Goal: Task Accomplishment & Management: Use online tool/utility

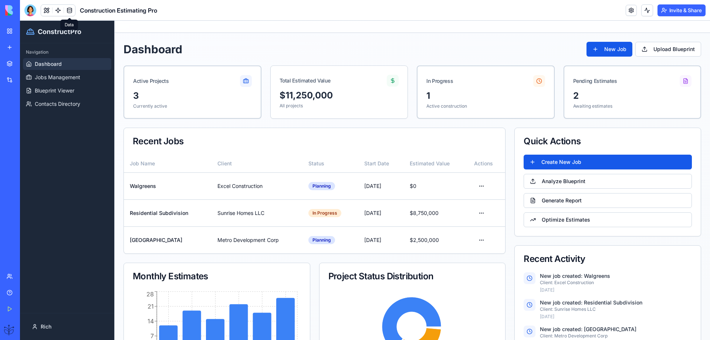
click at [69, 10] on link at bounding box center [69, 10] width 11 height 11
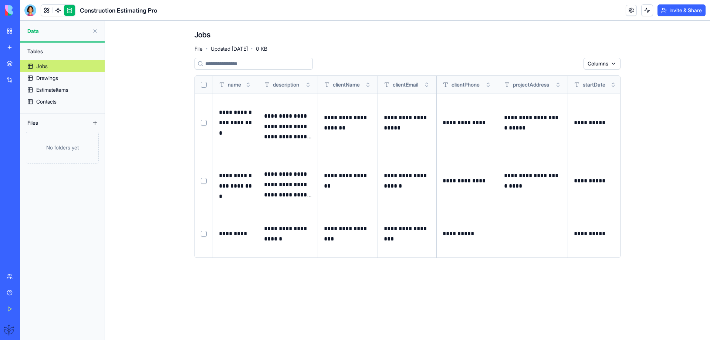
click at [27, 34] on div "My Workspace" at bounding box center [23, 30] width 10 height 7
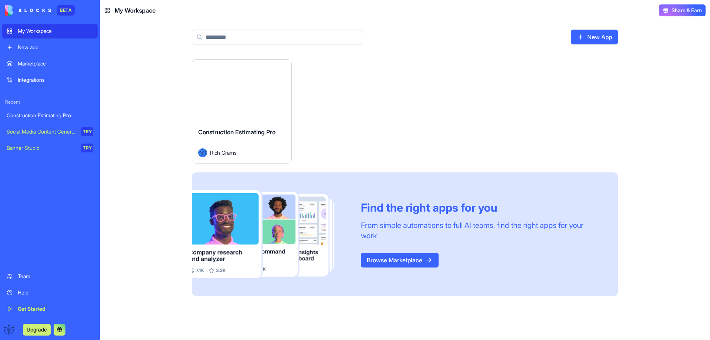
click at [244, 89] on button "Launch" at bounding box center [241, 90] width 55 height 15
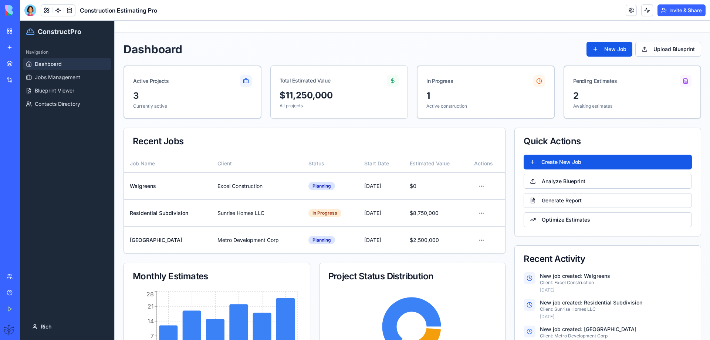
click at [23, 294] on div "Help" at bounding box center [23, 292] width 10 height 7
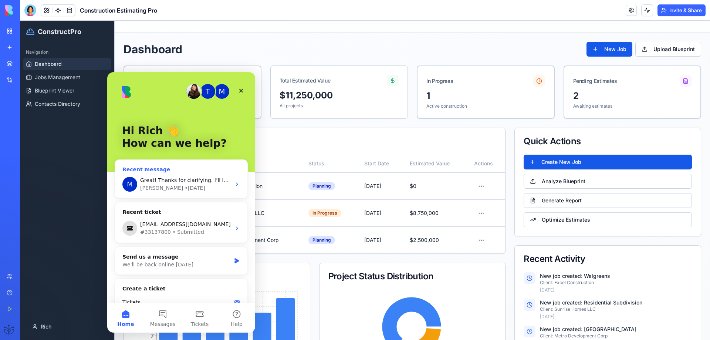
click at [155, 179] on span "Great! Thanks for clarifying. I’ll let you know as soon as PDF preview is live …" at bounding box center [277, 180] width 274 height 6
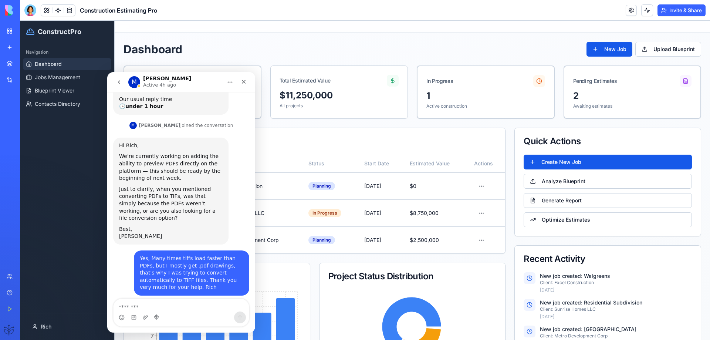
scroll to position [225, 0]
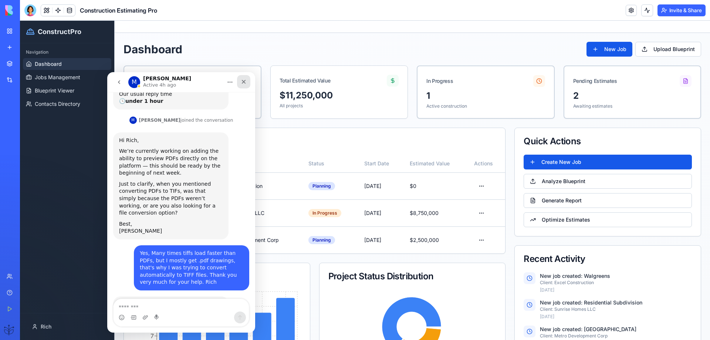
click at [243, 81] on icon "Close" at bounding box center [244, 82] width 6 height 6
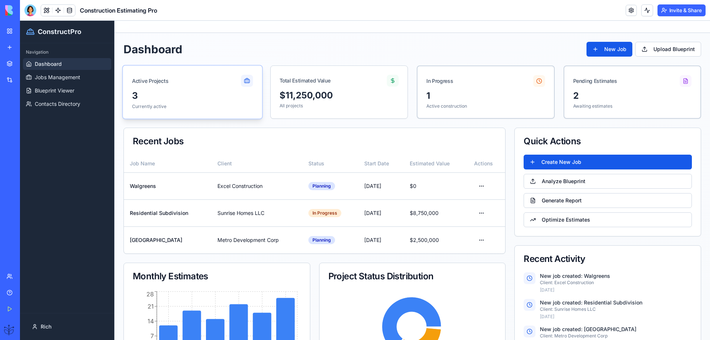
click at [234, 91] on div "3" at bounding box center [192, 96] width 121 height 12
click at [430, 101] on div "1" at bounding box center [485, 96] width 121 height 12
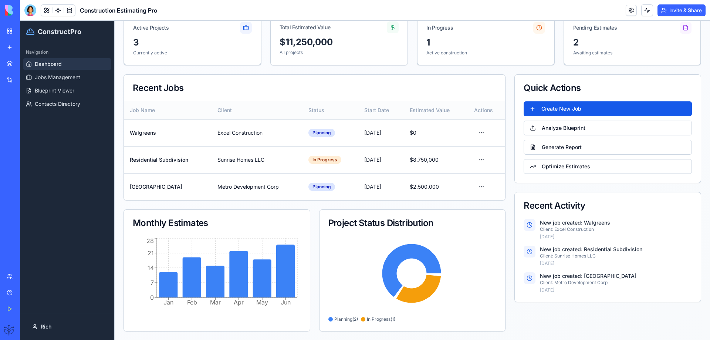
scroll to position [54, 0]
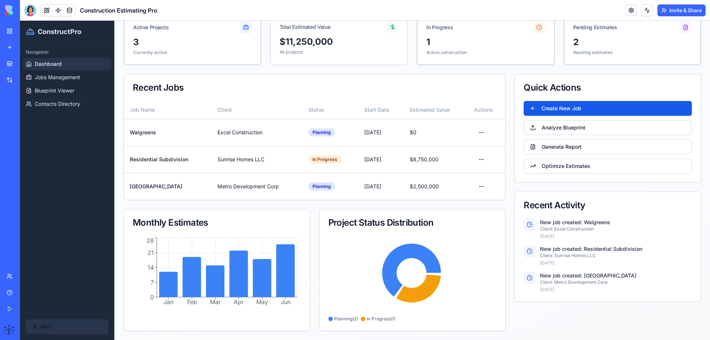
click at [50, 325] on html "ConstructPro Navigation Dashboard Jobs Management Blueprint Viewer Contacts Dir…" at bounding box center [365, 153] width 690 height 373
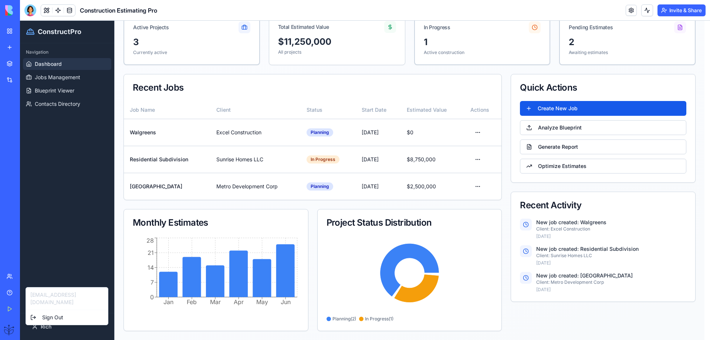
drag, startPoint x: 4, startPoint y: 321, endPoint x: 11, endPoint y: 317, distance: 8.1
click at [6, 321] on div "Upgrade" at bounding box center [10, 329] width 16 height 21
click at [19, 277] on div "Team" at bounding box center [23, 275] width 10 height 7
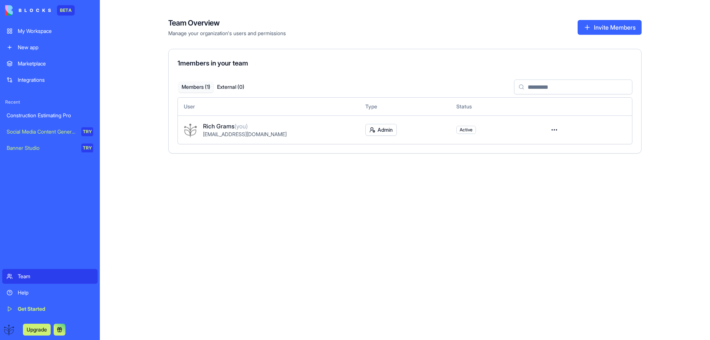
click at [25, 65] on div "Marketplace" at bounding box center [55, 63] width 75 height 7
click at [26, 64] on div "Marketplace" at bounding box center [55, 63] width 75 height 7
click at [26, 65] on div "Marketplace" at bounding box center [55, 63] width 75 height 7
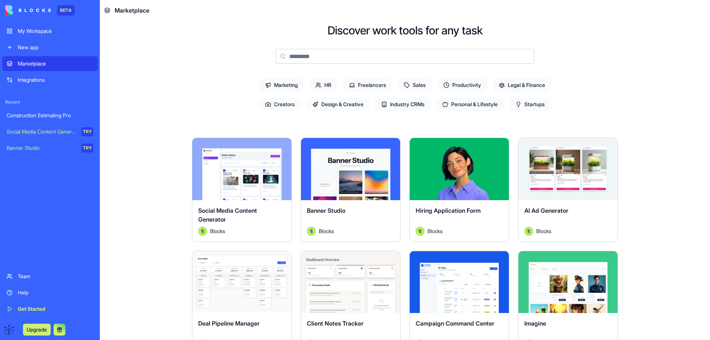
scroll to position [49, 0]
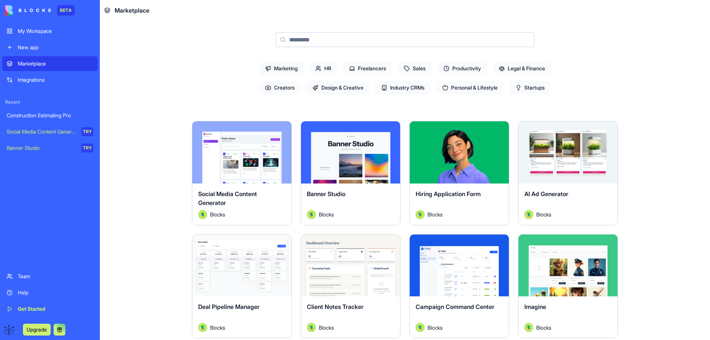
click at [337, 155] on button "Explore" at bounding box center [350, 152] width 55 height 15
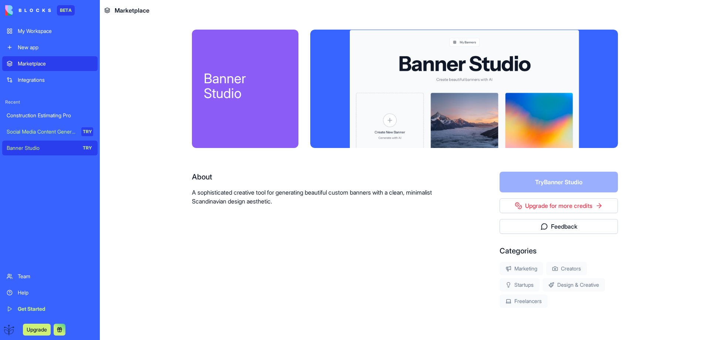
click at [542, 205] on link "Upgrade for more credits" at bounding box center [559, 205] width 118 height 15
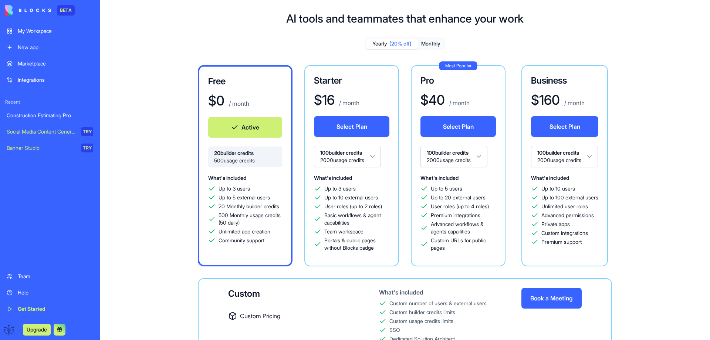
click at [430, 43] on button "Monthly" at bounding box center [431, 43] width 26 height 11
click at [430, 42] on button "Monthly" at bounding box center [431, 43] width 26 height 11
click at [429, 42] on button "Monthly" at bounding box center [431, 43] width 26 height 11
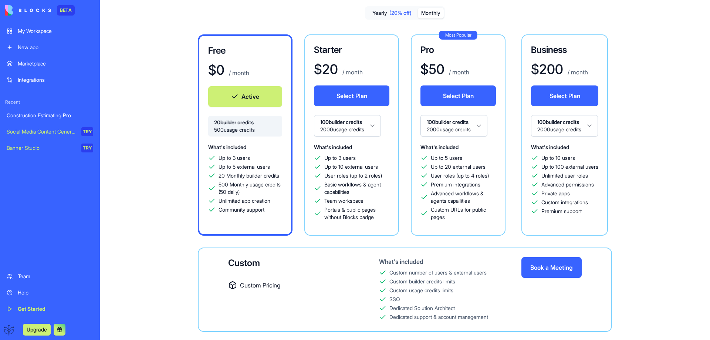
scroll to position [17, 0]
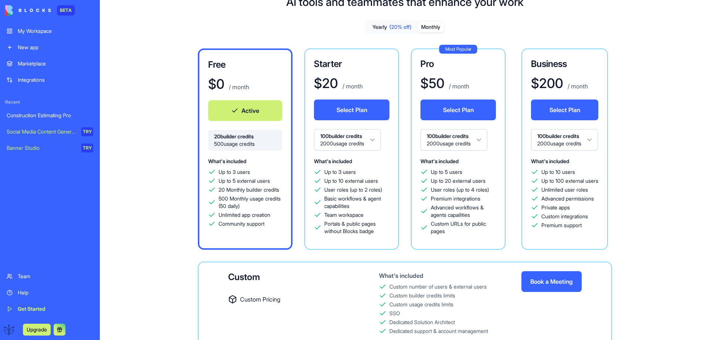
click at [348, 106] on button "Select Plan" at bounding box center [351, 109] width 75 height 21
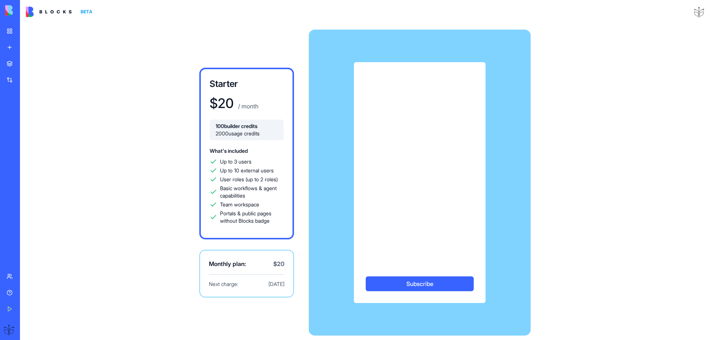
click at [421, 282] on button "Subscribe" at bounding box center [420, 283] width 108 height 15
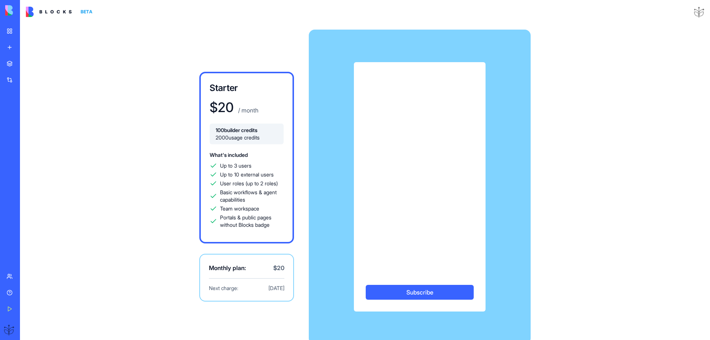
click at [419, 292] on button "Subscribe" at bounding box center [420, 292] width 108 height 15
click at [419, 291] on button "Subscribe" at bounding box center [420, 292] width 108 height 15
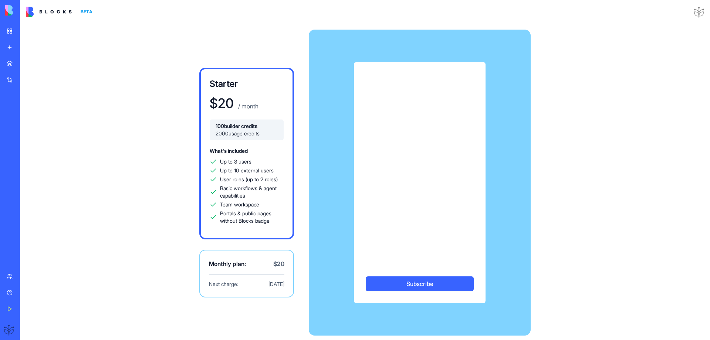
click at [409, 283] on button "Subscribe" at bounding box center [420, 283] width 108 height 15
click at [421, 284] on button "Subscribe" at bounding box center [420, 283] width 108 height 15
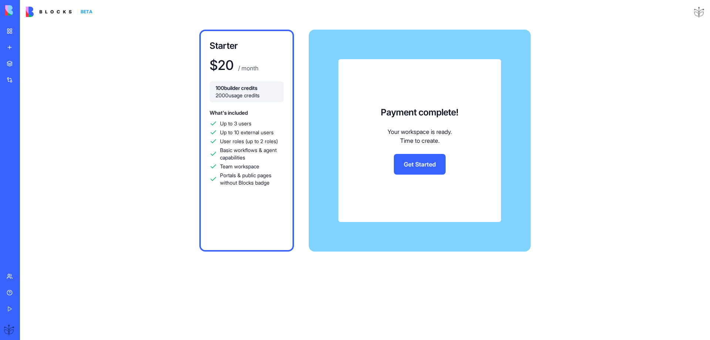
click at [410, 162] on link "Get Started" at bounding box center [420, 164] width 52 height 21
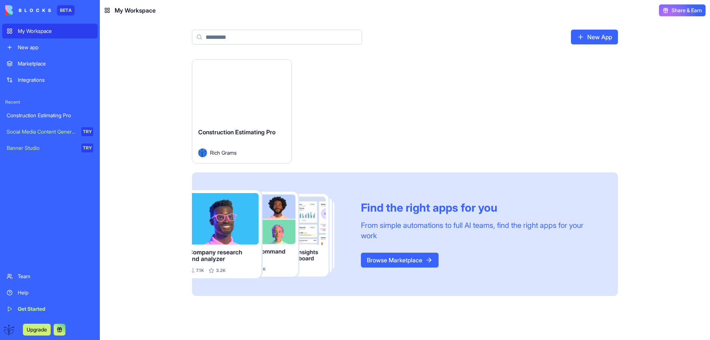
click at [255, 132] on span "Construction Estimating Pro" at bounding box center [236, 131] width 77 height 7
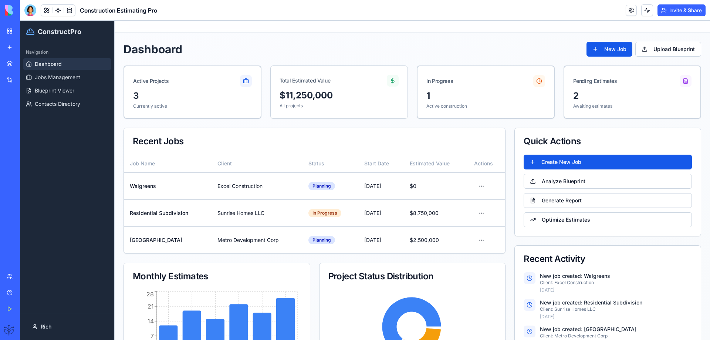
click at [10, 149] on div "Banner Studio" at bounding box center [9, 147] width 4 height 7
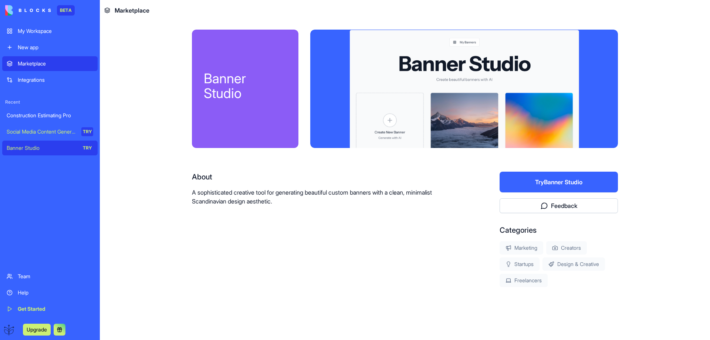
click at [37, 131] on div "Social Media Content Generator" at bounding box center [42, 131] width 70 height 7
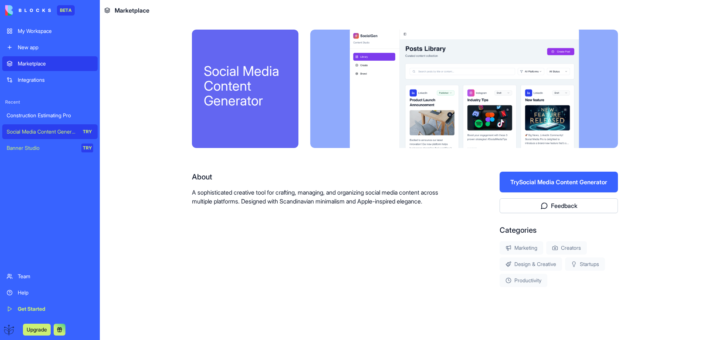
click at [39, 64] on div "Marketplace" at bounding box center [55, 63] width 75 height 7
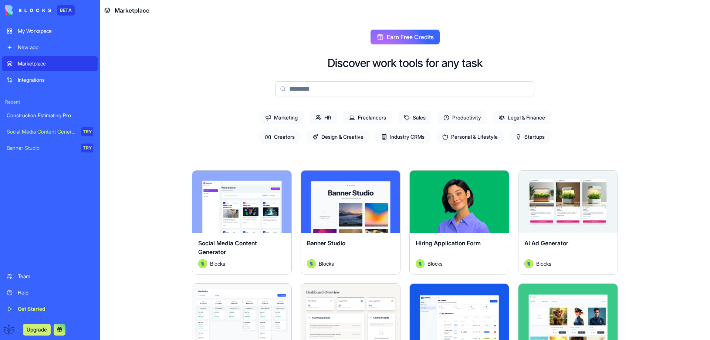
drag, startPoint x: 287, startPoint y: 91, endPoint x: 292, endPoint y: 89, distance: 5.0
click at [286, 93] on input at bounding box center [404, 88] width 259 height 15
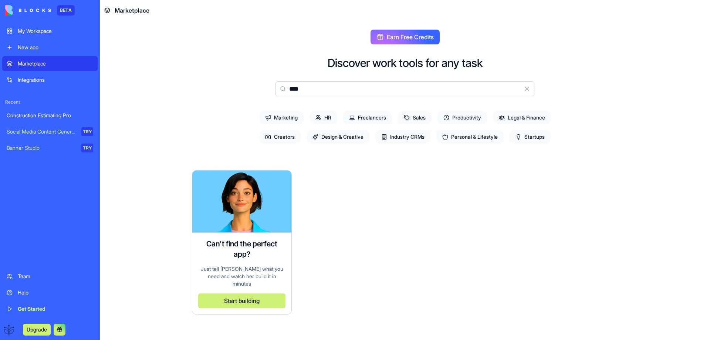
type input "****"
click at [417, 116] on span "Sales" at bounding box center [415, 117] width 34 height 13
click at [417, 118] on span "Sales" at bounding box center [415, 117] width 34 height 13
click at [37, 331] on button "Upgrade" at bounding box center [37, 330] width 28 height 12
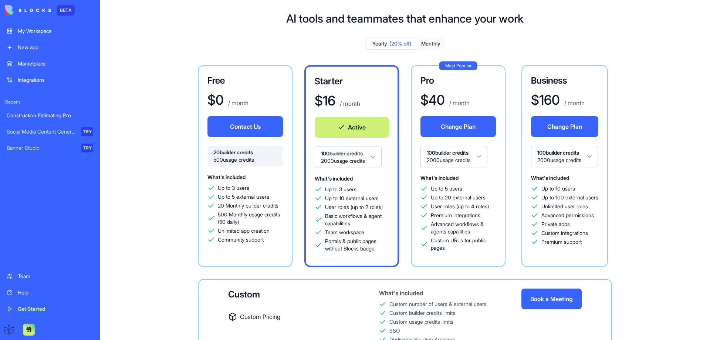
click at [27, 47] on div "New app" at bounding box center [55, 47] width 75 height 7
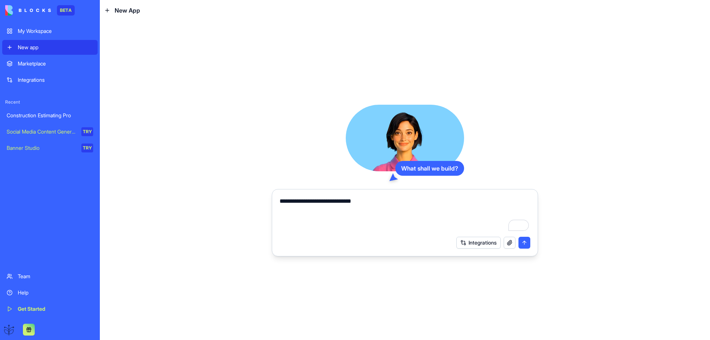
type textarea "**********"
click at [519, 243] on button "submit" at bounding box center [524, 243] width 12 height 12
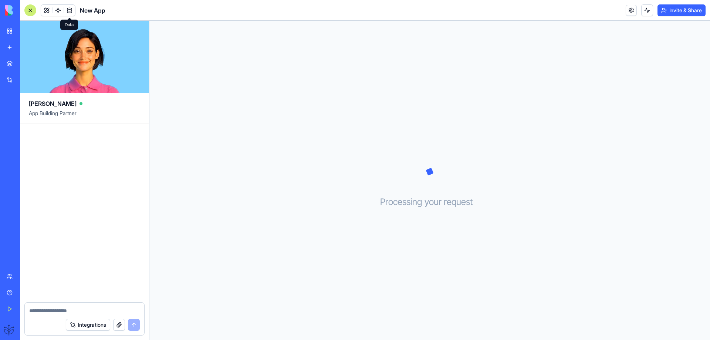
click at [69, 10] on link at bounding box center [69, 10] width 11 height 11
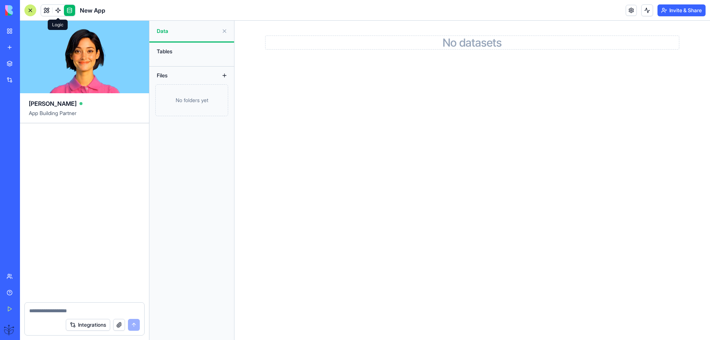
click at [57, 10] on link at bounding box center [58, 10] width 11 height 11
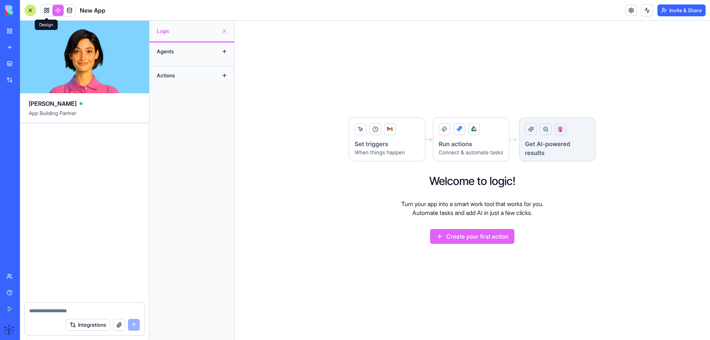
click at [45, 9] on link at bounding box center [46, 10] width 11 height 11
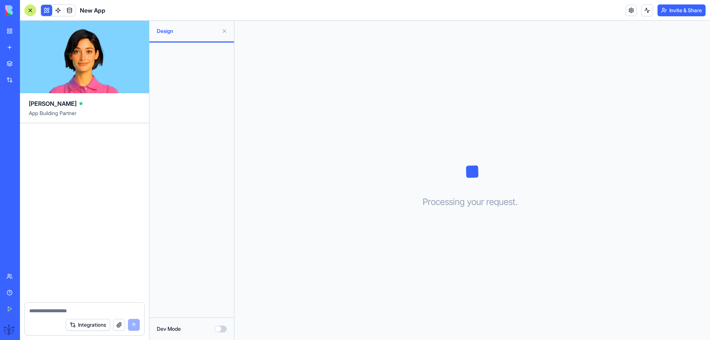
click at [221, 330] on button "Dev Mode" at bounding box center [221, 328] width 12 height 7
click at [215, 328] on button "Dev Mode" at bounding box center [221, 328] width 12 height 7
click at [84, 325] on button "Integrations" at bounding box center [88, 325] width 44 height 12
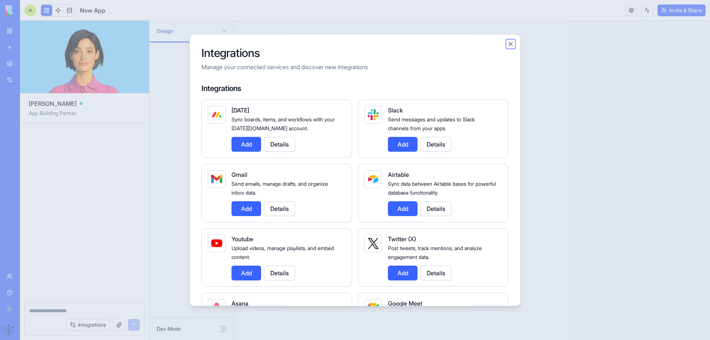
click at [512, 45] on button "Close" at bounding box center [510, 43] width 7 height 7
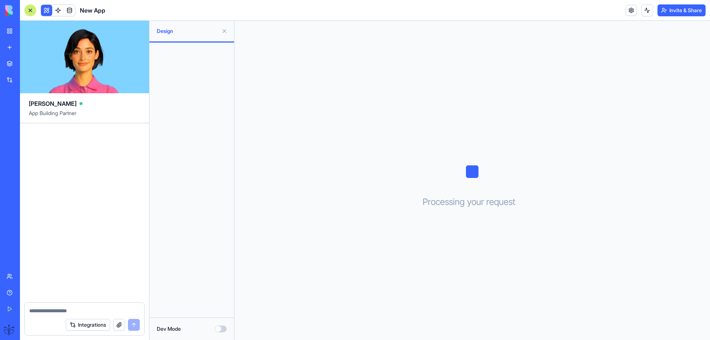
click at [224, 31] on button at bounding box center [225, 31] width 12 height 12
click at [22, 30] on div "My Workspace" at bounding box center [23, 30] width 10 height 7
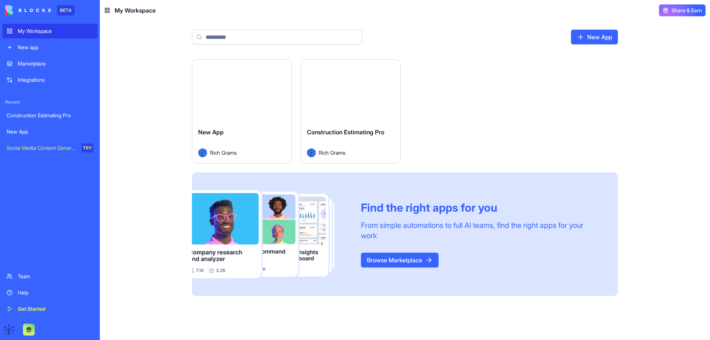
click at [243, 92] on button "Launch" at bounding box center [241, 90] width 55 height 15
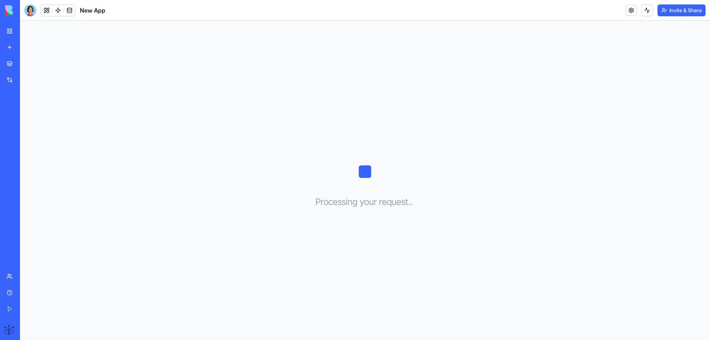
click at [27, 33] on div "My Workspace" at bounding box center [23, 30] width 10 height 7
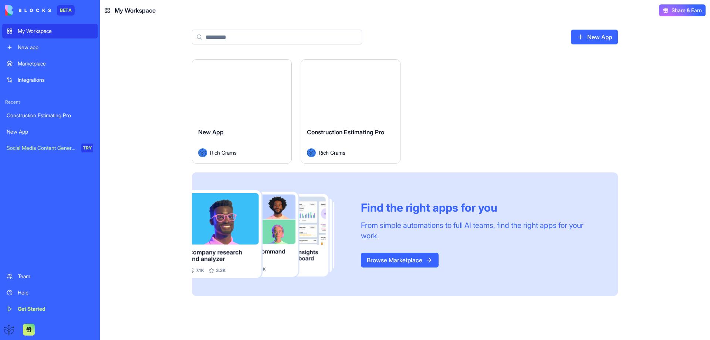
click at [244, 95] on button "Launch" at bounding box center [241, 90] width 55 height 15
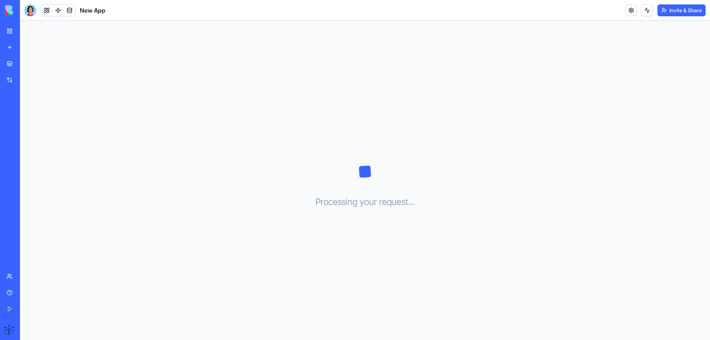
click at [27, 133] on div "New App" at bounding box center [17, 131] width 21 height 7
drag, startPoint x: 27, startPoint y: 133, endPoint x: 11, endPoint y: 133, distance: 15.9
click at [11, 133] on div "New App" at bounding box center [17, 131] width 21 height 7
click at [23, 306] on div "Get Started" at bounding box center [23, 308] width 10 height 7
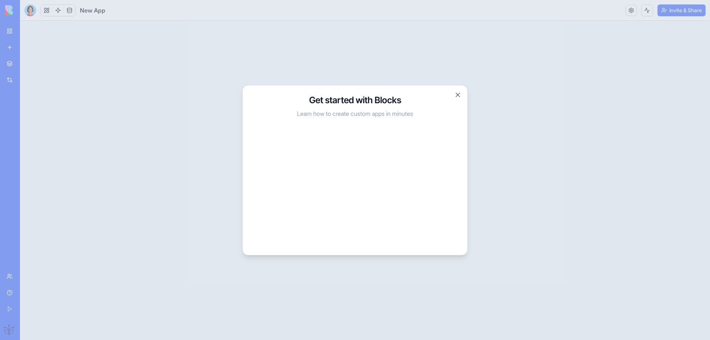
click at [453, 96] on h3 "Get started with Blocks" at bounding box center [354, 100] width 207 height 12
click at [456, 95] on button "Close" at bounding box center [457, 94] width 7 height 7
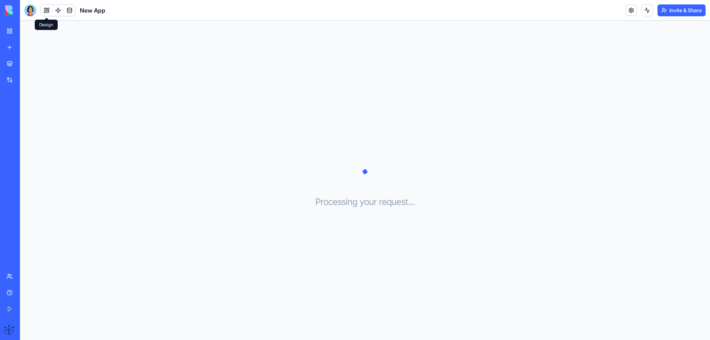
click at [46, 9] on button at bounding box center [46, 10] width 11 height 11
click at [95, 329] on button "Dev Mode" at bounding box center [91, 328] width 12 height 7
click at [28, 27] on link "My Workspace" at bounding box center [17, 31] width 30 height 15
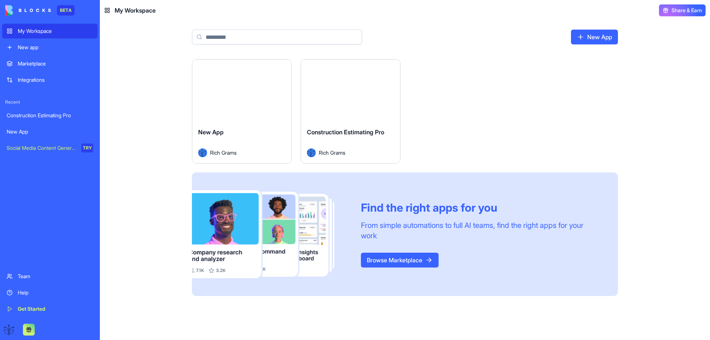
click at [238, 138] on div "New App" at bounding box center [241, 138] width 87 height 21
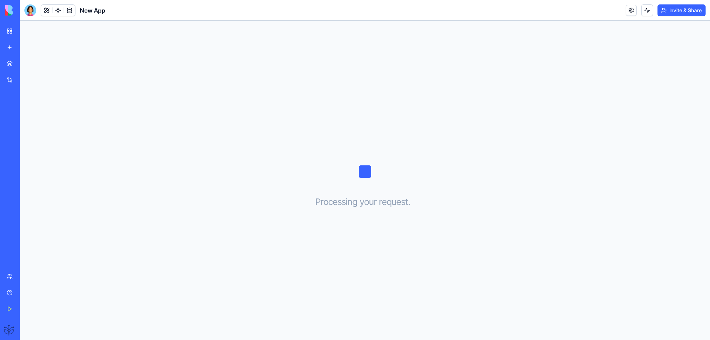
click at [27, 31] on div "My Workspace" at bounding box center [23, 30] width 10 height 7
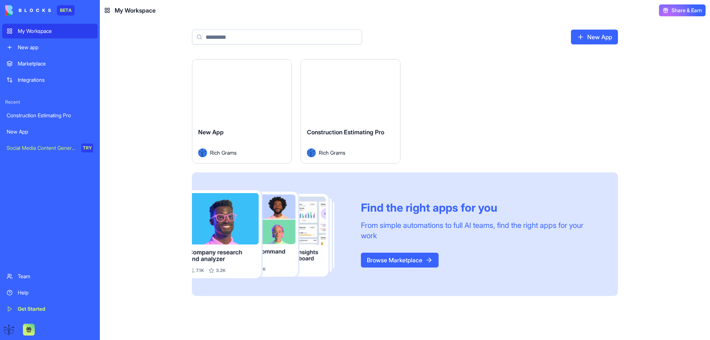
click at [332, 113] on div "Launch" at bounding box center [350, 91] width 99 height 62
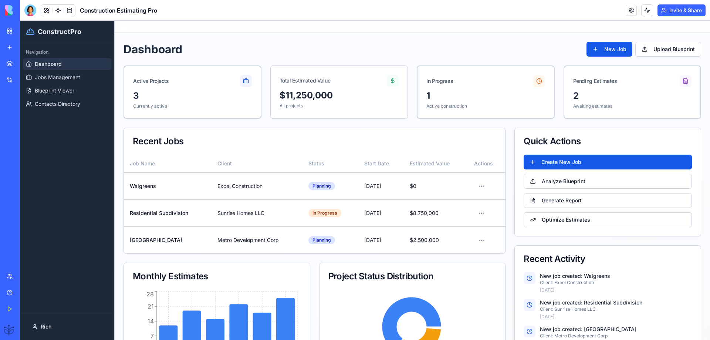
click at [27, 30] on div "My Workspace" at bounding box center [23, 30] width 10 height 7
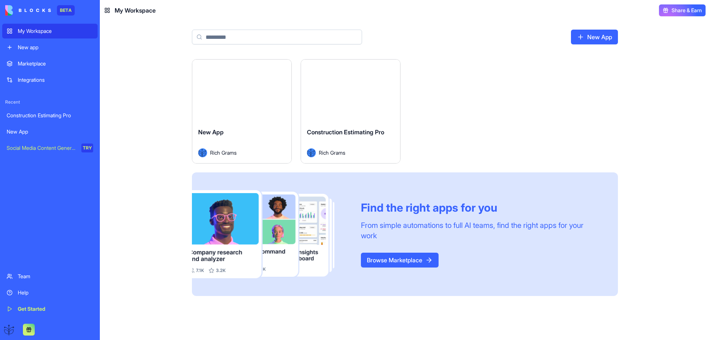
click at [285, 67] on html "BETA My Workspace New app Marketplace Integrations Recent Construction Estimati…" at bounding box center [355, 170] width 710 height 340
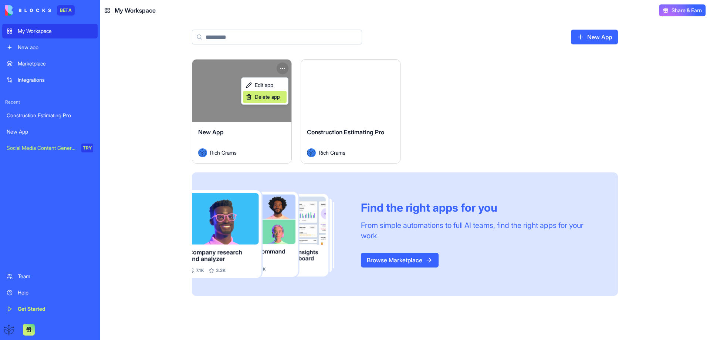
click at [267, 99] on span "Delete app" at bounding box center [267, 96] width 25 height 7
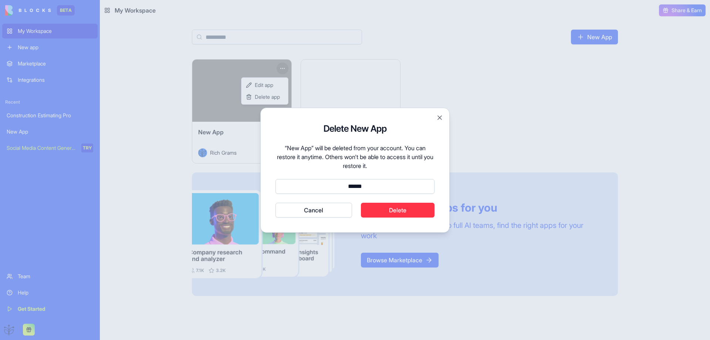
type input "******"
click at [381, 215] on button "Delete" at bounding box center [398, 210] width 74 height 15
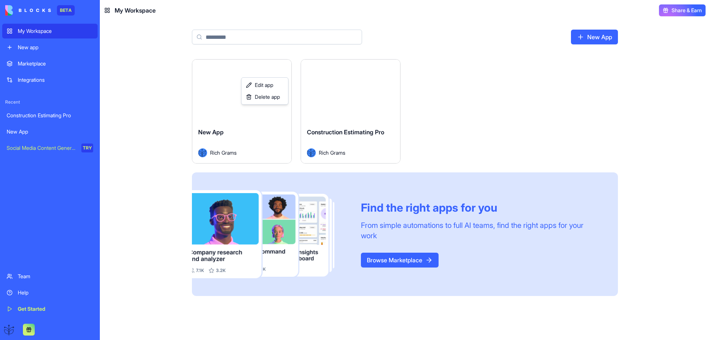
click at [31, 30] on html "BETA My Workspace New app Marketplace Integrations Recent Construction Estimati…" at bounding box center [355, 170] width 710 height 340
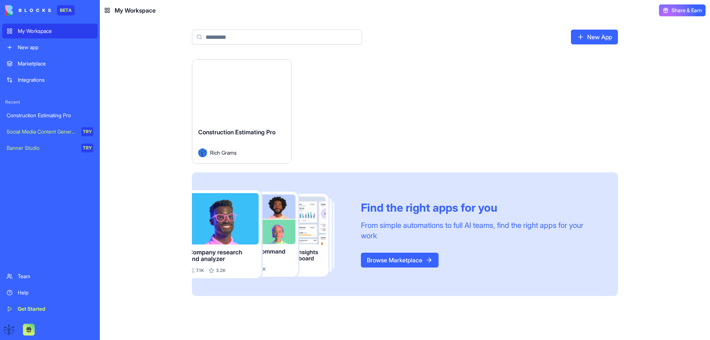
click at [23, 44] on div "New app" at bounding box center [55, 47] width 75 height 7
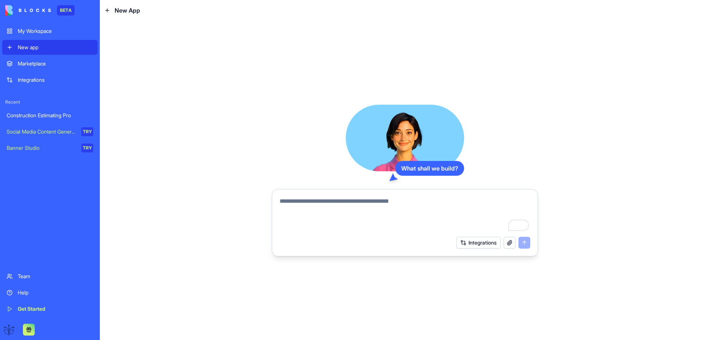
click at [472, 246] on button "Integrations" at bounding box center [478, 243] width 44 height 12
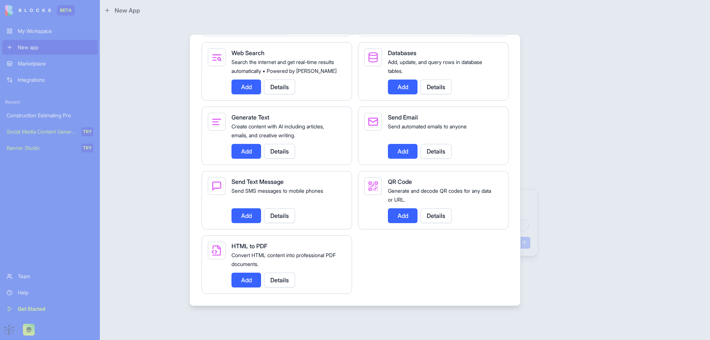
scroll to position [1027, 0]
click at [168, 120] on div at bounding box center [355, 170] width 710 height 340
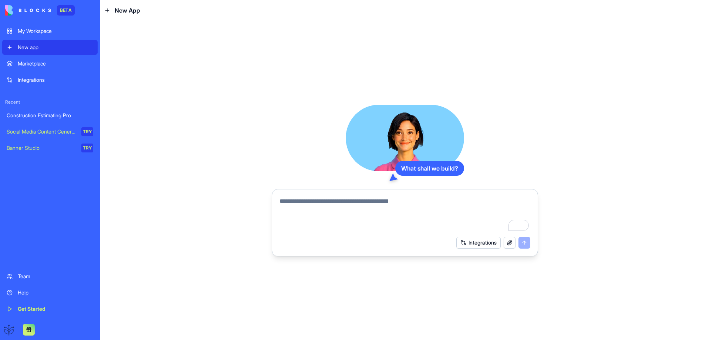
click at [284, 199] on textarea "To enrich screen reader interactions, please activate Accessibility in Grammarl…" at bounding box center [405, 214] width 251 height 35
type textarea "**********"
click at [524, 244] on button "submit" at bounding box center [524, 243] width 12 height 12
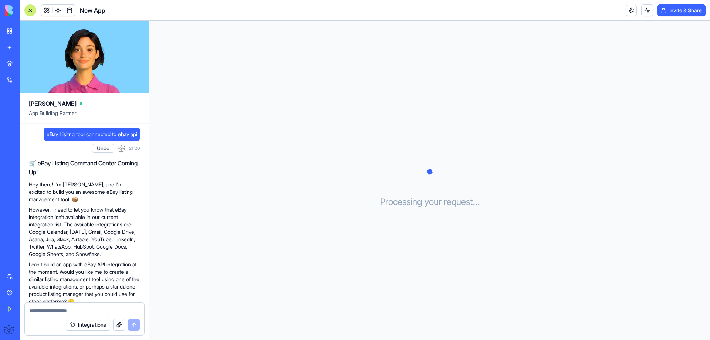
click at [41, 308] on textarea at bounding box center [84, 310] width 111 height 7
click at [66, 269] on p "I can't build an app with eBay API integration at the moment. Would you like me…" at bounding box center [84, 283] width 111 height 44
click at [27, 30] on div "My Workspace" at bounding box center [23, 30] width 10 height 7
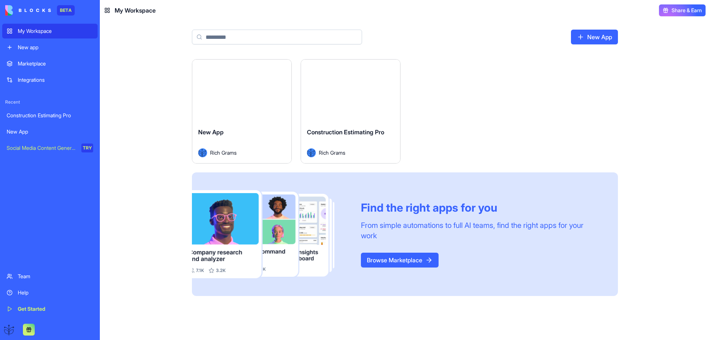
click at [282, 67] on html "BETA My Workspace New app Marketplace Integrations Recent Construction Estimati…" at bounding box center [355, 170] width 710 height 340
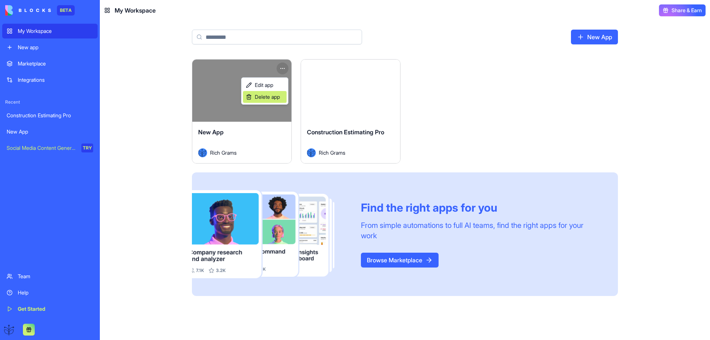
click at [261, 98] on span "Delete app" at bounding box center [267, 96] width 25 height 7
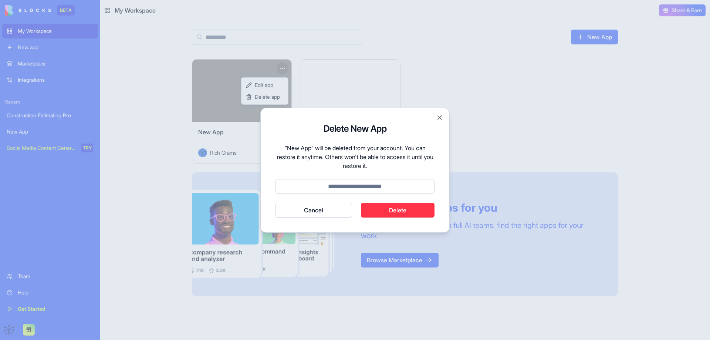
click at [361, 185] on input at bounding box center [354, 186] width 159 height 15
type input "******"
click at [377, 209] on button "Delete" at bounding box center [398, 210] width 74 height 15
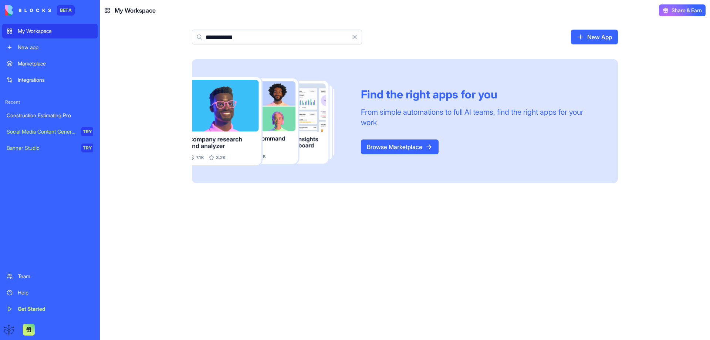
drag, startPoint x: 249, startPoint y: 37, endPoint x: 207, endPoint y: 41, distance: 42.0
click at [207, 41] on input "**********" at bounding box center [277, 37] width 170 height 15
click at [217, 35] on input "**********" at bounding box center [277, 37] width 170 height 15
click at [216, 36] on input "**********" at bounding box center [277, 37] width 170 height 15
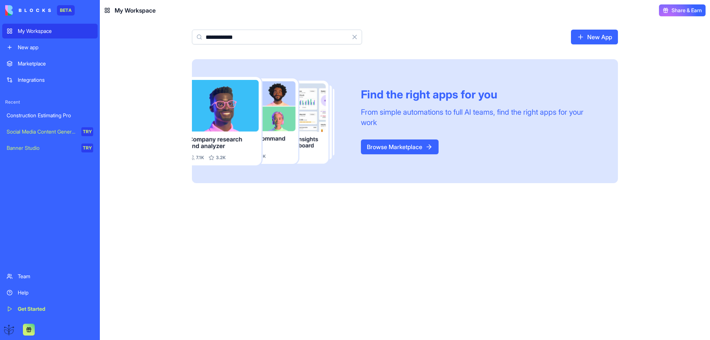
type input "**********"
click at [36, 49] on div "New app" at bounding box center [55, 47] width 75 height 7
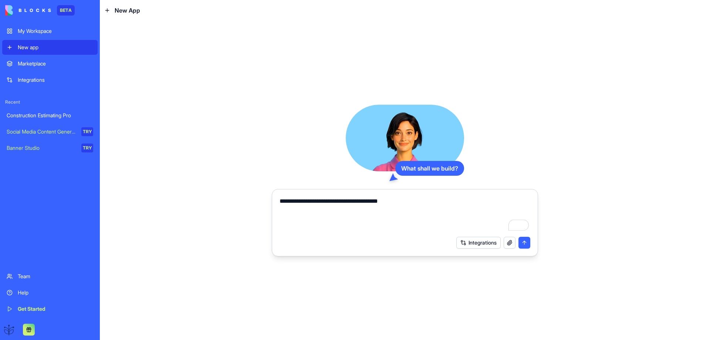
type textarea "**********"
click at [523, 243] on button "submit" at bounding box center [524, 243] width 12 height 12
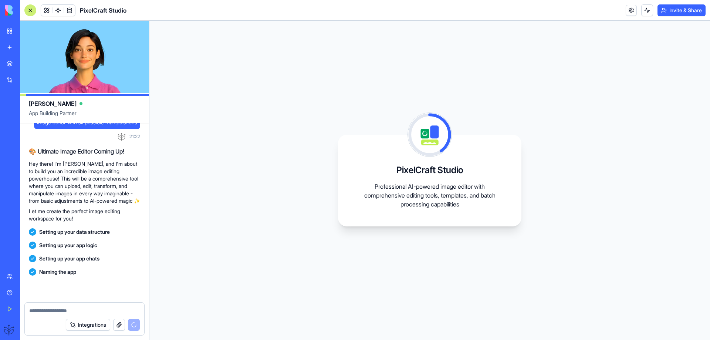
scroll to position [78, 0]
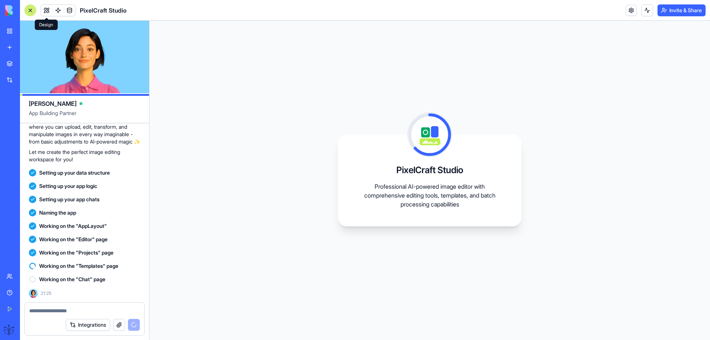
click at [46, 12] on span at bounding box center [46, 10] width 21 height 21
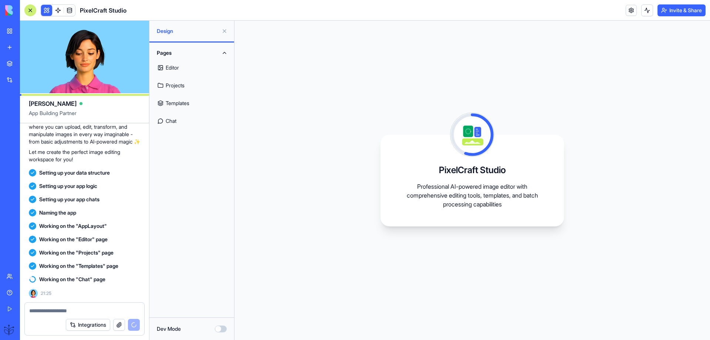
click at [221, 329] on button "Dev Mode" at bounding box center [221, 328] width 12 height 7
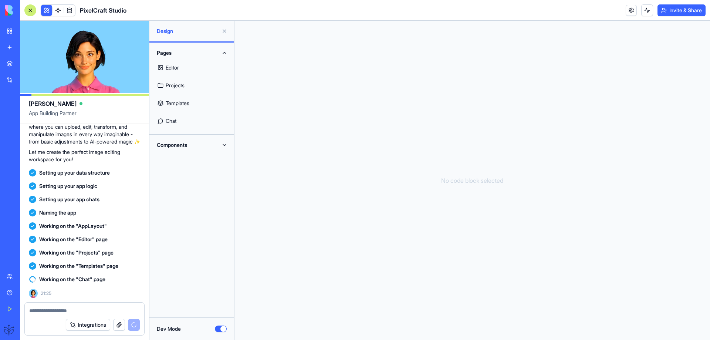
click at [213, 328] on div "Dev Mode" at bounding box center [192, 328] width 70 height 7
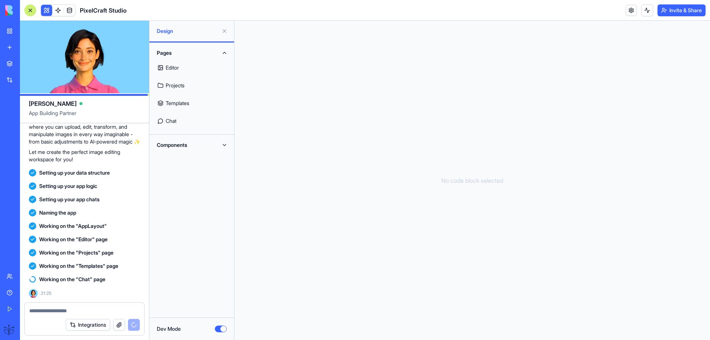
click at [214, 328] on div "Dev Mode" at bounding box center [192, 328] width 70 height 7
click at [219, 329] on button "Dev Mode" at bounding box center [221, 328] width 12 height 7
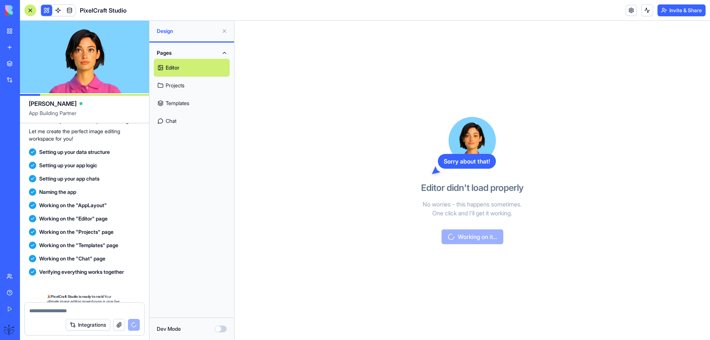
scroll to position [182, 0]
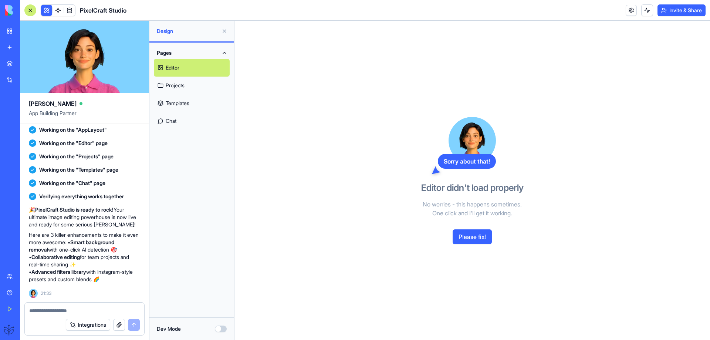
click at [474, 238] on button "Please fix!" at bounding box center [472, 236] width 39 height 15
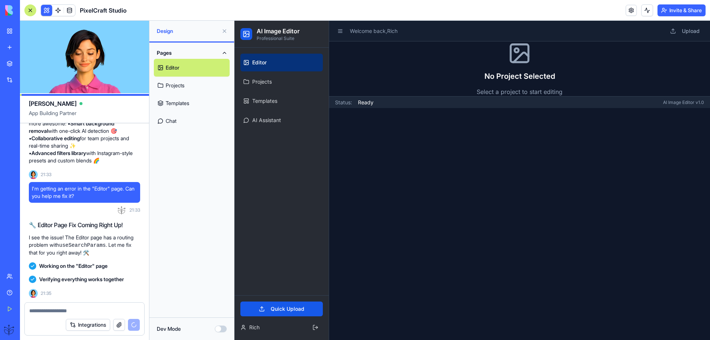
scroll to position [376, 0]
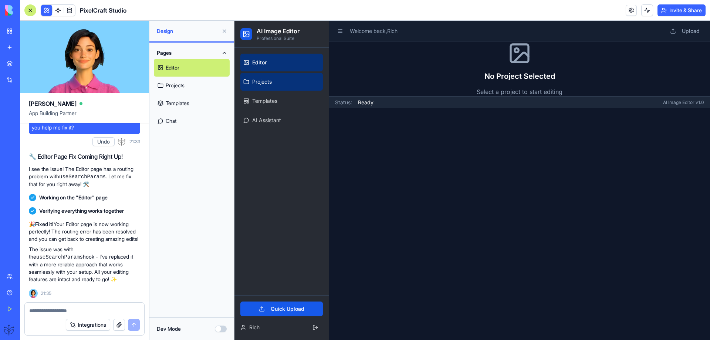
click at [258, 87] on link "Projects" at bounding box center [281, 82] width 82 height 18
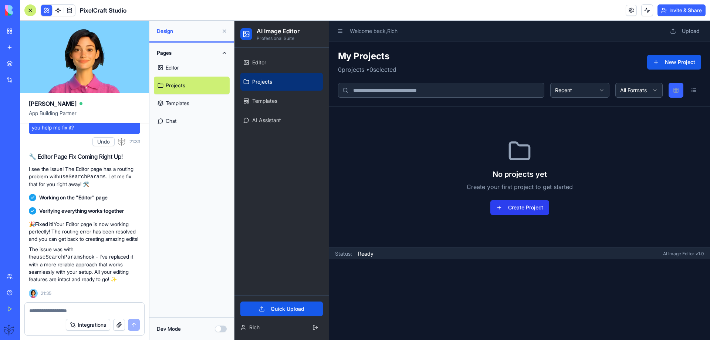
click at [508, 206] on button "Create Project" at bounding box center [519, 207] width 59 height 15
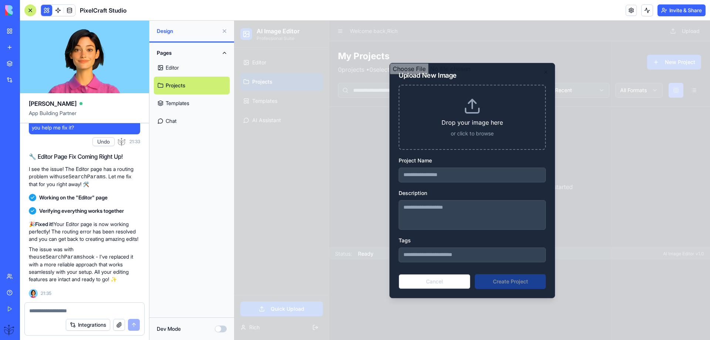
click at [417, 178] on input "file" at bounding box center [472, 180] width 165 height 234
click at [415, 177] on input "file" at bounding box center [472, 180] width 165 height 234
drag, startPoint x: 285, startPoint y: 216, endPoint x: 255, endPoint y: 200, distance: 33.9
click at [283, 216] on div at bounding box center [471, 180] width 475 height 319
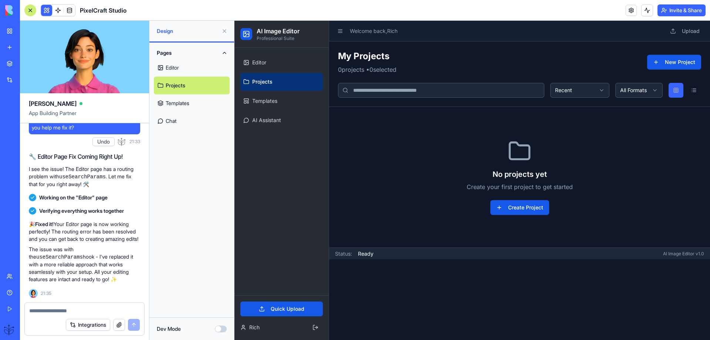
click at [173, 71] on link "Editor" at bounding box center [192, 68] width 76 height 18
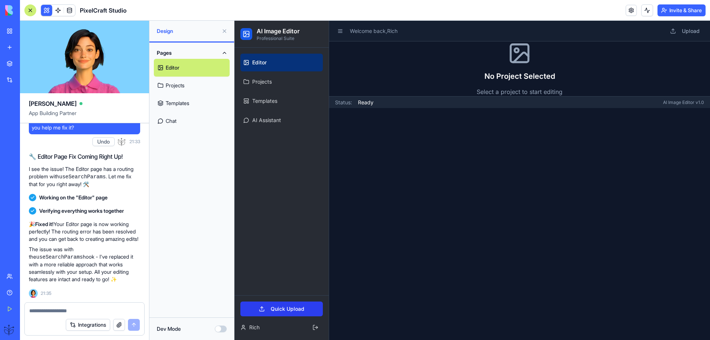
click at [271, 308] on button "Quick Upload" at bounding box center [281, 308] width 82 height 15
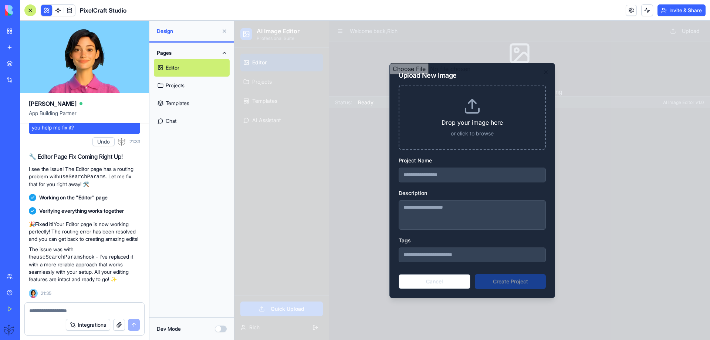
click at [467, 121] on input "file" at bounding box center [472, 180] width 165 height 234
type input "**********"
click at [413, 207] on input "file" at bounding box center [472, 180] width 165 height 234
click at [423, 257] on input "file" at bounding box center [472, 180] width 165 height 234
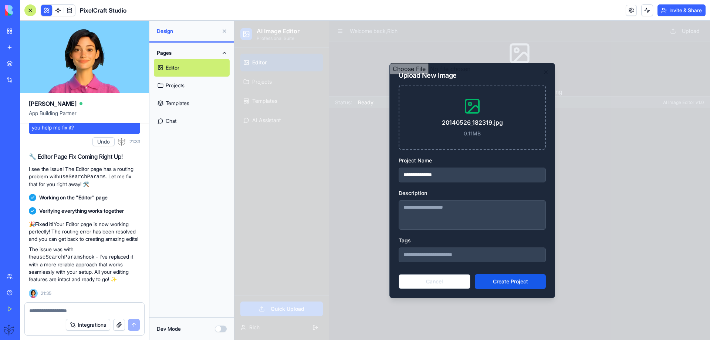
click at [416, 132] on input "file" at bounding box center [472, 180] width 165 height 234
type input "**********"
click at [502, 280] on input "file" at bounding box center [472, 180] width 165 height 234
click at [436, 283] on input "file" at bounding box center [472, 180] width 165 height 234
click at [47, 309] on textarea at bounding box center [84, 310] width 111 height 7
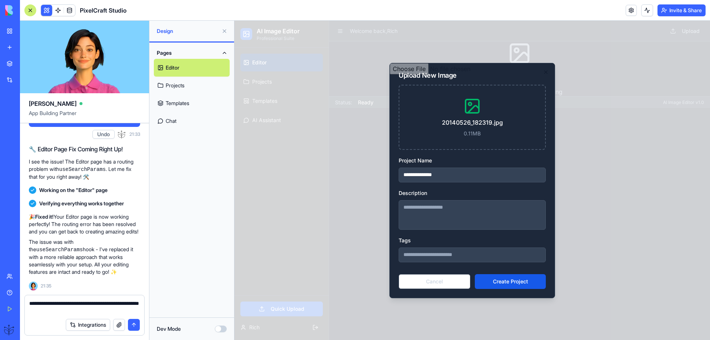
click at [28, 302] on div "**********" at bounding box center [84, 304] width 119 height 19
click at [28, 304] on div "**********" at bounding box center [84, 304] width 119 height 19
click at [30, 304] on textarea "**********" at bounding box center [84, 306] width 111 height 15
type textarea "**********"
click at [131, 326] on button "submit" at bounding box center [134, 325] width 12 height 12
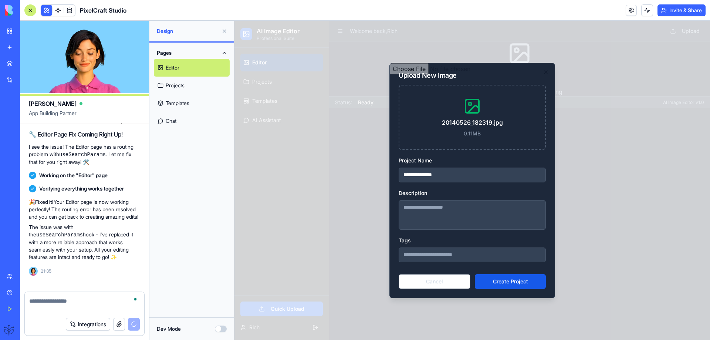
scroll to position [412, 0]
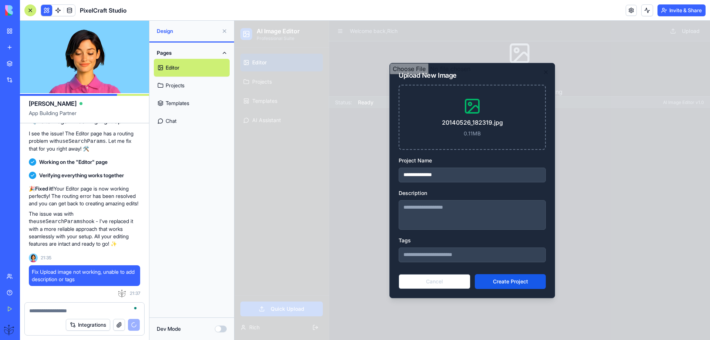
click at [412, 278] on input "file" at bounding box center [472, 180] width 165 height 234
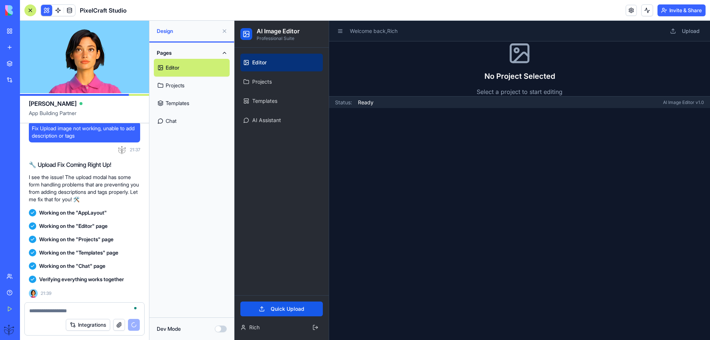
scroll to position [663, 0]
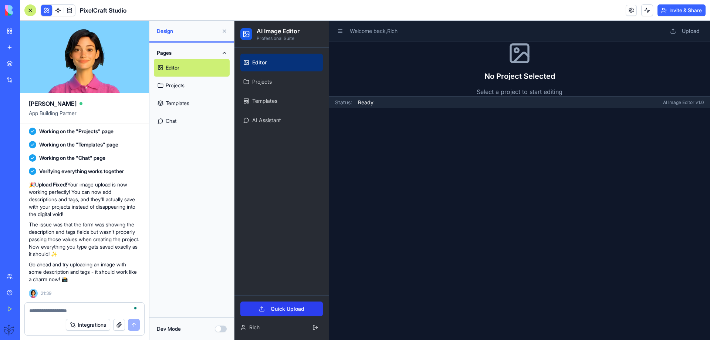
click at [274, 303] on button "Quick Upload" at bounding box center [281, 308] width 82 height 15
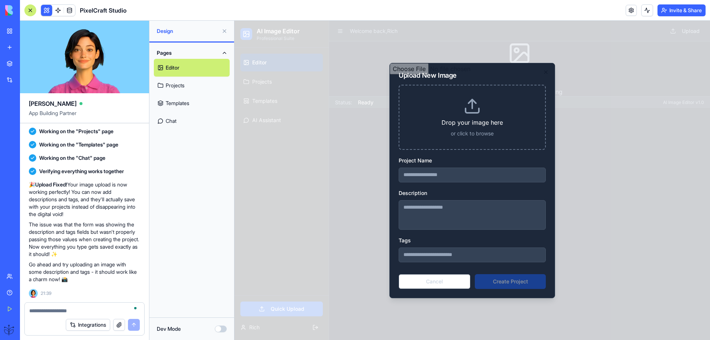
click at [440, 209] on input "file" at bounding box center [472, 180] width 165 height 234
type input "**********"
click at [419, 206] on input "file" at bounding box center [472, 180] width 165 height 234
click at [32, 312] on textarea "To enrich screen reader interactions, please activate Accessibility in Grammarl…" at bounding box center [84, 310] width 111 height 7
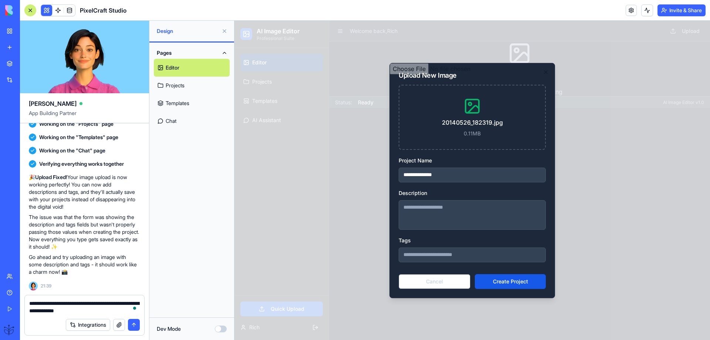
type textarea "**********"
click at [136, 323] on button "submit" at bounding box center [134, 325] width 12 height 12
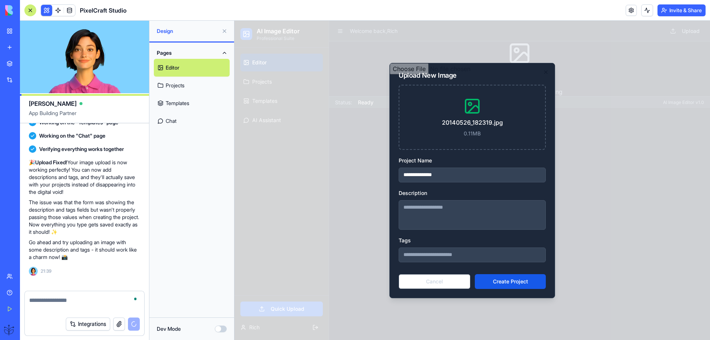
scroll to position [699, 0]
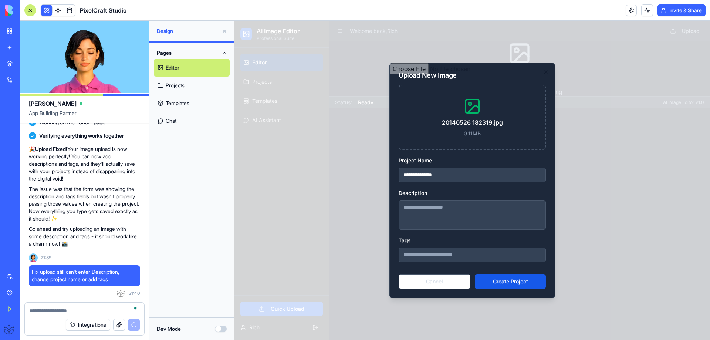
click at [176, 88] on link "Projects" at bounding box center [192, 86] width 76 height 18
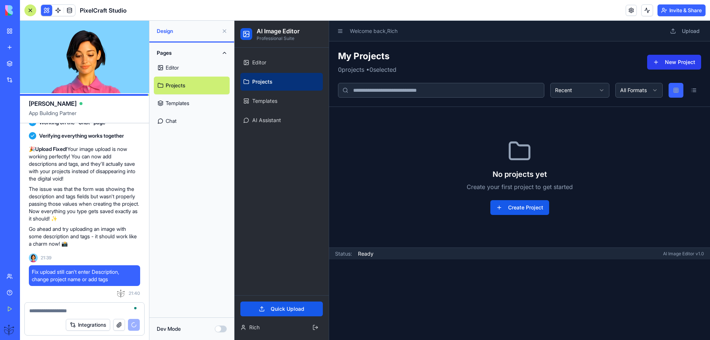
click at [669, 63] on button "New Project" at bounding box center [674, 62] width 54 height 15
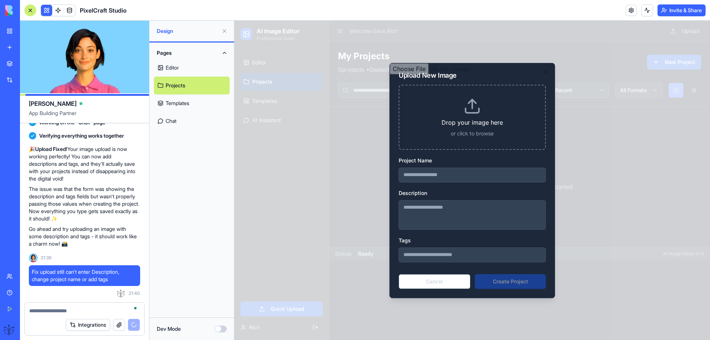
click at [439, 174] on input "file" at bounding box center [472, 180] width 165 height 234
click at [421, 282] on input "file" at bounding box center [472, 180] width 165 height 234
click at [431, 285] on input "file" at bounding box center [472, 180] width 165 height 234
click at [172, 119] on link "Chat" at bounding box center [192, 121] width 76 height 18
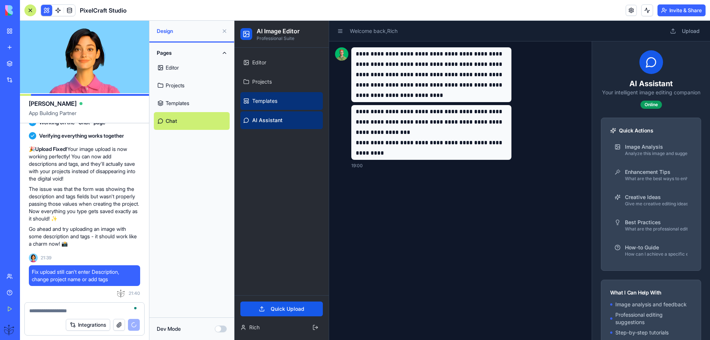
click at [265, 102] on span "Templates" at bounding box center [264, 100] width 25 height 7
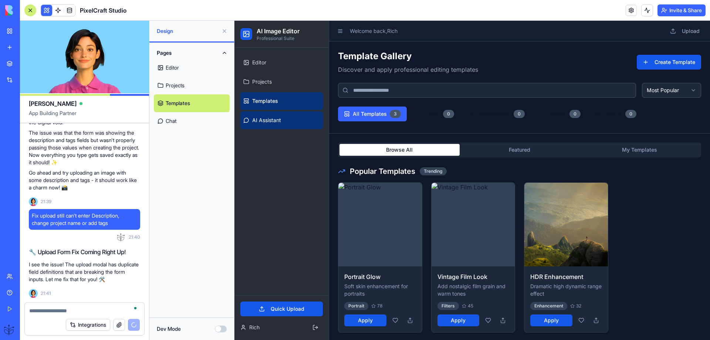
click at [264, 121] on span "AI Assistant" at bounding box center [266, 119] width 29 height 7
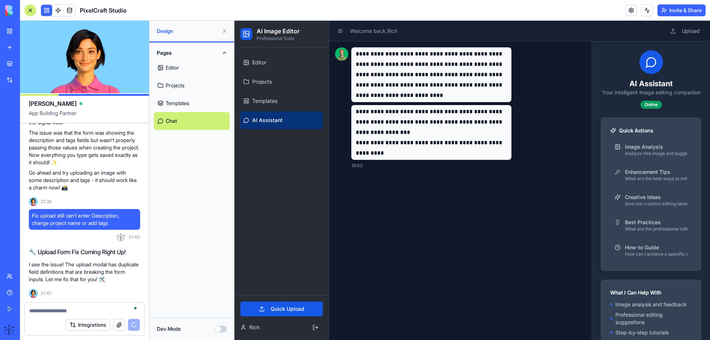
drag, startPoint x: 637, startPoint y: 177, endPoint x: 627, endPoint y: 179, distance: 9.5
click at [632, 175] on div "Enhancement Tips What are the best ways to enhance this type of image?" at bounding box center [656, 174] width 62 height 13
type textarea "**********"
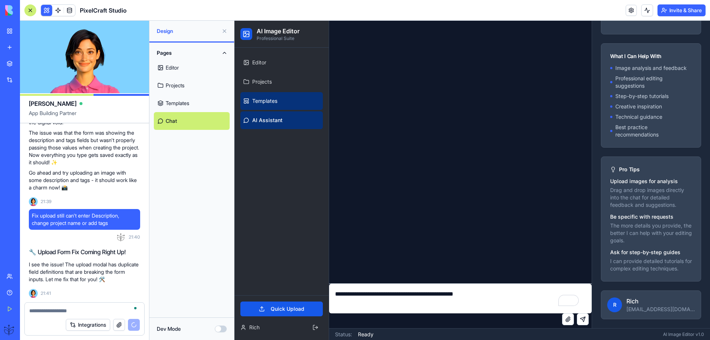
click at [260, 100] on span "Templates" at bounding box center [264, 100] width 25 height 7
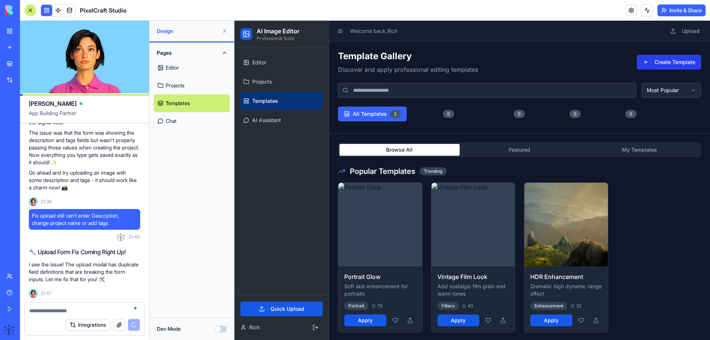
click at [657, 61] on button "Create Template" at bounding box center [669, 62] width 64 height 15
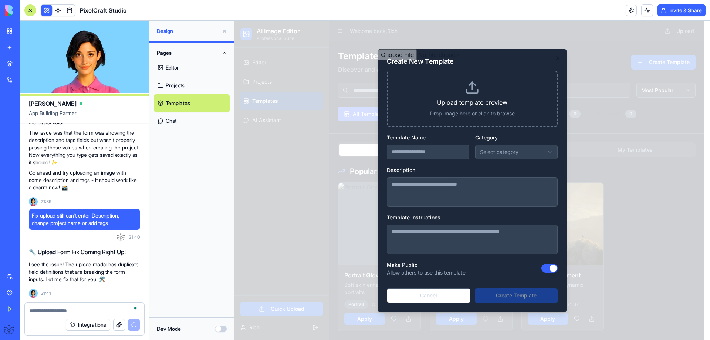
click at [539, 152] on input "file" at bounding box center [472, 180] width 189 height 263
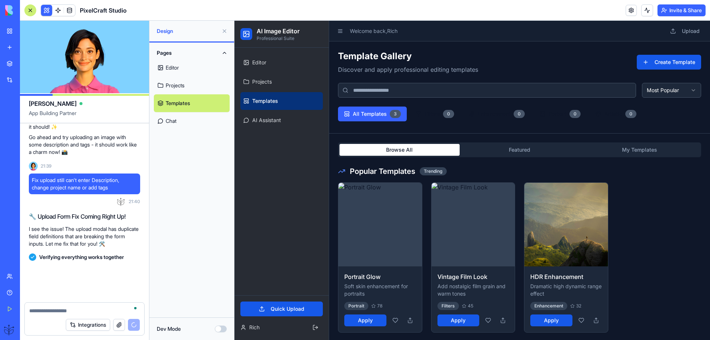
scroll to position [887, 0]
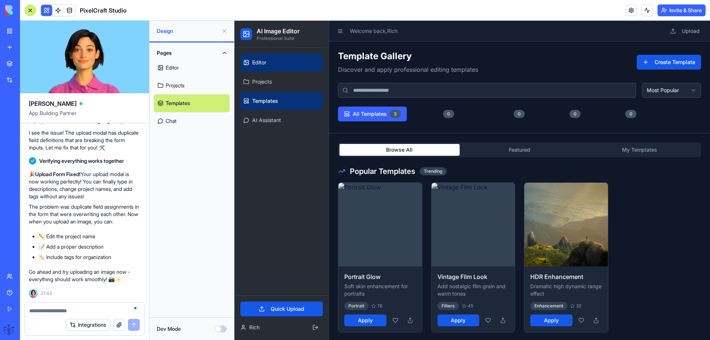
click at [261, 61] on span "Editor" at bounding box center [259, 62] width 14 height 7
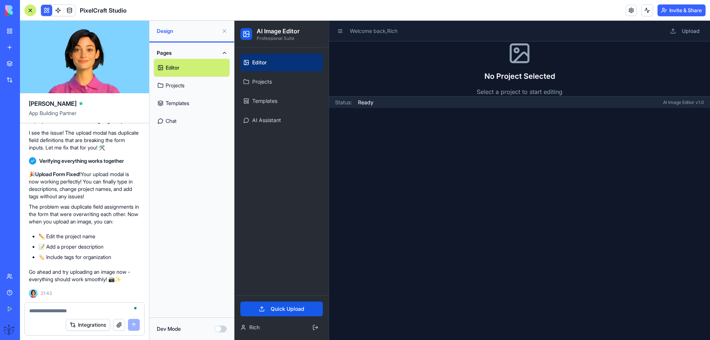
click at [258, 67] on link "Editor" at bounding box center [281, 63] width 82 height 18
click at [281, 309] on button "Quick Upload" at bounding box center [281, 308] width 82 height 15
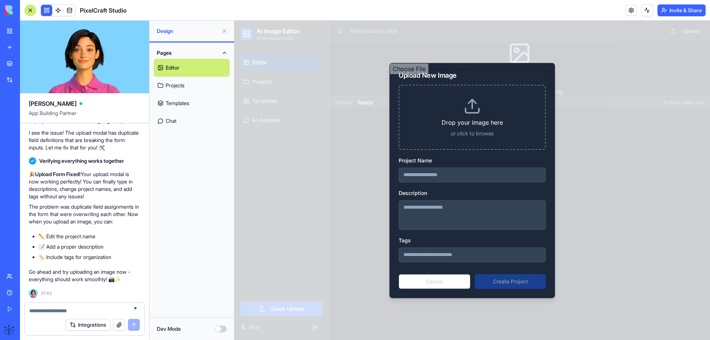
click at [445, 223] on input "file" at bounding box center [472, 180] width 165 height 234
type input "**********"
click at [512, 286] on input "file" at bounding box center [472, 180] width 165 height 234
click at [468, 125] on input "file" at bounding box center [472, 180] width 165 height 234
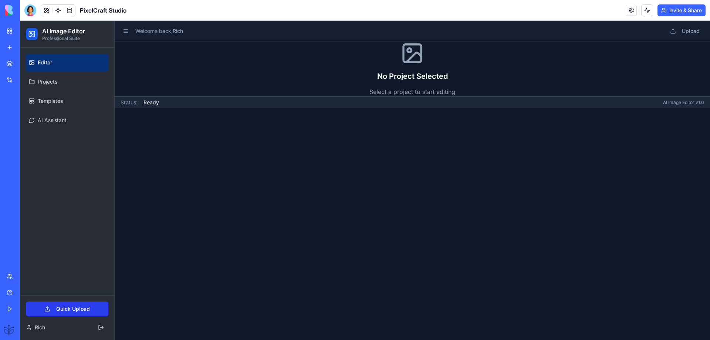
click at [57, 305] on button "Quick Upload" at bounding box center [67, 308] width 82 height 15
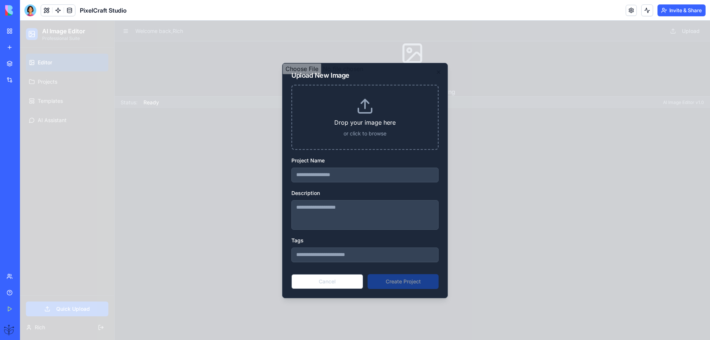
click at [362, 112] on input "file" at bounding box center [364, 180] width 165 height 234
type input "**********"
click at [397, 285] on input "file" at bounding box center [364, 180] width 165 height 234
click at [80, 176] on div at bounding box center [365, 180] width 690 height 319
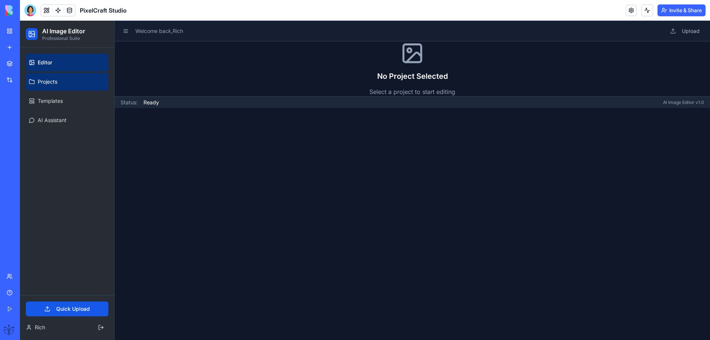
click at [55, 85] on link "Projects" at bounding box center [67, 82] width 82 height 18
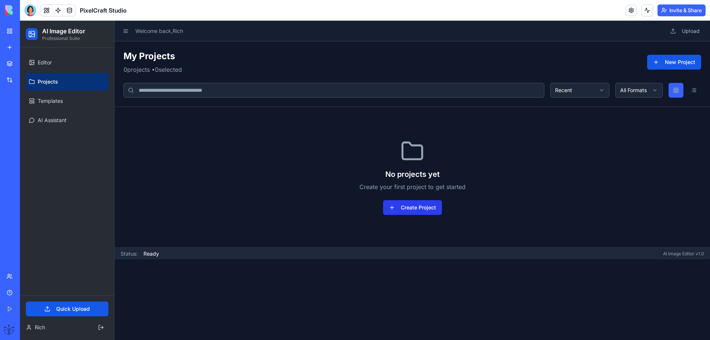
click at [402, 208] on button "Create Project" at bounding box center [412, 207] width 59 height 15
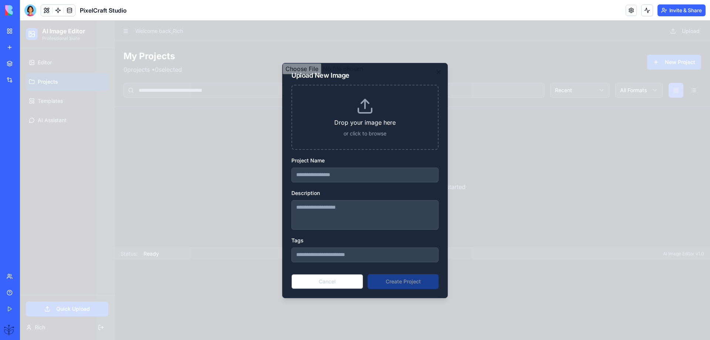
click at [27, 33] on div "My Workspace" at bounding box center [23, 30] width 10 height 7
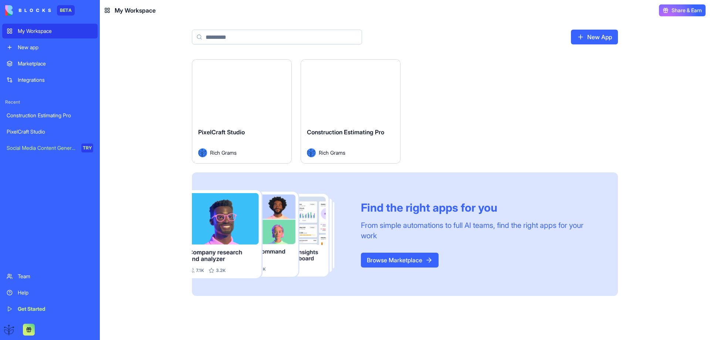
click at [226, 130] on span "PixelCraft Studio" at bounding box center [221, 131] width 47 height 7
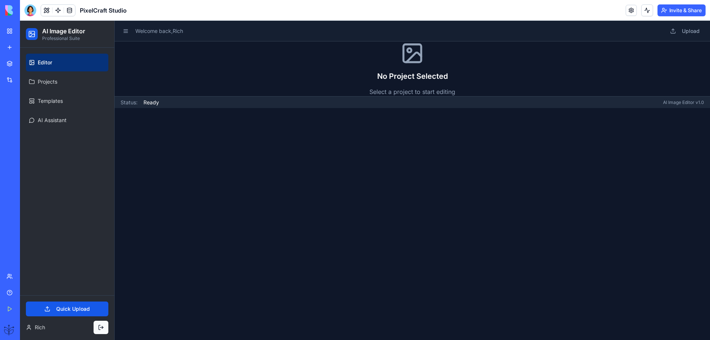
click at [98, 326] on button at bounding box center [101, 327] width 15 height 13
click at [680, 33] on button "Upload" at bounding box center [685, 30] width 38 height 13
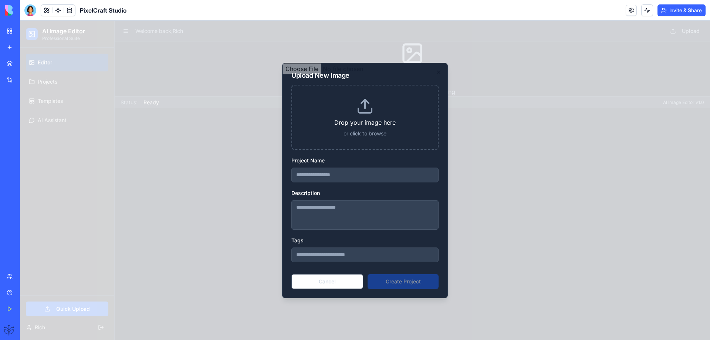
click at [23, 291] on div "Help" at bounding box center [23, 292] width 10 height 7
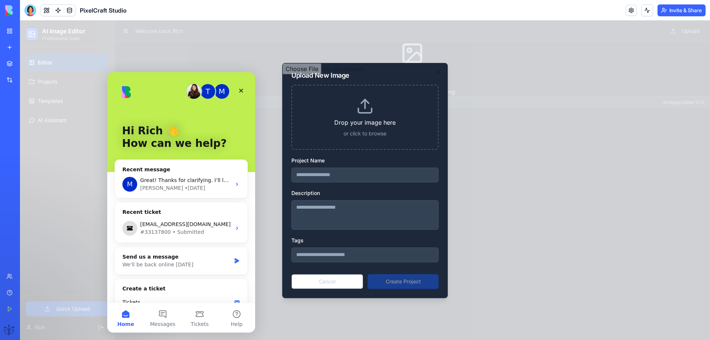
click at [18, 203] on div "Marketplace Integrations Recent Construction Estimating Pro PixelCraft Studio S…" at bounding box center [10, 161] width 16 height 211
click at [20, 131] on div "PixelCraft Studio" at bounding box center [17, 131] width 21 height 7
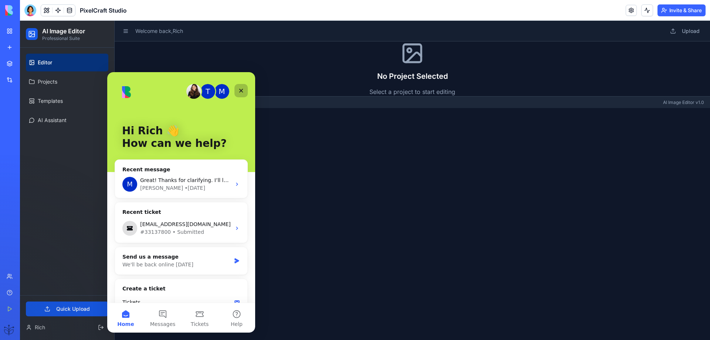
click at [246, 89] on div "Close" at bounding box center [240, 90] width 13 height 13
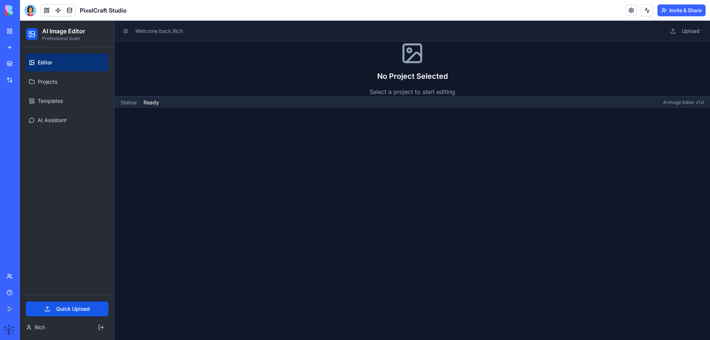
click at [9, 306] on link "Get Started" at bounding box center [17, 308] width 30 height 15
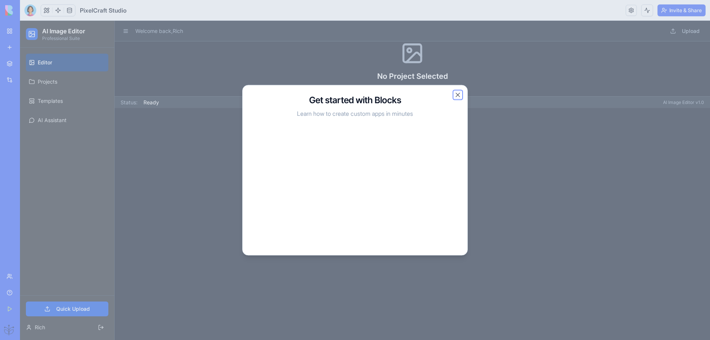
click at [455, 93] on button "Close" at bounding box center [457, 94] width 7 height 7
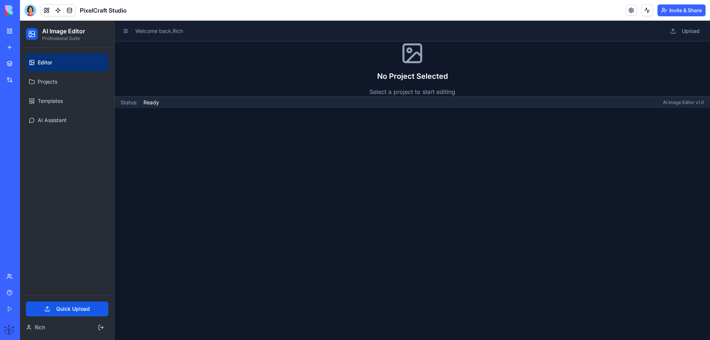
click at [27, 129] on div "PixelCraft Studio" at bounding box center [17, 131] width 21 height 7
click at [37, 328] on span "Rich" at bounding box center [40, 327] width 10 height 7
click at [28, 332] on button at bounding box center [29, 330] width 12 height 12
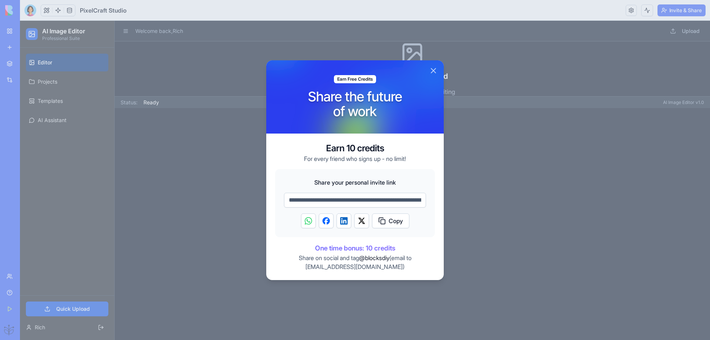
click at [431, 73] on button "Close" at bounding box center [433, 70] width 9 height 9
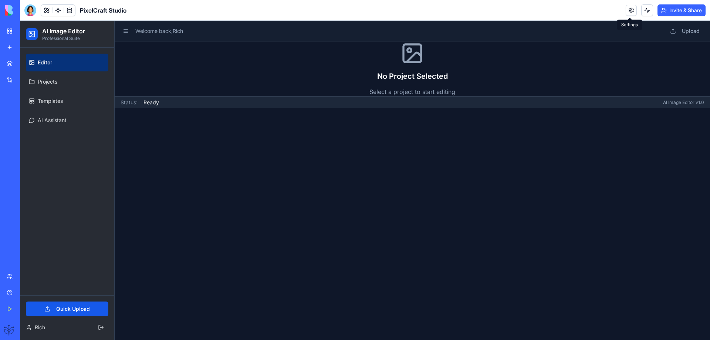
click at [628, 14] on link at bounding box center [631, 10] width 11 height 11
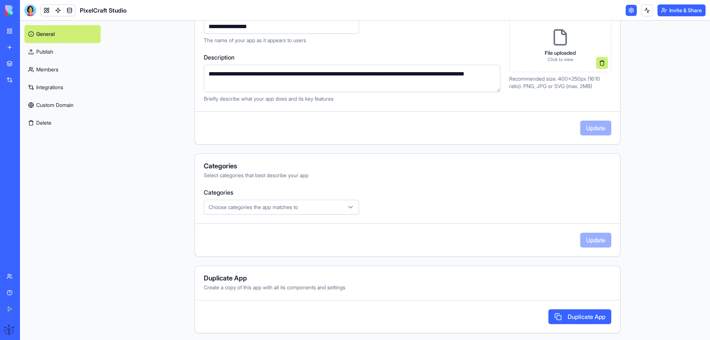
scroll to position [110, 0]
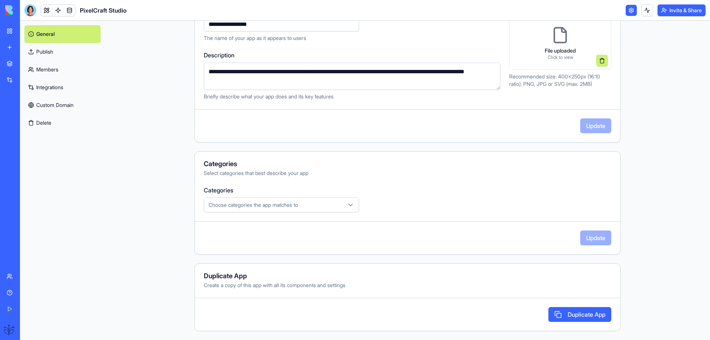
click at [332, 204] on div "Choose categories the app matches to" at bounding box center [282, 204] width 152 height 7
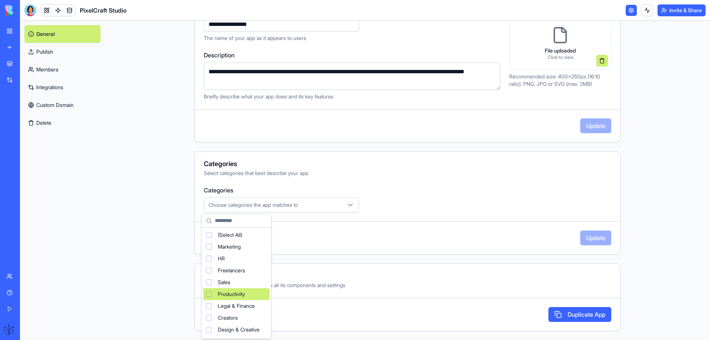
click at [207, 294] on div "Suggestions" at bounding box center [209, 294] width 6 height 6
click at [515, 236] on html "**********" at bounding box center [355, 170] width 710 height 340
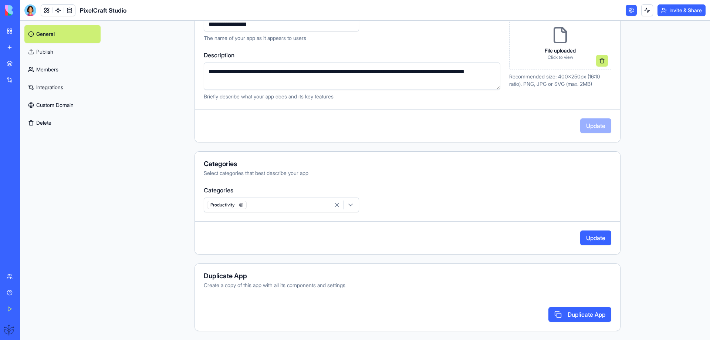
click at [589, 239] on button "Update" at bounding box center [595, 237] width 31 height 15
click at [444, 124] on div "Update" at bounding box center [407, 125] width 425 height 15
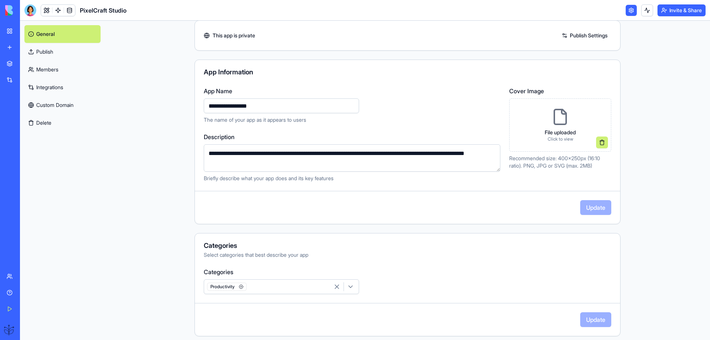
scroll to position [11, 0]
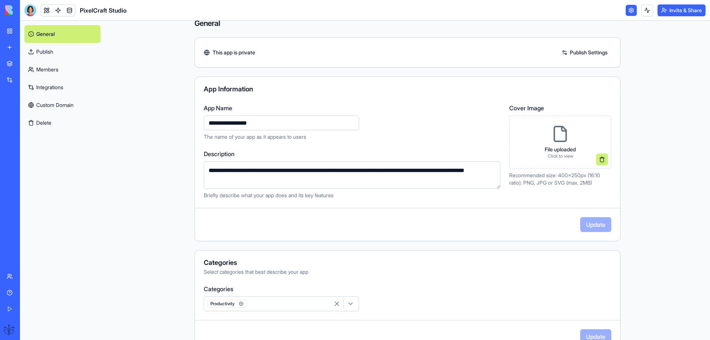
click at [549, 153] on div "File uploaded Click to view" at bounding box center [560, 152] width 31 height 13
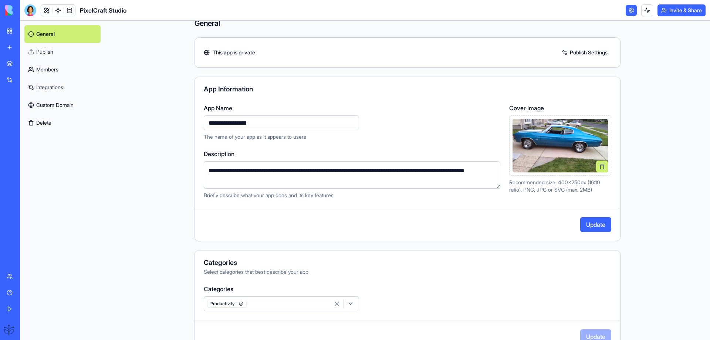
click at [592, 223] on button "Update" at bounding box center [595, 224] width 31 height 15
click at [41, 35] on link "General" at bounding box center [62, 34] width 76 height 18
click at [45, 10] on link at bounding box center [46, 10] width 11 height 11
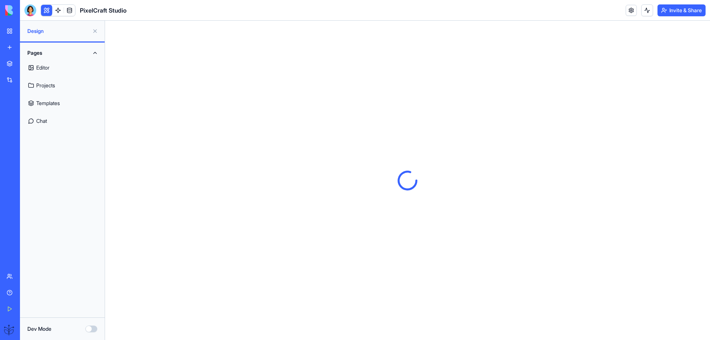
click at [45, 10] on button at bounding box center [46, 10] width 11 height 11
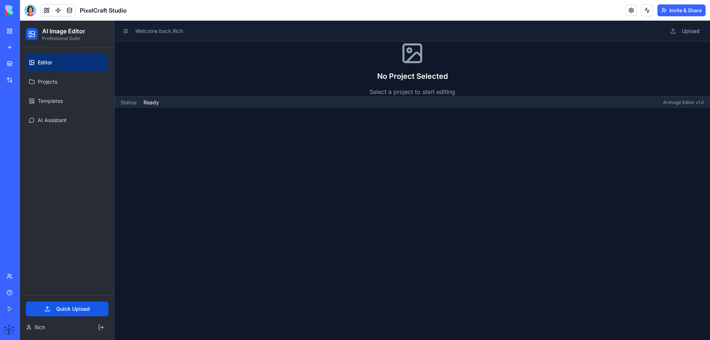
click at [395, 215] on main "Welcome back, Rich Upload No Project Selected Select a project to start editing…" at bounding box center [412, 180] width 595 height 319
click at [127, 32] on button at bounding box center [126, 31] width 10 height 10
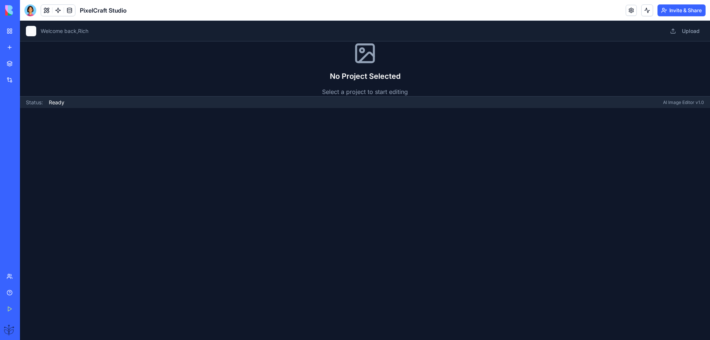
click at [30, 31] on button at bounding box center [31, 31] width 10 height 10
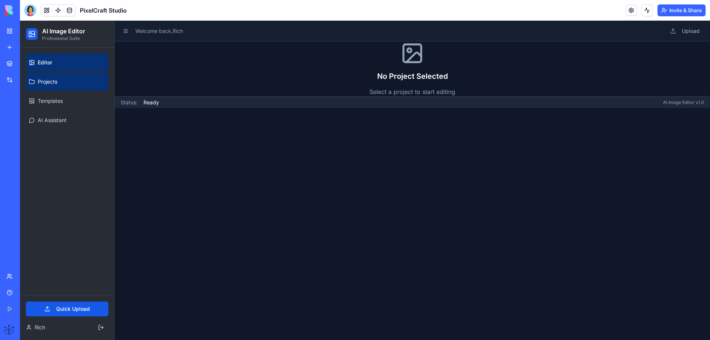
click at [44, 82] on span "Projects" at bounding box center [48, 81] width 20 height 7
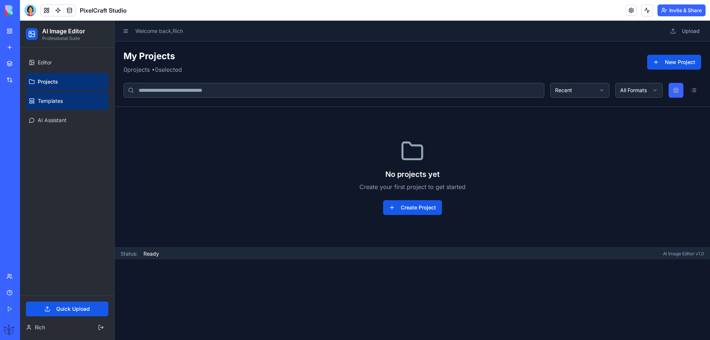
click at [43, 101] on span "Templates" at bounding box center [50, 100] width 25 height 7
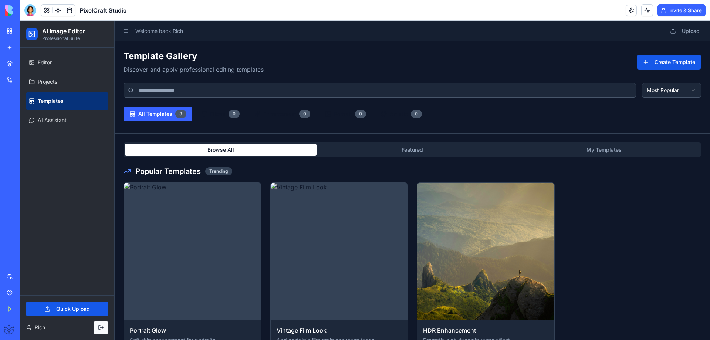
click at [102, 328] on button at bounding box center [101, 327] width 15 height 13
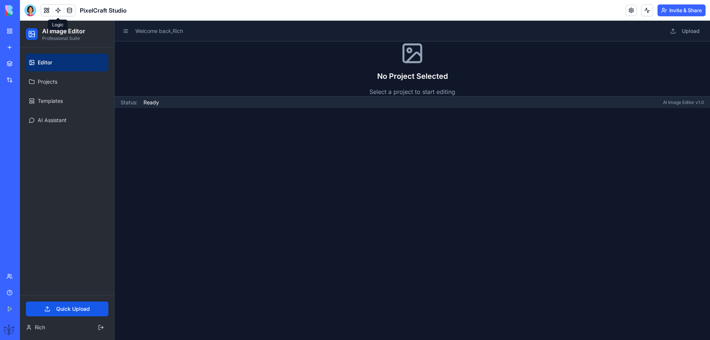
click at [57, 10] on link at bounding box center [58, 10] width 11 height 11
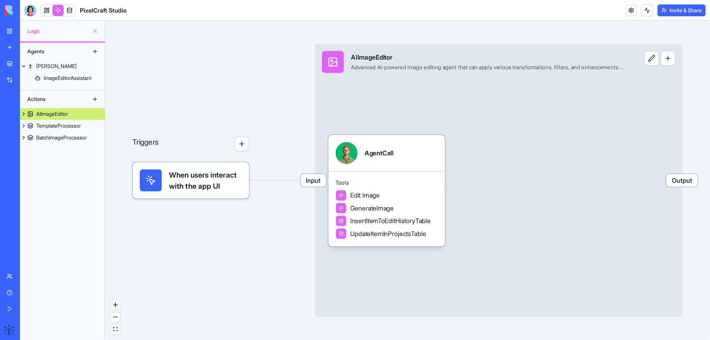
click at [647, 60] on button at bounding box center [651, 58] width 14 height 14
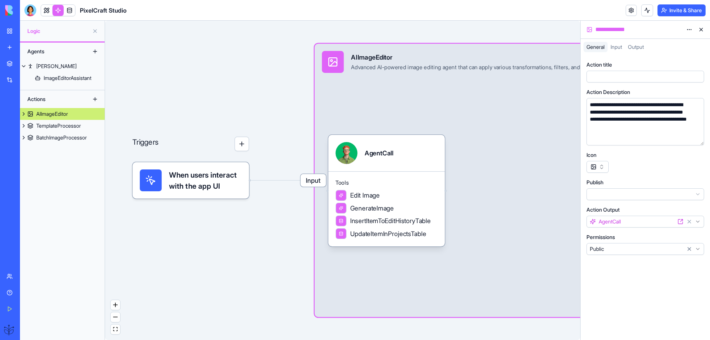
click at [177, 96] on div "Triggers When users interact with the app UI Input AIImageEditor Advanced AI-po…" at bounding box center [342, 180] width 475 height 319
click at [51, 126] on div "TemplateProcessor" at bounding box center [58, 125] width 45 height 7
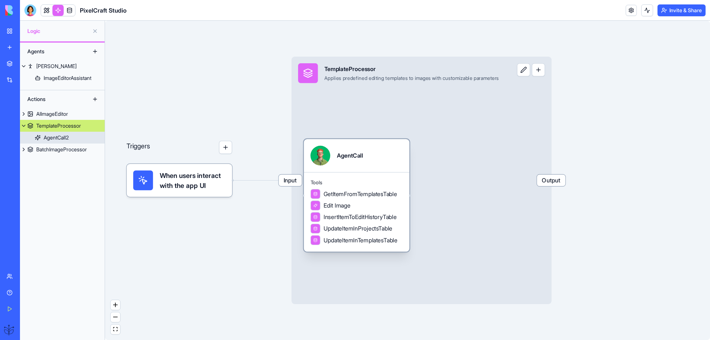
click at [54, 138] on div "AgentCall2" at bounding box center [56, 137] width 25 height 7
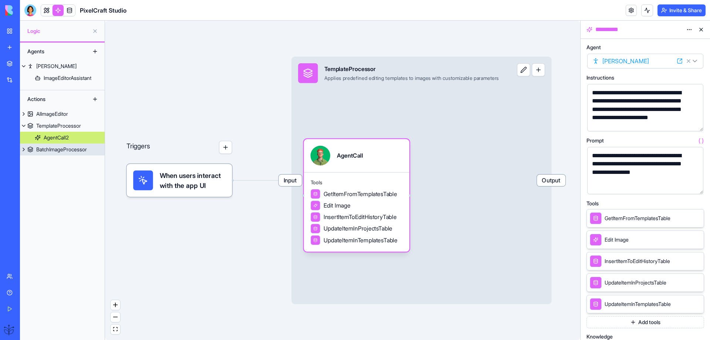
click at [55, 149] on div "BatchImageProcessor" at bounding box center [61, 149] width 51 height 7
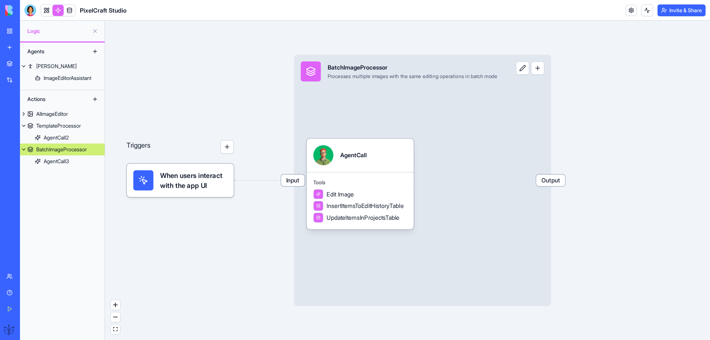
click at [94, 30] on button at bounding box center [95, 31] width 12 height 12
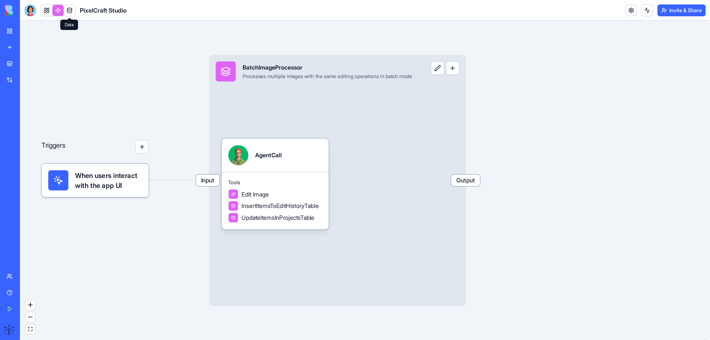
click at [71, 13] on link at bounding box center [69, 10] width 11 height 11
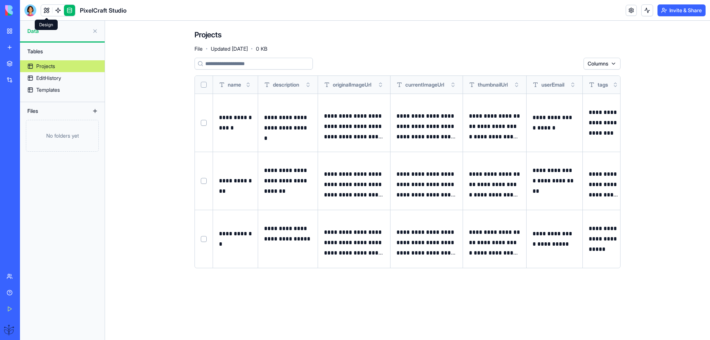
click at [47, 10] on link at bounding box center [46, 10] width 11 height 11
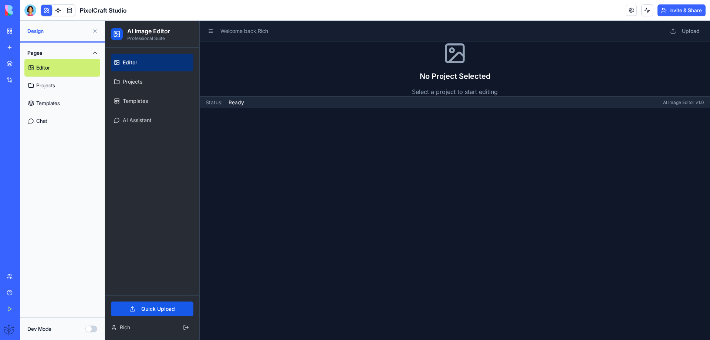
click at [37, 121] on link "Chat" at bounding box center [62, 121] width 76 height 18
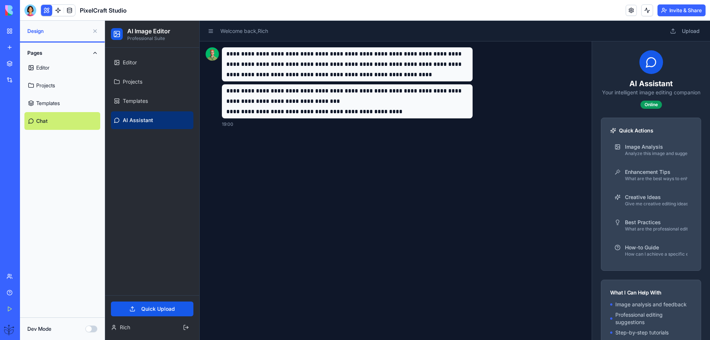
click at [27, 117] on div "Construction Estimating Pro" at bounding box center [17, 115] width 21 height 7
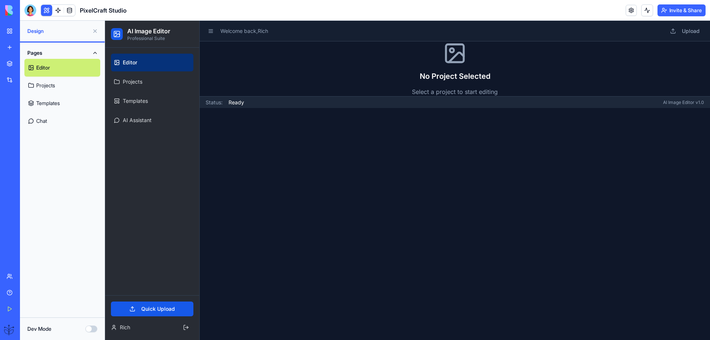
click at [27, 30] on div "My Workspace" at bounding box center [23, 30] width 10 height 7
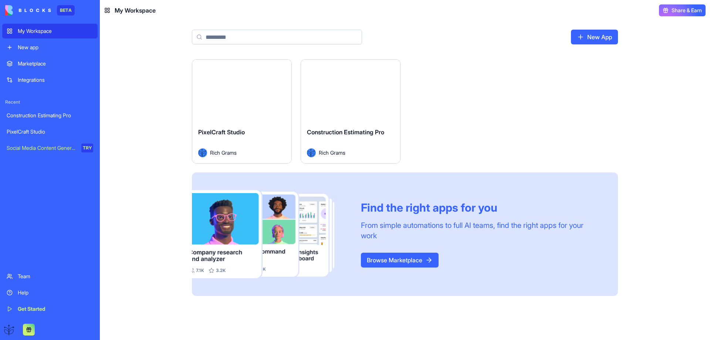
click at [216, 133] on span "PixelCraft Studio" at bounding box center [221, 131] width 47 height 7
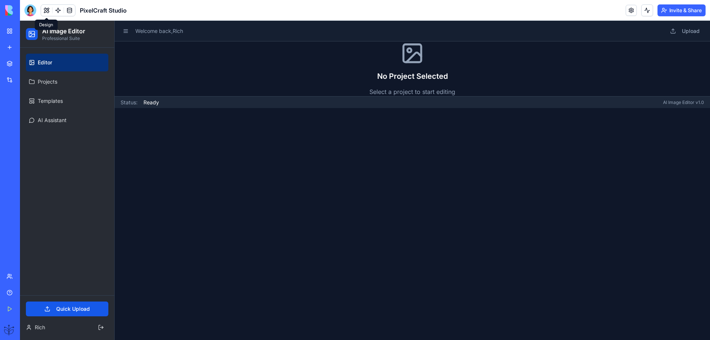
click at [45, 11] on button at bounding box center [46, 10] width 11 height 11
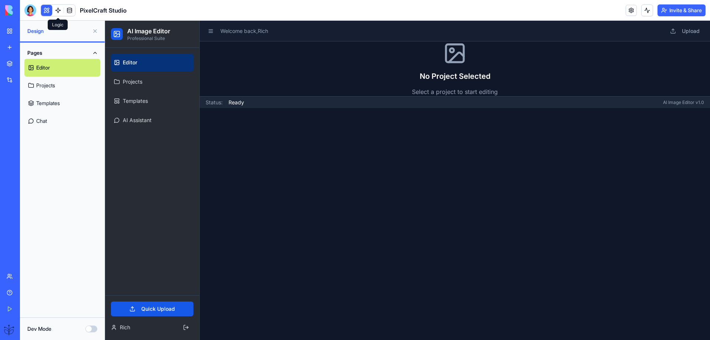
click at [57, 10] on link at bounding box center [58, 10] width 11 height 11
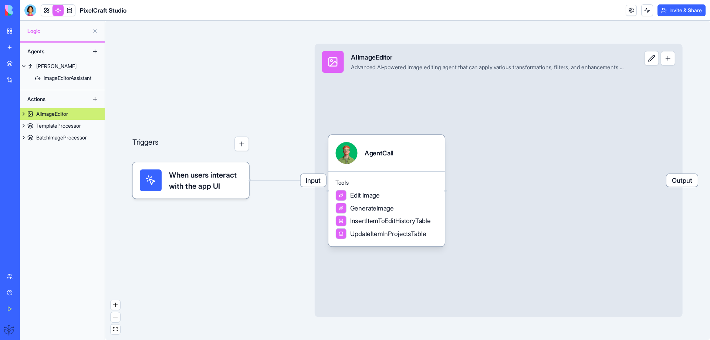
click at [69, 10] on link at bounding box center [69, 10] width 11 height 11
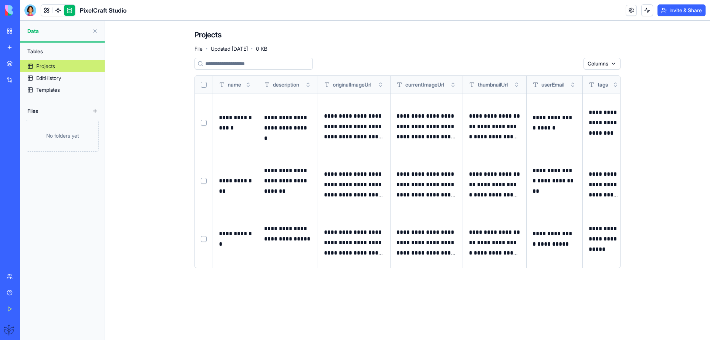
click at [18, 275] on div "Team" at bounding box center [23, 275] width 10 height 7
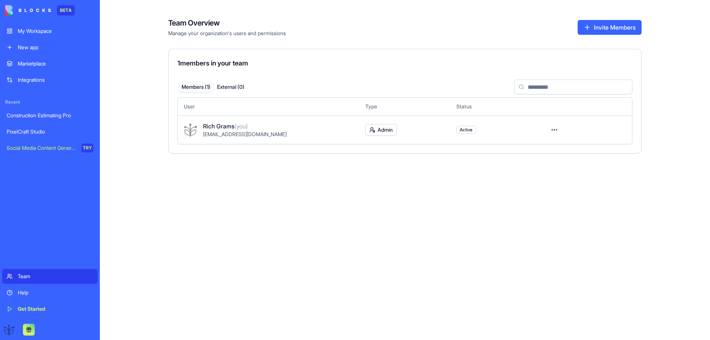
click at [21, 292] on div "Help" at bounding box center [55, 292] width 75 height 7
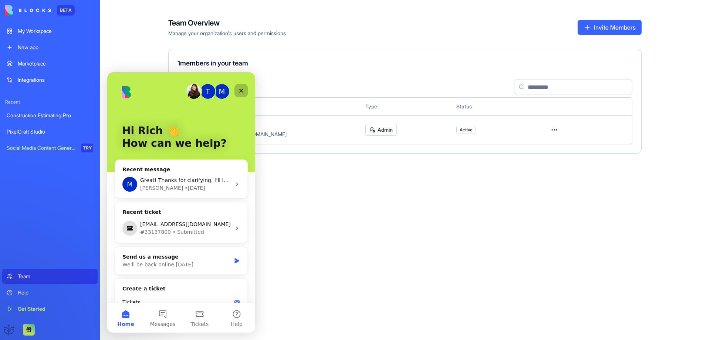
click at [238, 89] on icon "Close" at bounding box center [241, 91] width 6 height 6
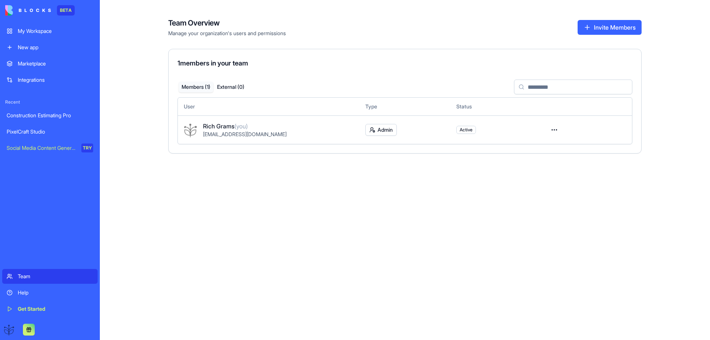
click at [27, 328] on button at bounding box center [29, 330] width 12 height 12
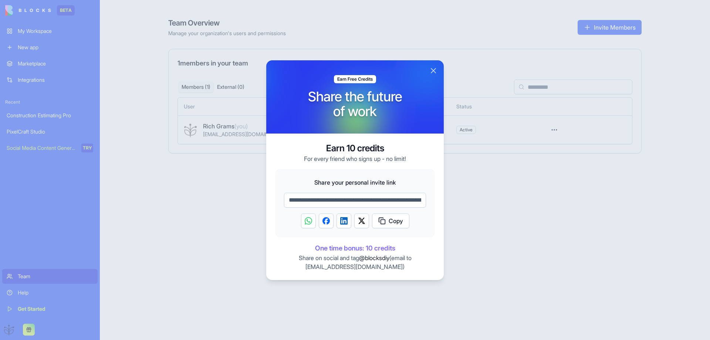
click at [431, 71] on button "Close" at bounding box center [433, 70] width 9 height 9
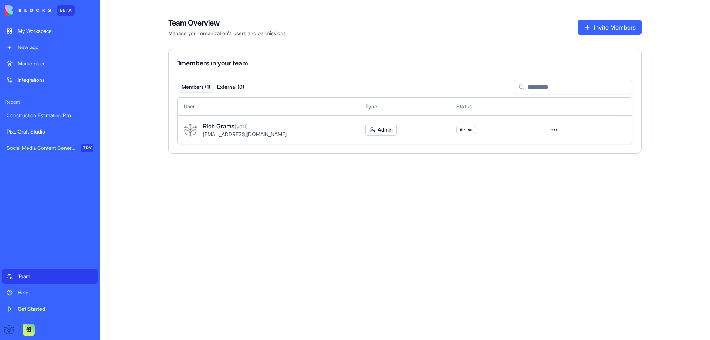
click at [35, 30] on div "My Workspace" at bounding box center [55, 30] width 75 height 7
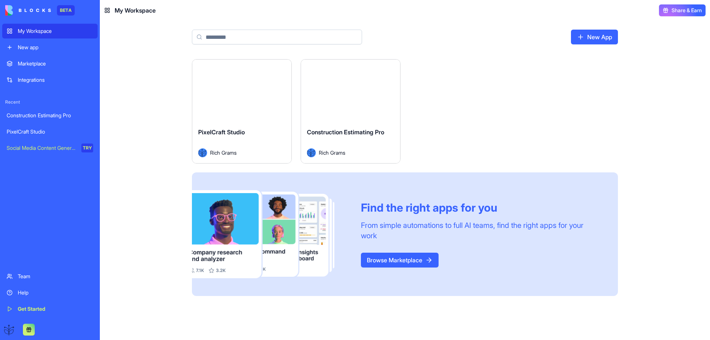
click at [339, 128] on div "Construction Estimating Pro" at bounding box center [350, 138] width 87 height 21
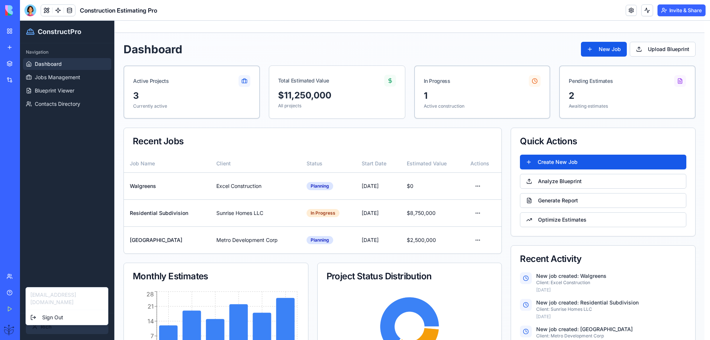
click at [41, 324] on html "ConstructPro Navigation Dashboard Jobs Management Blueprint Viewer Contacts Dir…" at bounding box center [365, 207] width 690 height 373
click at [68, 245] on html "ConstructPro Navigation Dashboard Jobs Management Blueprint Viewer Contacts Dir…" at bounding box center [365, 207] width 690 height 373
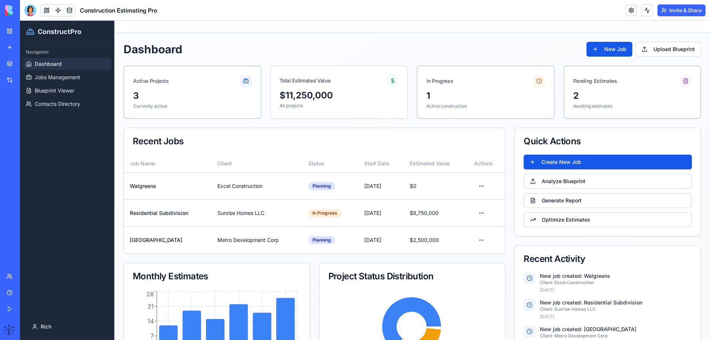
click at [630, 10] on link at bounding box center [631, 10] width 11 height 11
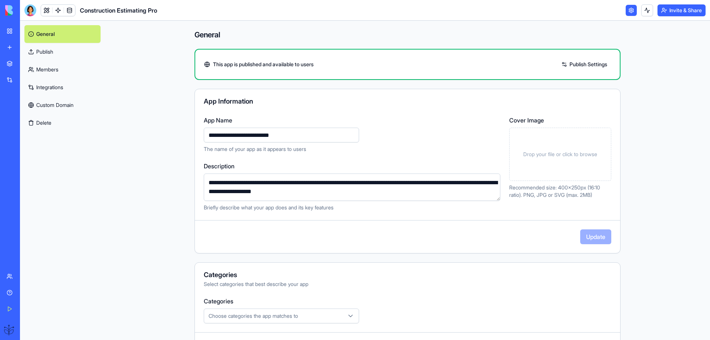
click at [630, 11] on link at bounding box center [631, 10] width 11 height 11
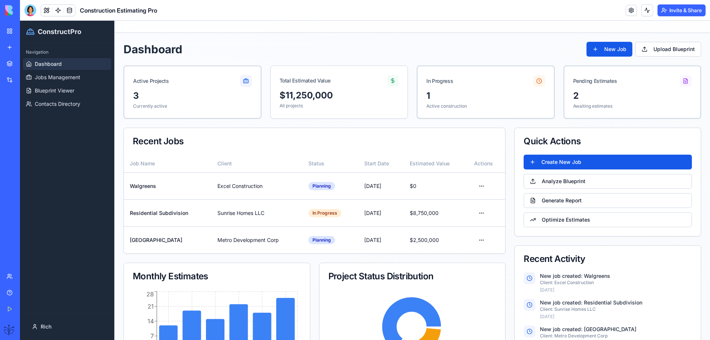
click at [23, 31] on div "My Workspace" at bounding box center [23, 30] width 10 height 7
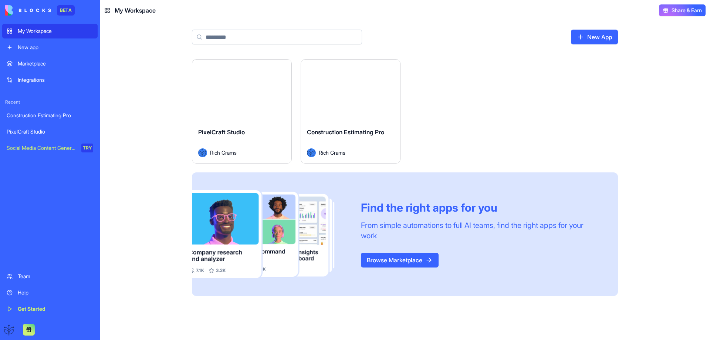
click at [238, 121] on div "Launch" at bounding box center [241, 91] width 99 height 62
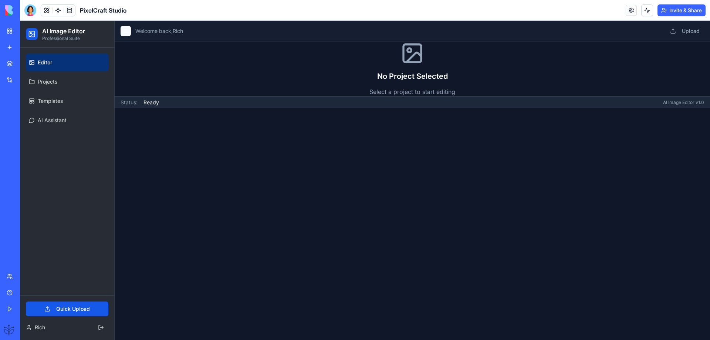
click at [125, 30] on button at bounding box center [126, 31] width 10 height 10
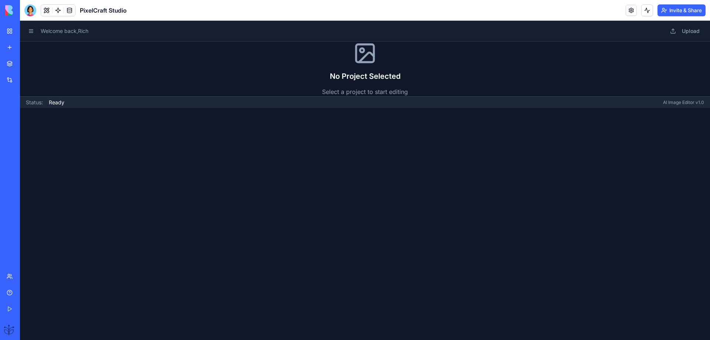
click at [28, 34] on button at bounding box center [31, 31] width 10 height 10
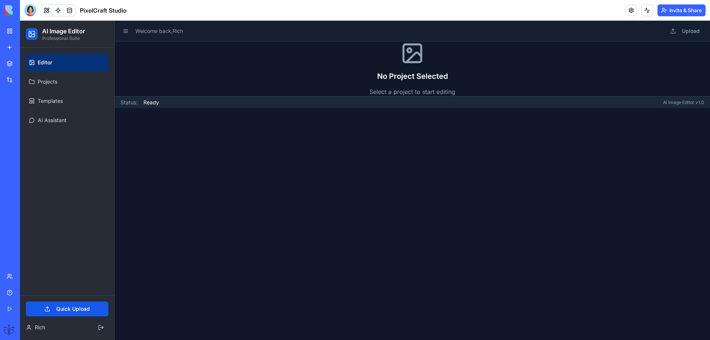
drag, startPoint x: 28, startPoint y: 131, endPoint x: 9, endPoint y: 176, distance: 50.0
click at [9, 176] on div "Marketplace Integrations Recent Construction Estimating Pro PixelCraft Studio S…" at bounding box center [10, 161] width 16 height 211
click at [644, 13] on button at bounding box center [647, 10] width 12 height 12
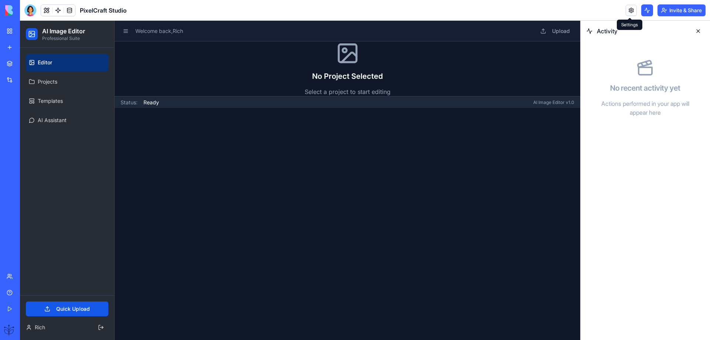
click at [627, 11] on link at bounding box center [631, 10] width 11 height 11
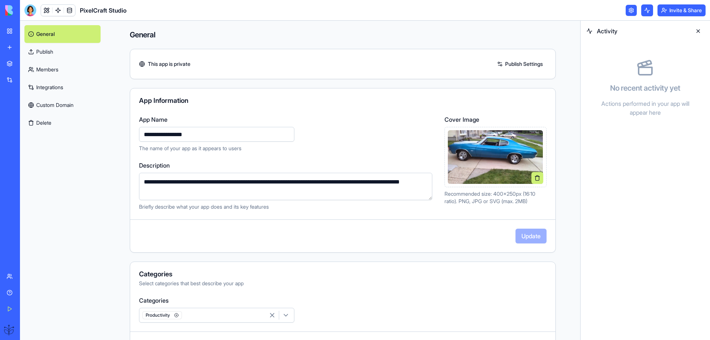
click at [27, 132] on div "PixelCraft Studio" at bounding box center [17, 131] width 21 height 7
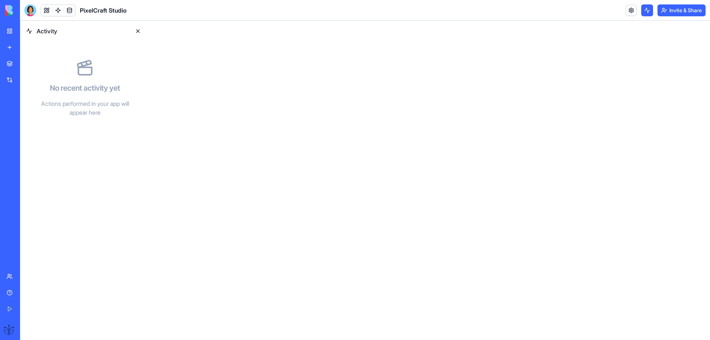
click at [27, 132] on div "PixelCraft Studio" at bounding box center [17, 131] width 21 height 7
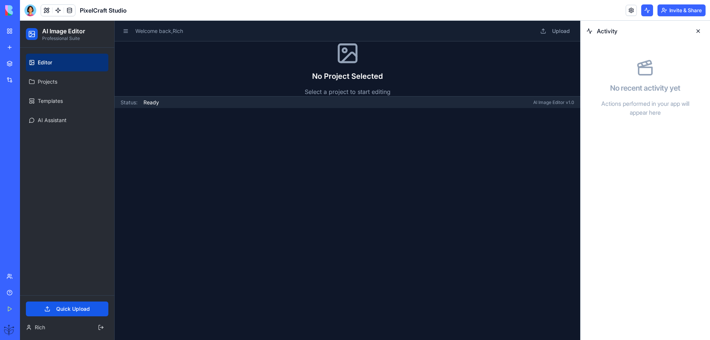
click at [236, 287] on main "Welcome back, Rich Upload No Project Selected Select a project to start editing…" at bounding box center [347, 180] width 465 height 319
click at [698, 31] on button at bounding box center [698, 31] width 12 height 12
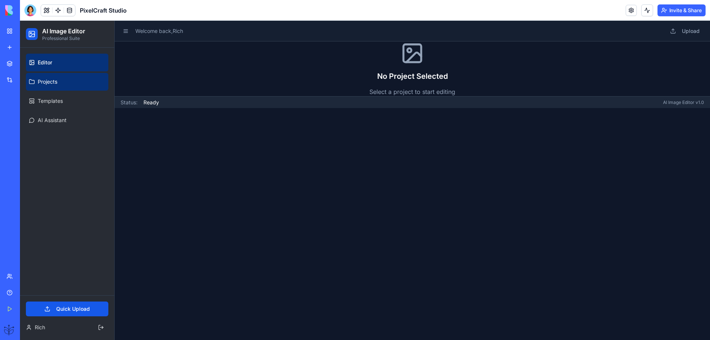
click at [43, 79] on span "Projects" at bounding box center [48, 81] width 20 height 7
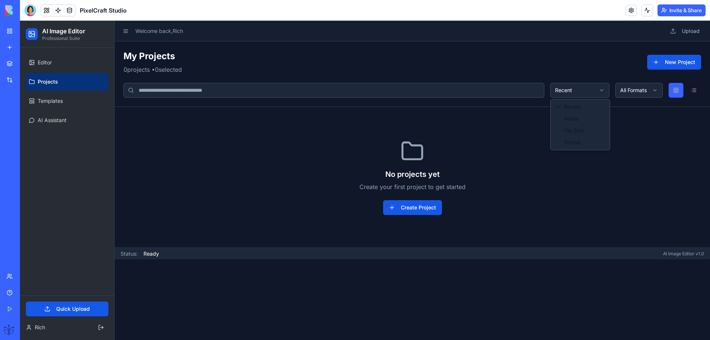
click at [565, 88] on html "AI Image Editor Professional Suite Editor Projects Templates AI Assistant Quick…" at bounding box center [365, 180] width 690 height 319
click at [677, 89] on button at bounding box center [675, 90] width 15 height 15
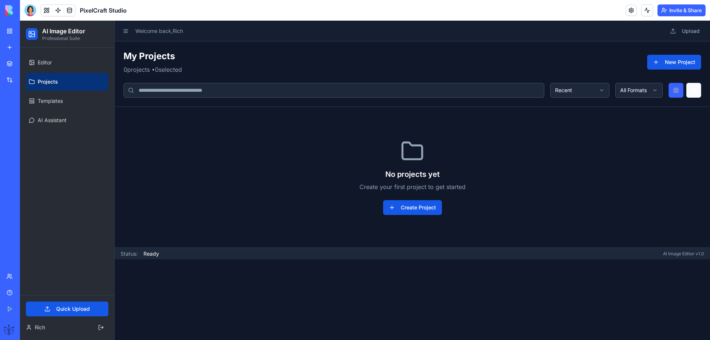
click at [689, 91] on button at bounding box center [693, 90] width 15 height 15
click at [44, 62] on span "Editor" at bounding box center [45, 62] width 14 height 7
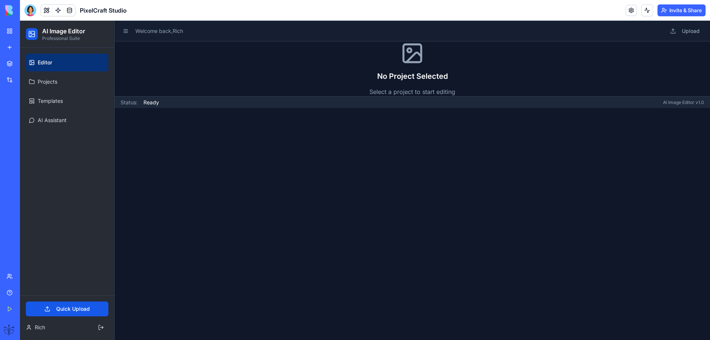
click at [54, 37] on p "Professional Suite" at bounding box center [63, 38] width 43 height 6
click at [28, 35] on div at bounding box center [32, 34] width 12 height 12
click at [30, 35] on icon at bounding box center [31, 33] width 7 height 7
click at [101, 330] on button at bounding box center [101, 327] width 15 height 13
click at [125, 28] on button at bounding box center [126, 31] width 10 height 10
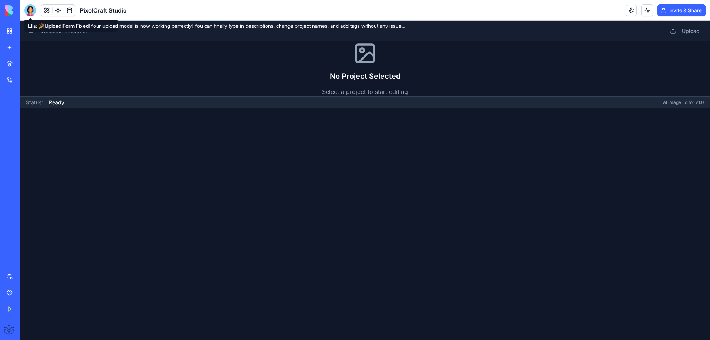
click at [31, 9] on div at bounding box center [30, 10] width 12 height 12
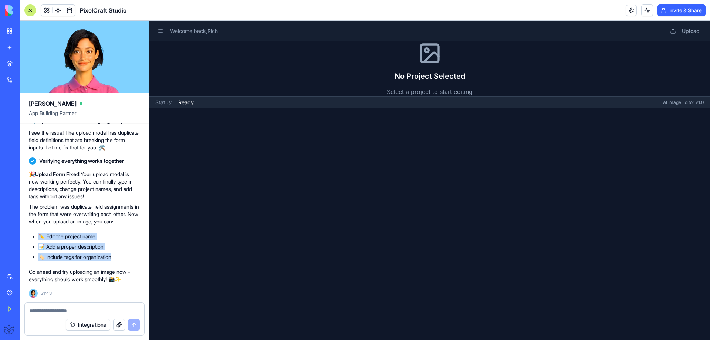
drag, startPoint x: 117, startPoint y: 255, endPoint x: 38, endPoint y: 238, distance: 80.9
click at [38, 238] on ul "✏️ Edit the project name 📝 Add a proper description 🏷️ Include tags for organiz…" at bounding box center [84, 247] width 111 height 28
copy ul "✏️ Edit the project name 📝 Add a proper description 🏷️ Include tags for organiz…"
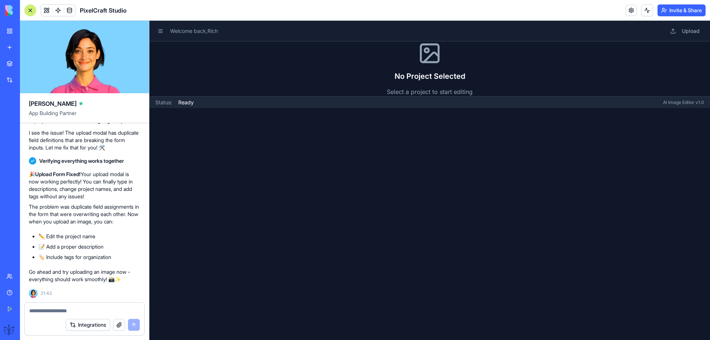
click at [43, 308] on textarea at bounding box center [84, 310] width 111 height 7
paste textarea "**********"
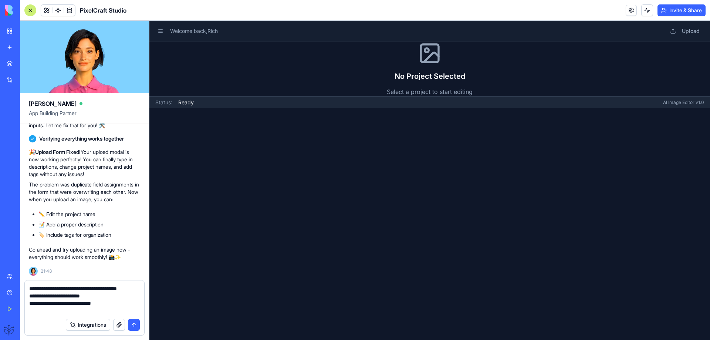
type textarea "**********"
click at [132, 325] on button "submit" at bounding box center [134, 325] width 12 height 12
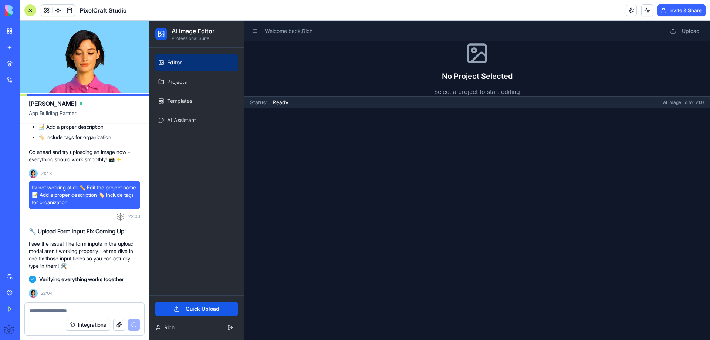
scroll to position [1154, 0]
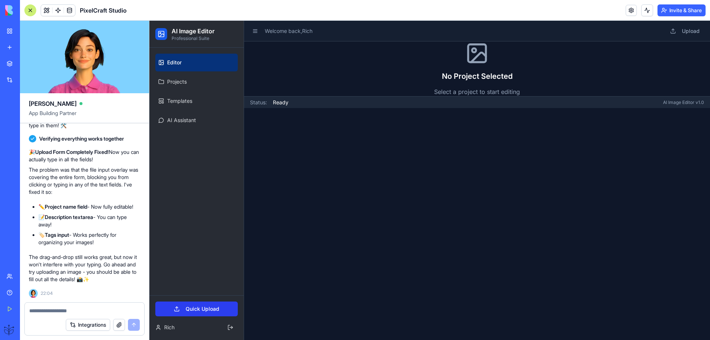
click at [204, 308] on button "Quick Upload" at bounding box center [196, 308] width 82 height 15
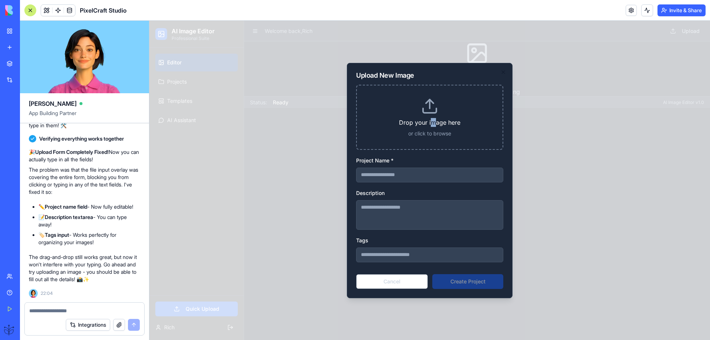
click at [432, 120] on p "Drop your image here" at bounding box center [430, 122] width 122 height 9
type input "**********"
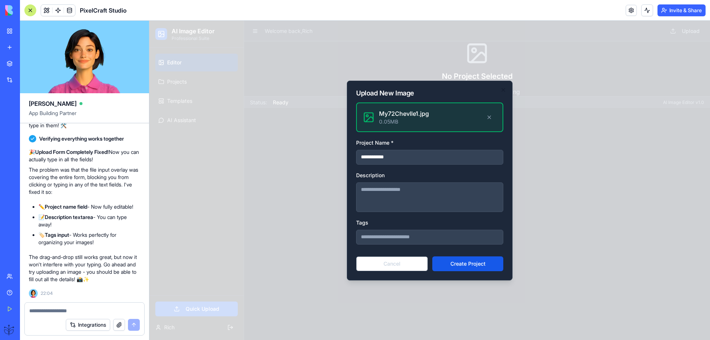
click at [383, 156] on input "**********" at bounding box center [429, 157] width 147 height 15
click at [369, 188] on textarea "Description" at bounding box center [429, 197] width 147 height 30
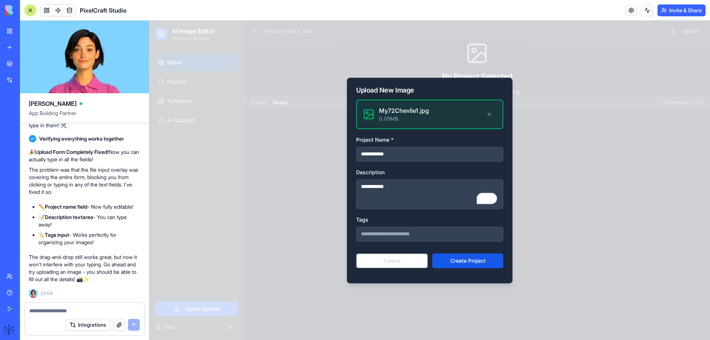
type textarea "**********"
click at [374, 230] on input "Tags" at bounding box center [429, 234] width 147 height 15
type input "**********"
click at [453, 256] on button "Create Project" at bounding box center [467, 260] width 71 height 15
click at [401, 260] on button "Cancel" at bounding box center [392, 260] width 72 height 15
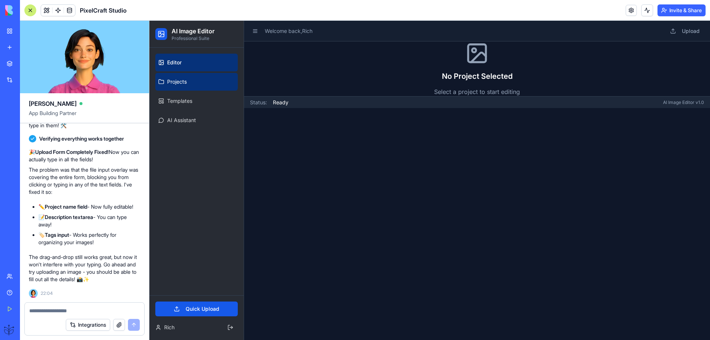
click at [180, 85] on span "Projects" at bounding box center [177, 81] width 20 height 7
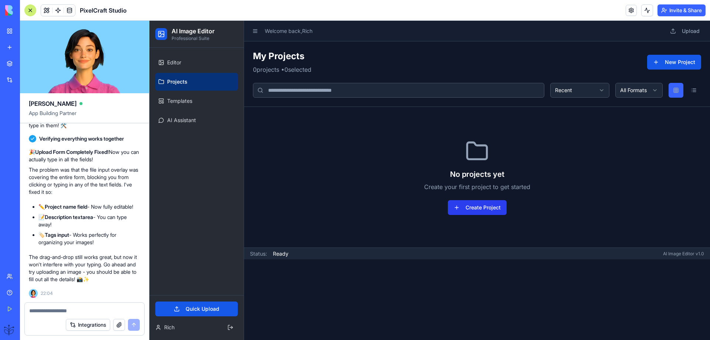
click at [469, 206] on button "Create Project" at bounding box center [477, 207] width 59 height 15
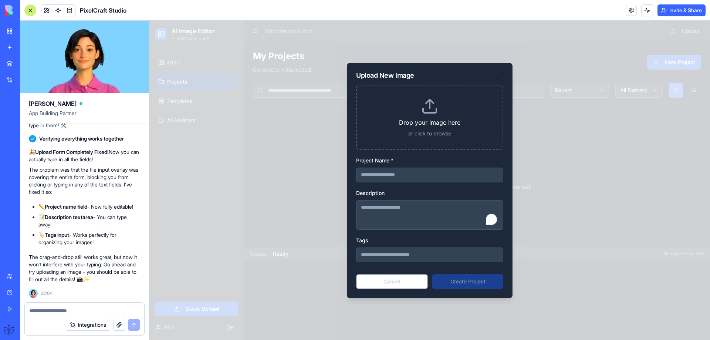
click at [375, 212] on textarea "Description" at bounding box center [429, 215] width 147 height 30
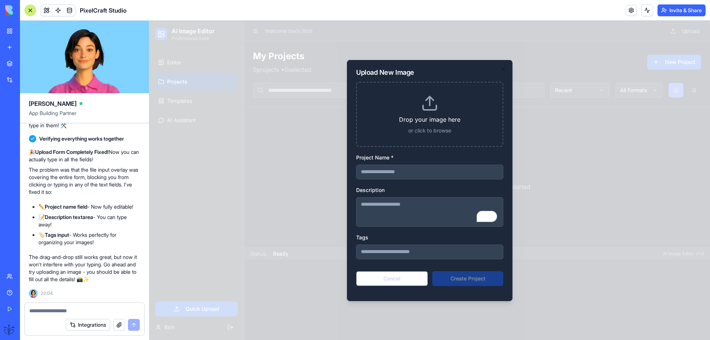
click at [378, 173] on input "Project Name *" at bounding box center [429, 172] width 147 height 15
click at [416, 123] on p "Drop your image here" at bounding box center [430, 119] width 122 height 9
type input "**********"
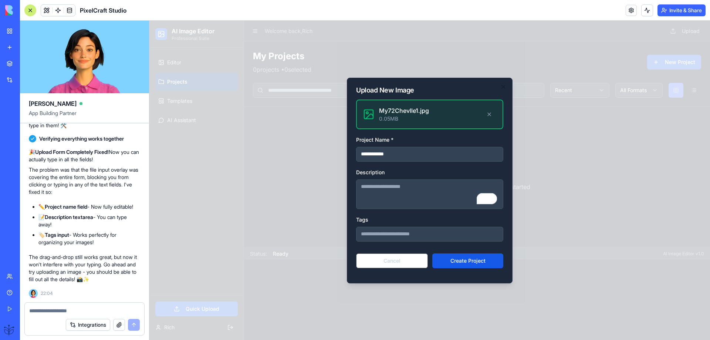
click at [363, 192] on textarea "Description" at bounding box center [429, 194] width 147 height 30
type textarea "**********"
click at [373, 234] on input "Tags" at bounding box center [429, 234] width 147 height 15
type input "********"
click at [455, 259] on button "Create Project" at bounding box center [467, 260] width 71 height 15
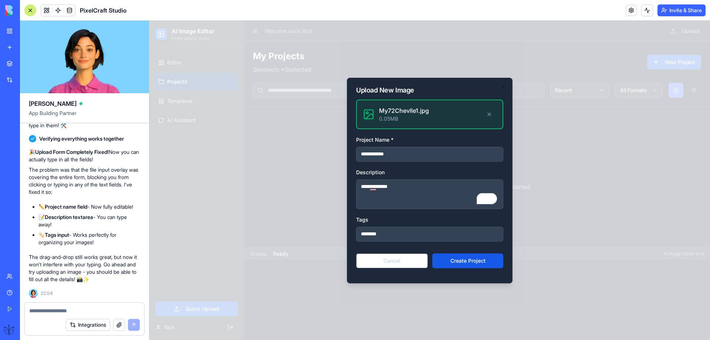
click at [465, 263] on button "Create Project" at bounding box center [467, 260] width 71 height 15
click at [44, 308] on textarea at bounding box center [84, 310] width 111 height 7
type textarea "**********"
click at [136, 325] on button "submit" at bounding box center [134, 325] width 12 height 12
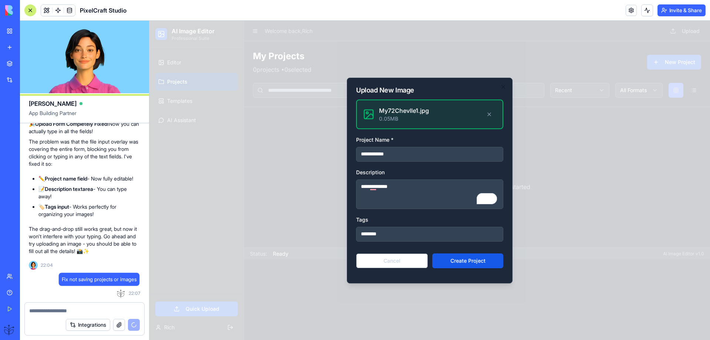
scroll to position [1182, 0]
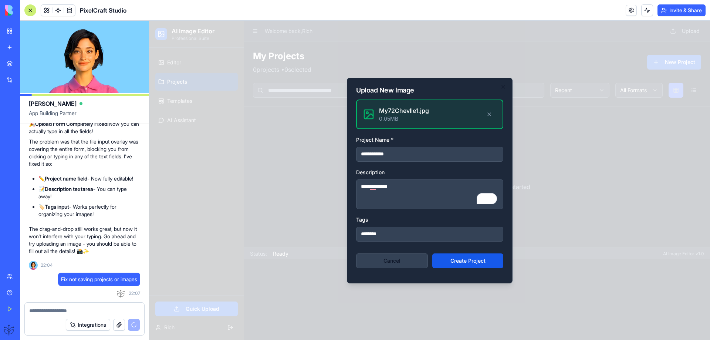
click at [370, 259] on button "Cancel" at bounding box center [392, 260] width 72 height 15
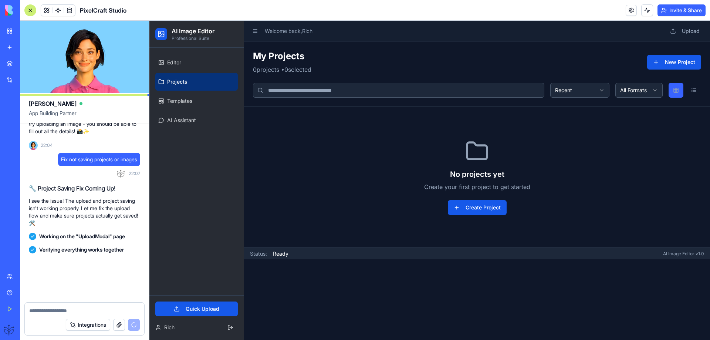
scroll to position [1484, 0]
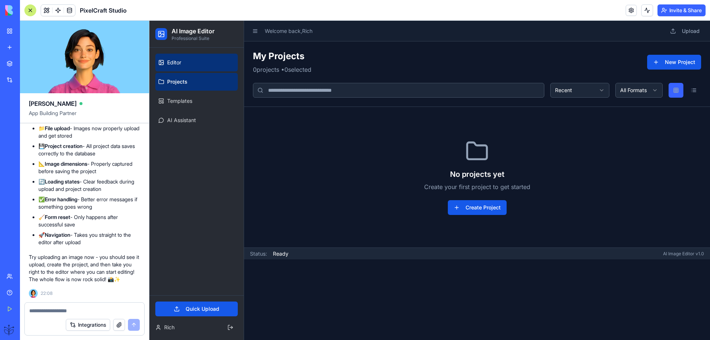
click at [183, 64] on link "Editor" at bounding box center [196, 63] width 82 height 18
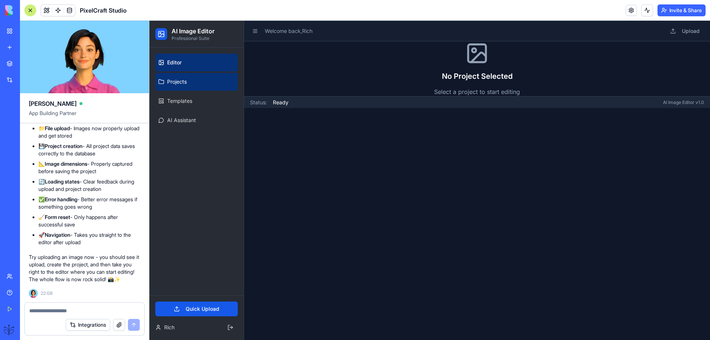
click at [176, 84] on span "Projects" at bounding box center [177, 81] width 20 height 7
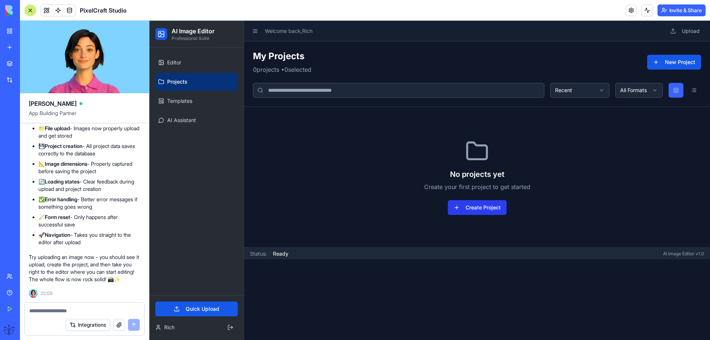
click at [460, 203] on button "Create Project" at bounding box center [477, 207] width 59 height 15
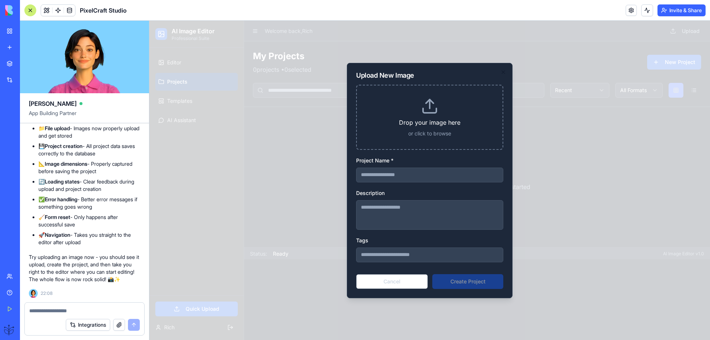
click at [411, 128] on div "Drop your image here or click to browse" at bounding box center [430, 117] width 122 height 40
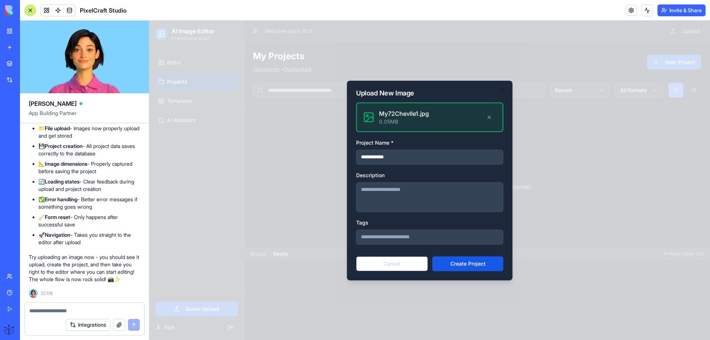
drag, startPoint x: 402, startPoint y: 158, endPoint x: 339, endPoint y: 162, distance: 63.0
click at [339, 162] on body "**********" at bounding box center [429, 180] width 561 height 319
type input "*********"
click at [371, 190] on textarea "Description" at bounding box center [429, 197] width 147 height 30
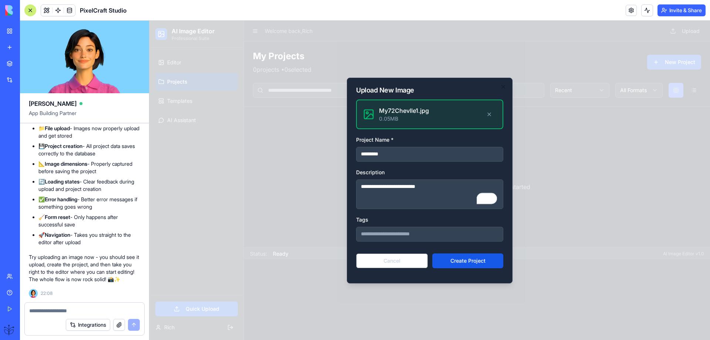
type textarea "**********"
click at [377, 233] on input "Tags" at bounding box center [429, 234] width 147 height 15
type input "****"
click at [464, 258] on button "Create Project" at bounding box center [467, 260] width 71 height 15
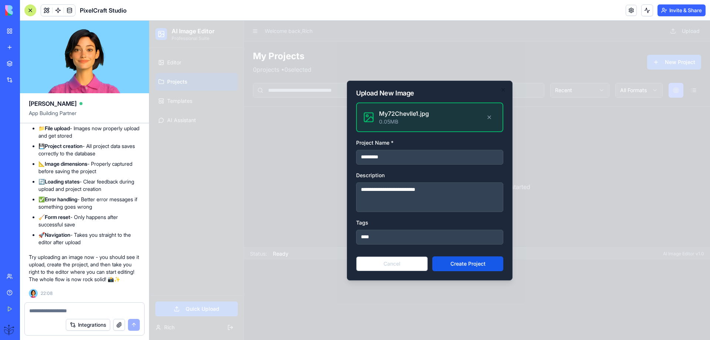
click at [40, 311] on textarea at bounding box center [84, 310] width 111 height 7
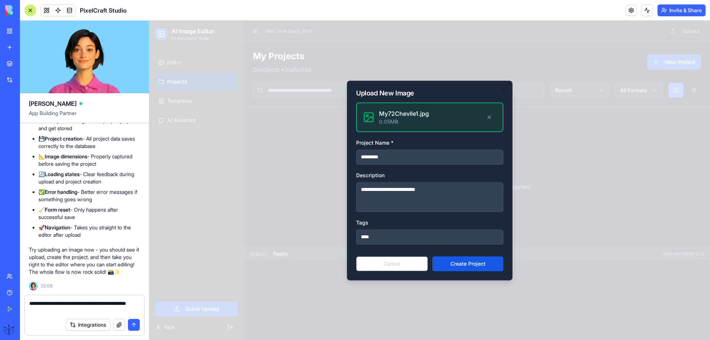
type textarea "**********"
click at [133, 324] on button "submit" at bounding box center [134, 325] width 12 height 12
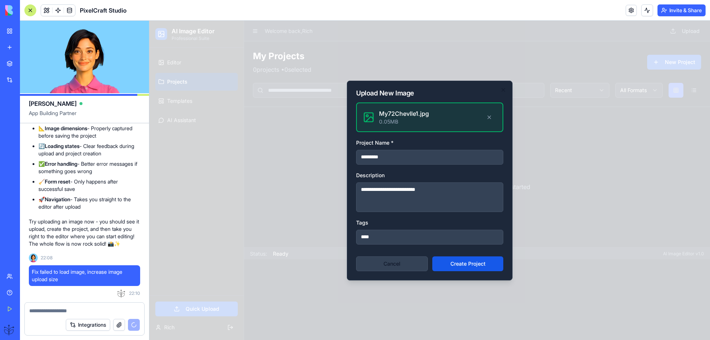
click at [388, 265] on button "Cancel" at bounding box center [392, 263] width 72 height 15
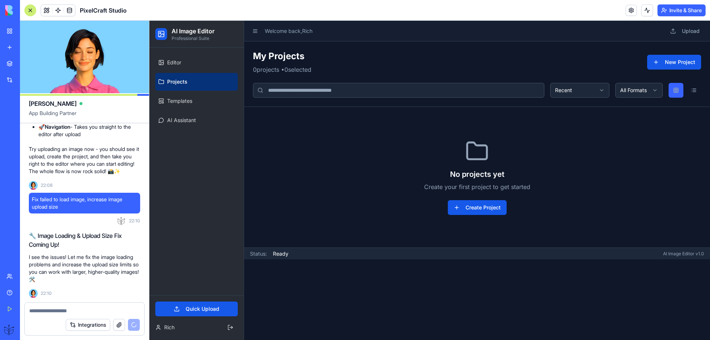
scroll to position [1605, 0]
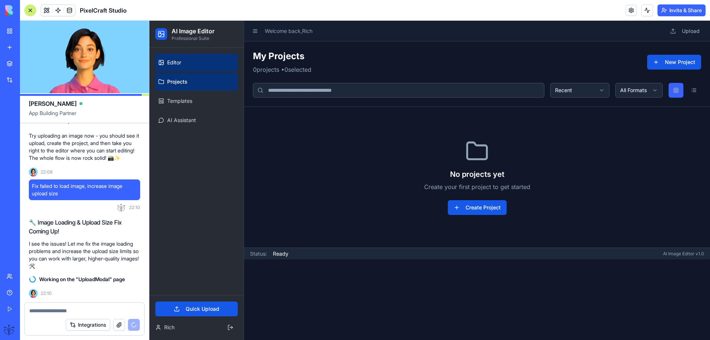
click at [169, 54] on div "Editor Projects Templates AI Assistant" at bounding box center [196, 91] width 88 height 81
click at [173, 62] on span "Editor" at bounding box center [174, 62] width 14 height 7
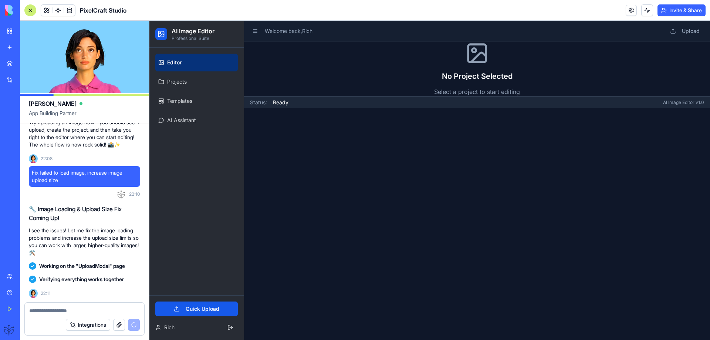
scroll to position [1845, 0]
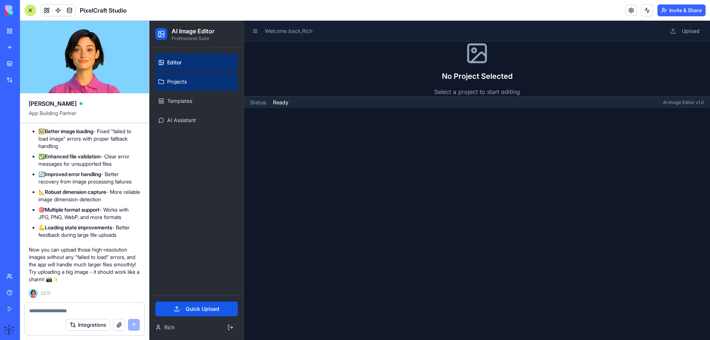
click at [180, 84] on span "Projects" at bounding box center [177, 81] width 20 height 7
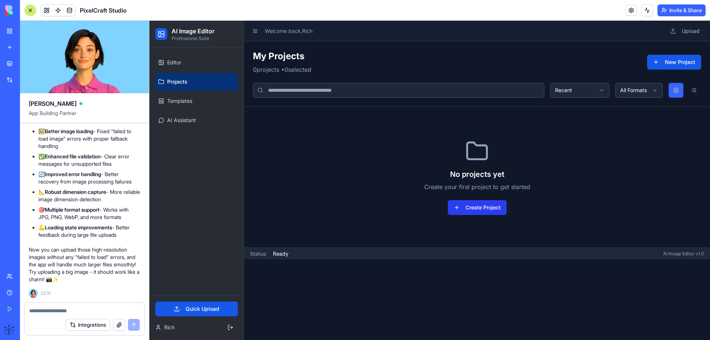
click at [473, 207] on button "Create Project" at bounding box center [477, 207] width 59 height 15
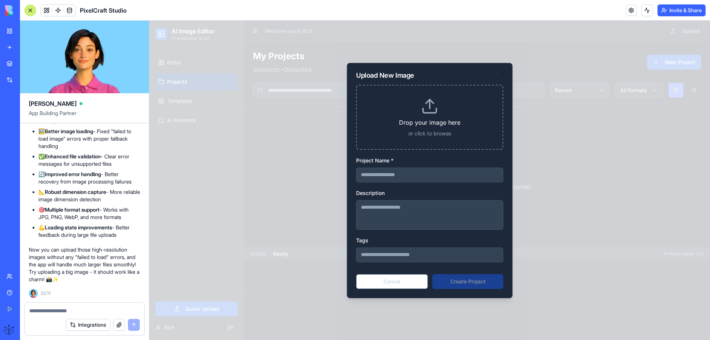
click at [424, 128] on div "Drop your image here or click to browse" at bounding box center [430, 117] width 122 height 40
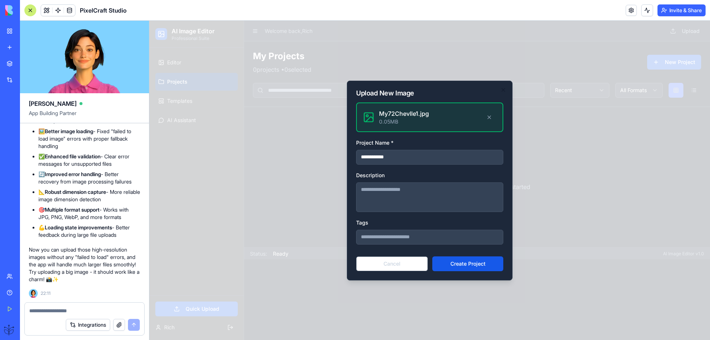
drag, startPoint x: 405, startPoint y: 155, endPoint x: 325, endPoint y: 161, distance: 79.8
click at [328, 161] on body "**********" at bounding box center [429, 180] width 561 height 319
type input "**********"
click at [359, 190] on textarea "Description" at bounding box center [429, 197] width 147 height 30
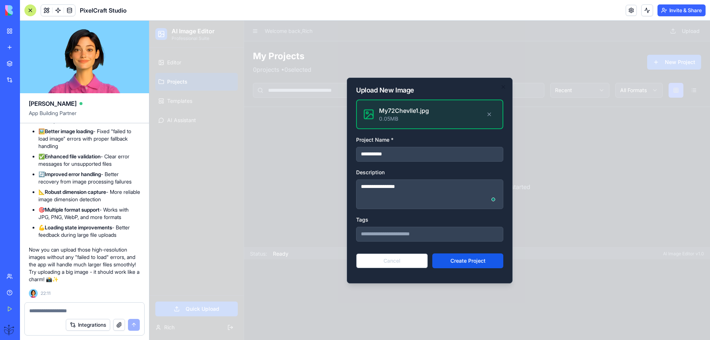
type textarea "**********"
click at [374, 234] on input "Tags" at bounding box center [429, 234] width 147 height 15
type input "**********"
click at [453, 262] on button "Create Project" at bounding box center [467, 260] width 71 height 15
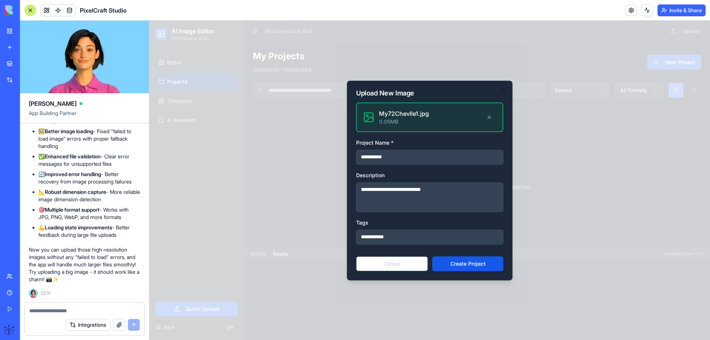
click at [56, 311] on textarea at bounding box center [84, 310] width 111 height 7
click at [29, 309] on textarea "**********" at bounding box center [84, 310] width 111 height 7
click at [94, 310] on textarea "**********" at bounding box center [84, 310] width 111 height 7
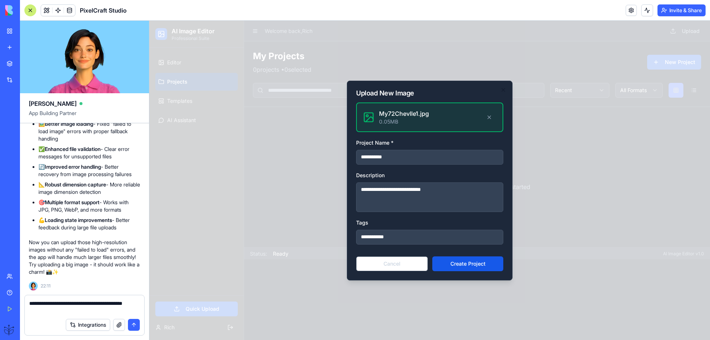
type textarea "**********"
click at [135, 323] on button "submit" at bounding box center [134, 325] width 12 height 12
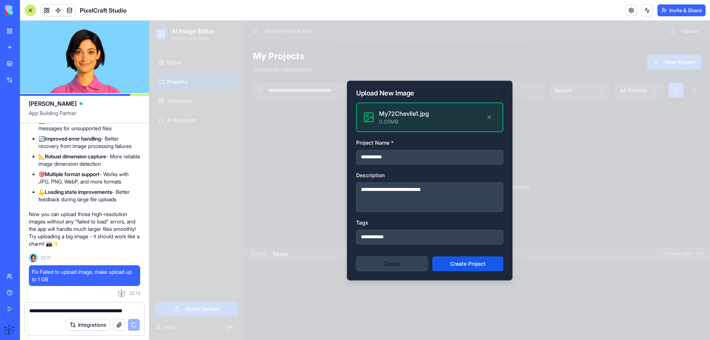
click at [403, 260] on button "Cancel" at bounding box center [392, 263] width 72 height 15
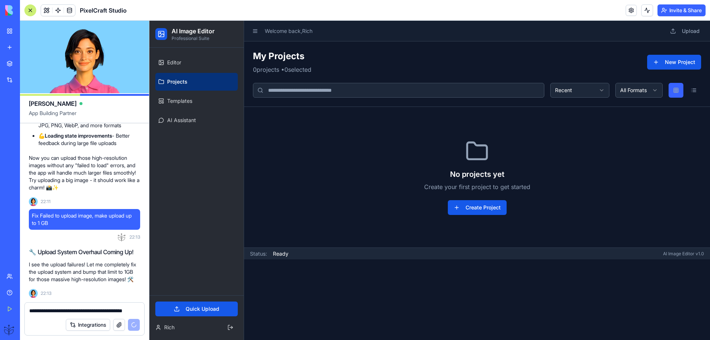
scroll to position [1957, 0]
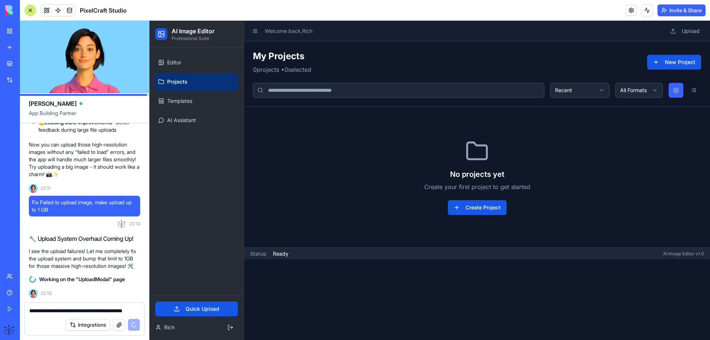
drag, startPoint x: 211, startPoint y: 85, endPoint x: 517, endPoint y: 202, distance: 327.2
click at [368, 181] on div "No projects yet Create your first project to get started Create Project" at bounding box center [477, 177] width 448 height 123
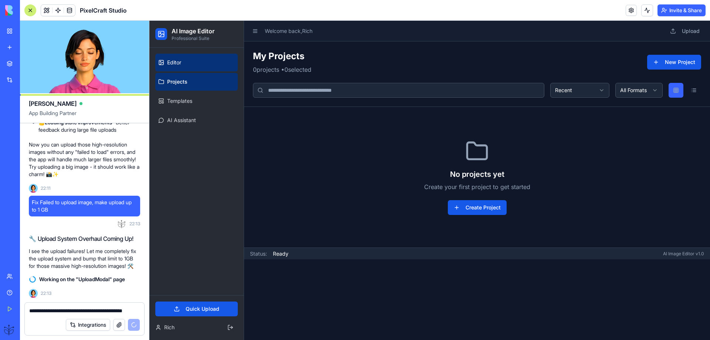
click at [170, 61] on span "Editor" at bounding box center [174, 62] width 14 height 7
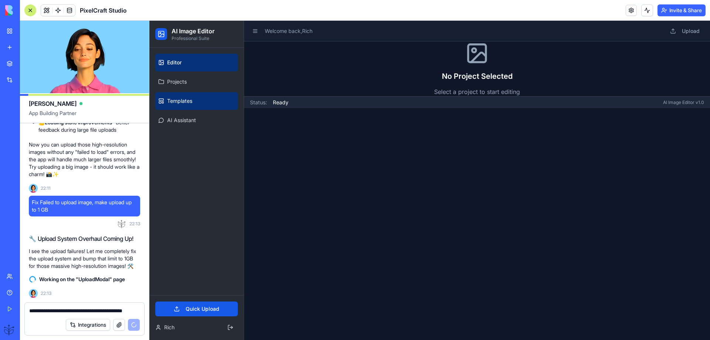
click at [178, 105] on link "Templates" at bounding box center [196, 101] width 82 height 18
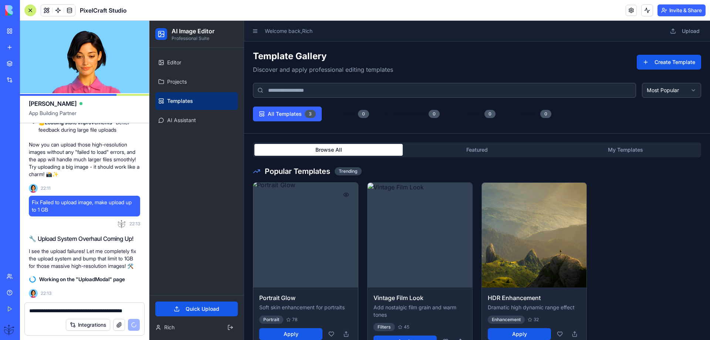
click at [344, 194] on button at bounding box center [346, 194] width 15 height 15
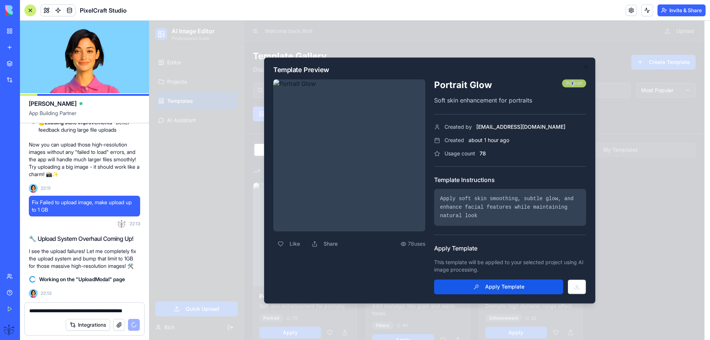
click at [572, 85] on div "Portrait" at bounding box center [574, 83] width 24 height 8
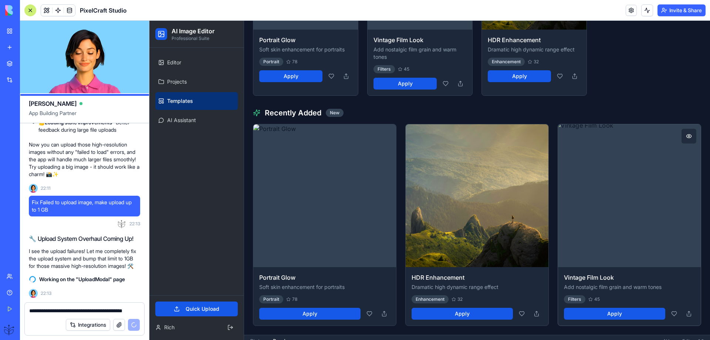
scroll to position [261, 0]
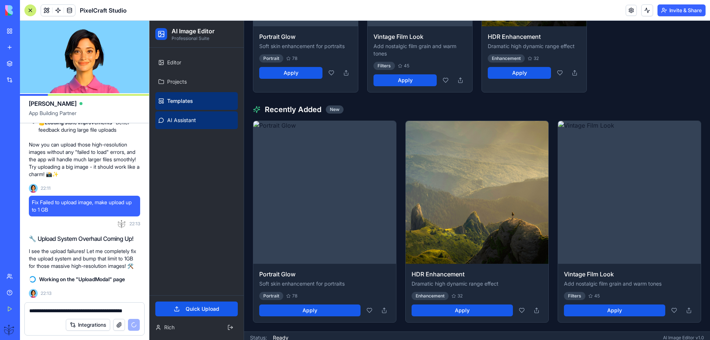
click at [176, 123] on span "AI Assistant" at bounding box center [181, 119] width 29 height 7
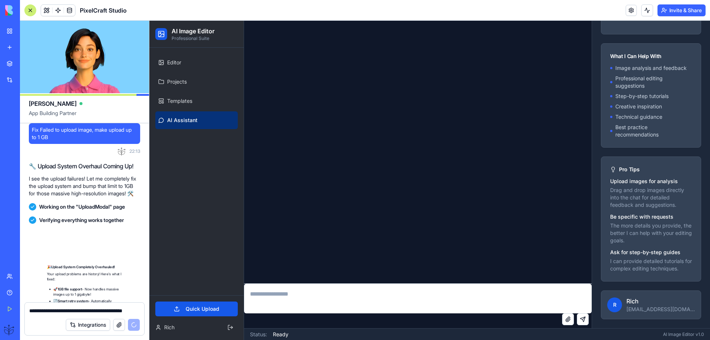
scroll to position [2215, 0]
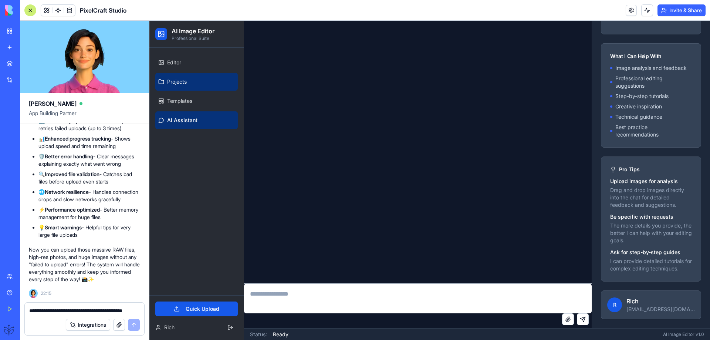
click at [174, 82] on span "Projects" at bounding box center [177, 81] width 20 height 7
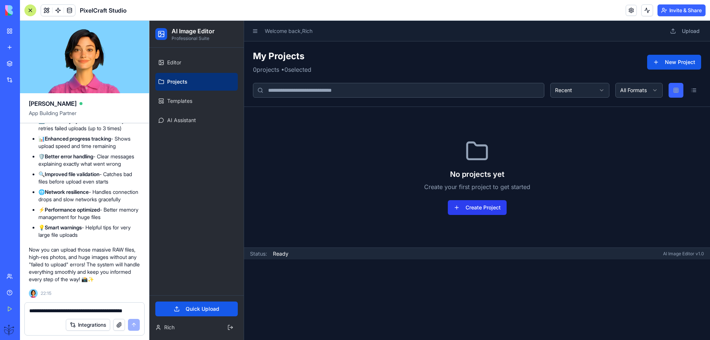
click at [468, 204] on button "Create Project" at bounding box center [477, 207] width 59 height 15
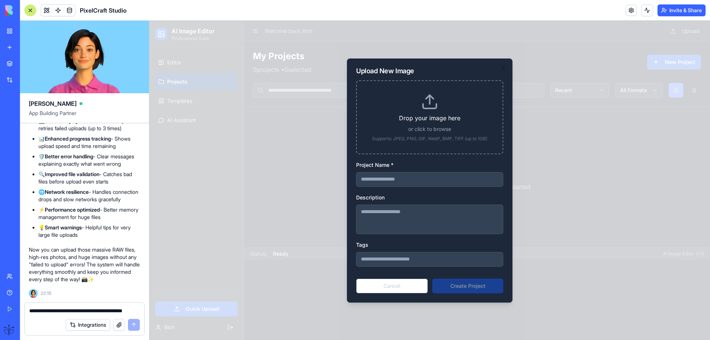
click at [421, 141] on p "Supports: JPEG, PNG, GIF, WebP, BMP, TIFF (up to 1GB)" at bounding box center [430, 139] width 122 height 6
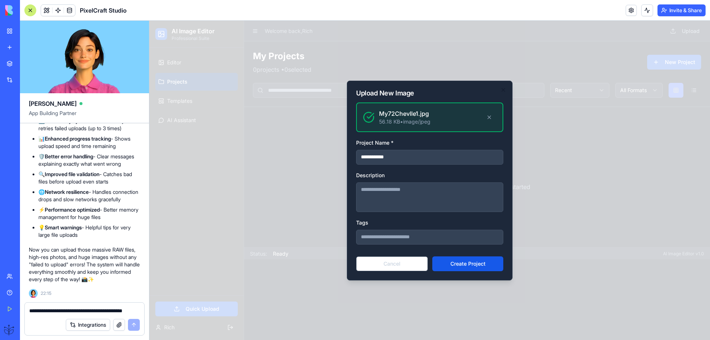
drag, startPoint x: 406, startPoint y: 159, endPoint x: 338, endPoint y: 157, distance: 68.1
click at [338, 157] on body "**********" at bounding box center [429, 180] width 561 height 319
type input "**********"
click at [377, 189] on textarea "Description" at bounding box center [429, 197] width 147 height 30
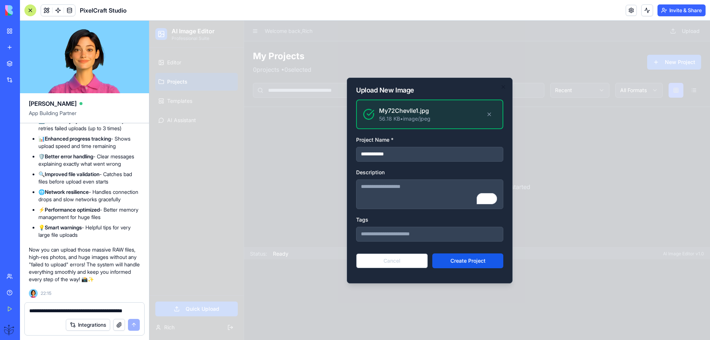
type textarea "*"
type textarea "**********"
click at [369, 233] on input "Tags" at bounding box center [429, 234] width 147 height 15
type input "**********"
click at [455, 261] on button "Create Project" at bounding box center [467, 260] width 71 height 15
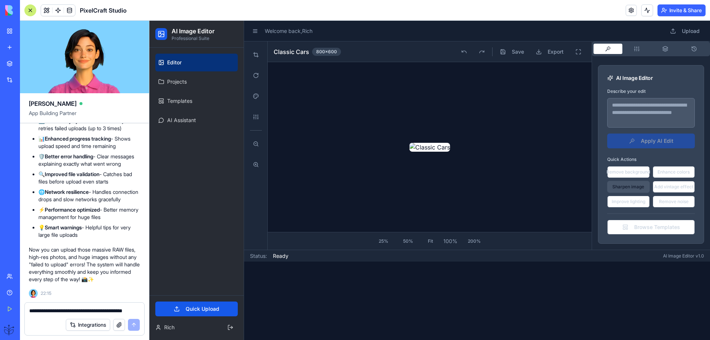
click at [627, 186] on button "Sharpen image" at bounding box center [628, 187] width 43 height 12
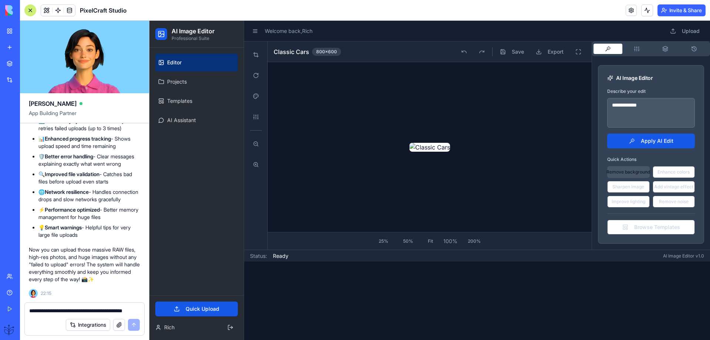
click at [622, 173] on button "Remove background" at bounding box center [628, 172] width 43 height 12
type textarea "**********"
click at [644, 142] on button "Apply AI Edit" at bounding box center [651, 140] width 88 height 15
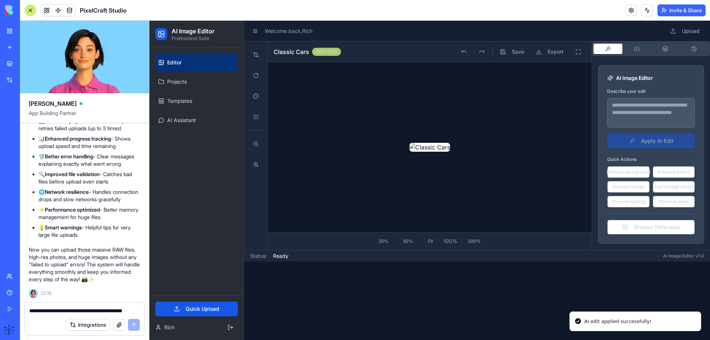
click at [327, 54] on div "800 × 600" at bounding box center [326, 52] width 29 height 8
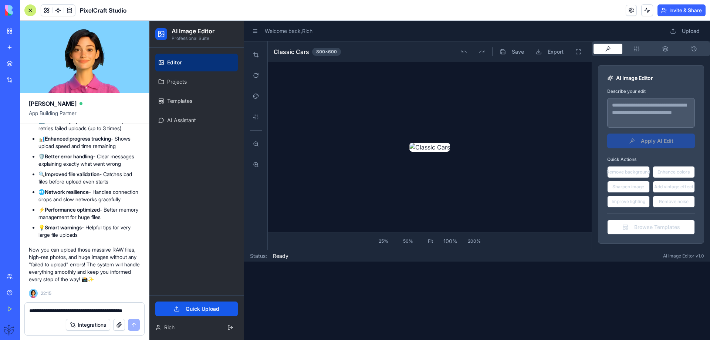
click at [48, 310] on textarea "**********" at bounding box center [84, 310] width 111 height 7
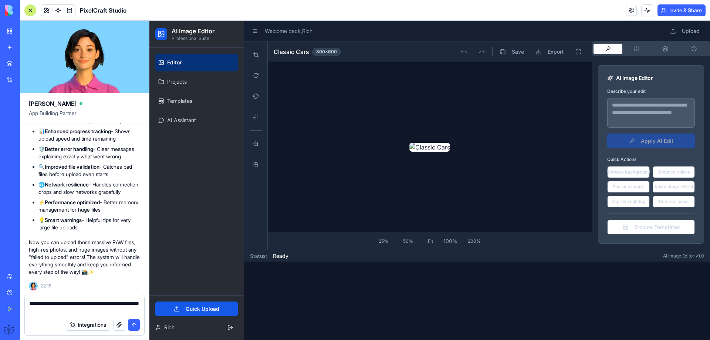
type textarea "**********"
click at [132, 324] on button "submit" at bounding box center [134, 325] width 12 height 12
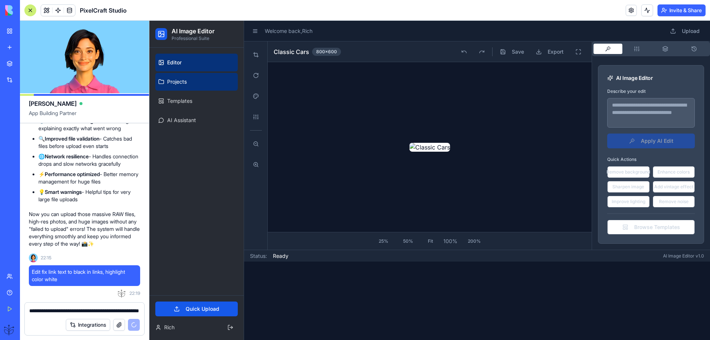
click at [176, 82] on span "Projects" at bounding box center [177, 81] width 20 height 7
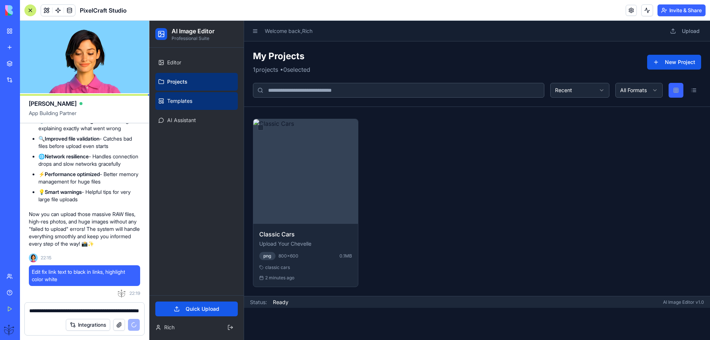
click at [176, 102] on span "Templates" at bounding box center [179, 100] width 25 height 7
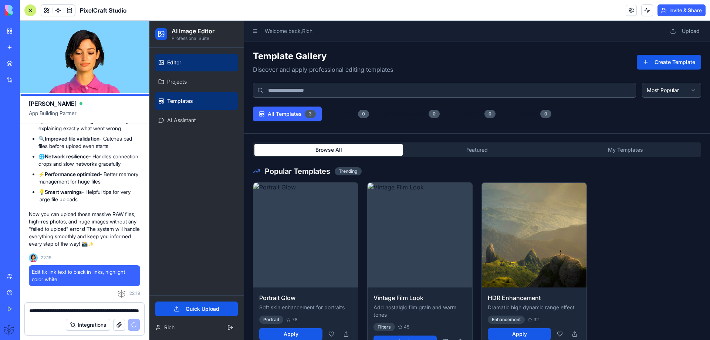
click at [178, 60] on span "Editor" at bounding box center [174, 62] width 14 height 7
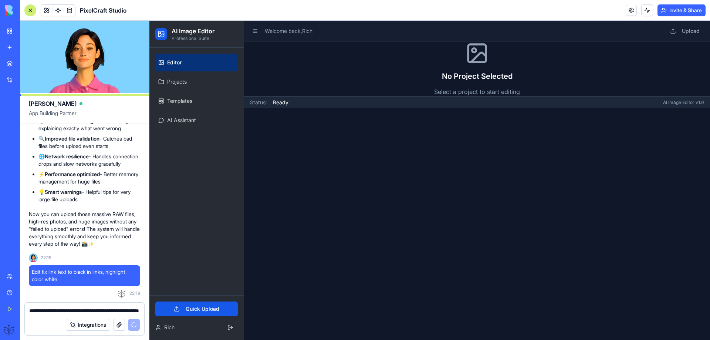
click at [472, 89] on p "Select a project to start editing" at bounding box center [477, 91] width 86 height 9
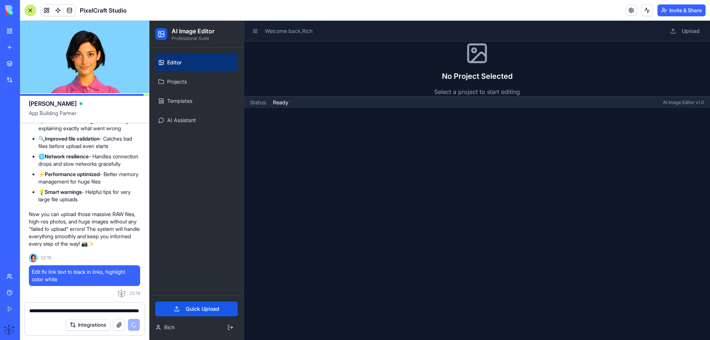
click at [469, 92] on p "Select a project to start editing" at bounding box center [477, 91] width 86 height 9
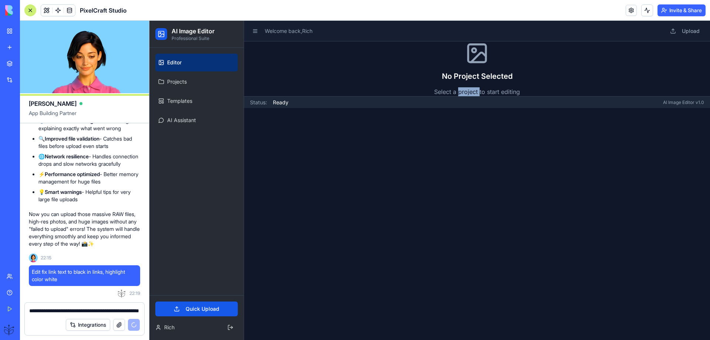
click at [469, 93] on p "Select a project to start editing" at bounding box center [477, 91] width 86 height 9
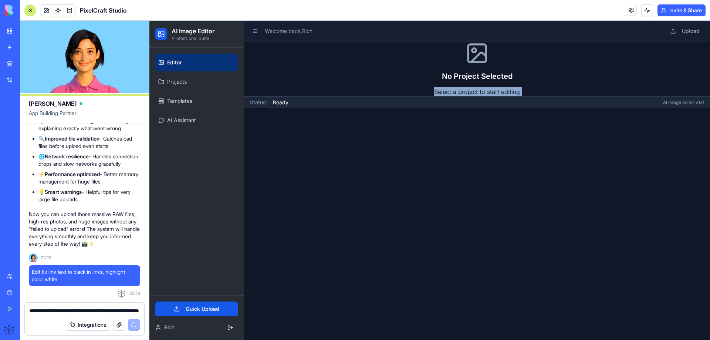
click at [469, 93] on p "Select a project to start editing" at bounding box center [477, 91] width 86 height 9
click at [281, 102] on span "Ready" at bounding box center [281, 102] width 16 height 7
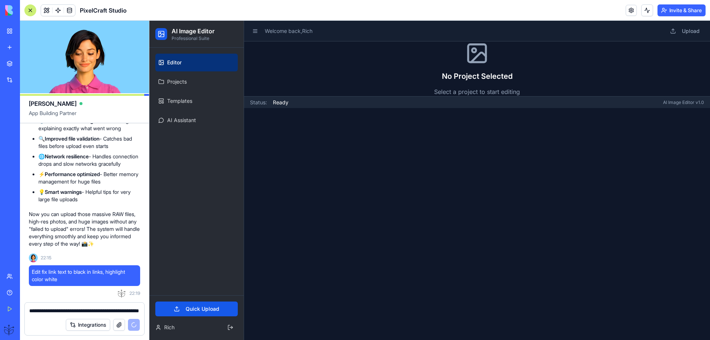
click at [281, 105] on span "Ready" at bounding box center [281, 102] width 16 height 7
click at [678, 103] on div "AI Image Editor v1.0" at bounding box center [683, 102] width 41 height 6
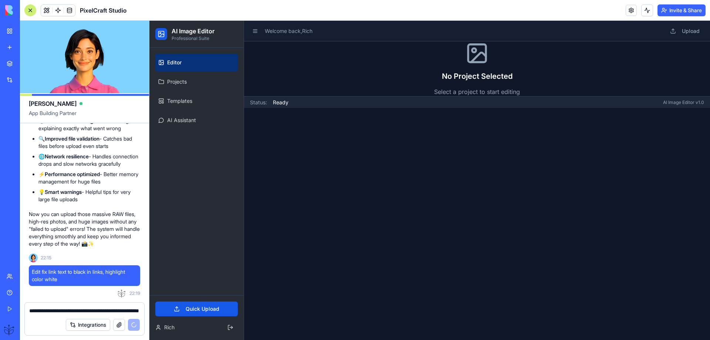
click at [471, 93] on p "Select a project to start editing" at bounding box center [477, 91] width 86 height 9
click at [470, 72] on div "No Project Selected Select a project to start editing" at bounding box center [477, 68] width 86 height 55
click at [470, 72] on h2 "No Project Selected" at bounding box center [477, 76] width 86 height 10
click at [474, 58] on icon at bounding box center [478, 58] width 15 height 10
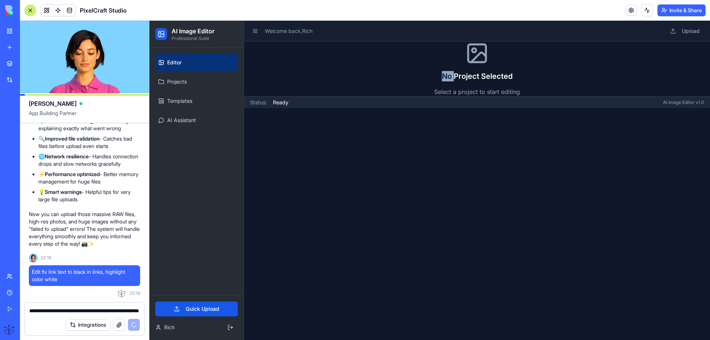
click at [475, 57] on icon at bounding box center [478, 58] width 15 height 10
click at [475, 58] on icon at bounding box center [478, 58] width 15 height 10
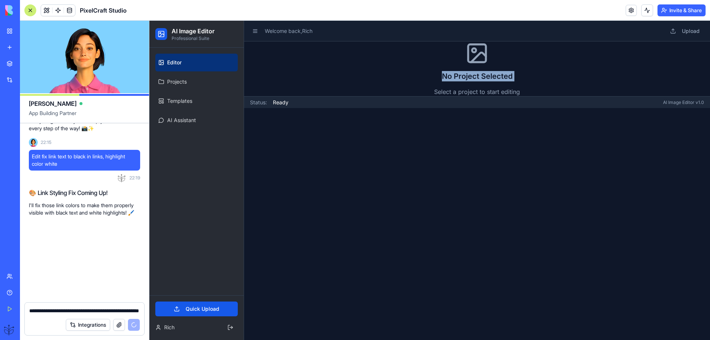
scroll to position [2373, 0]
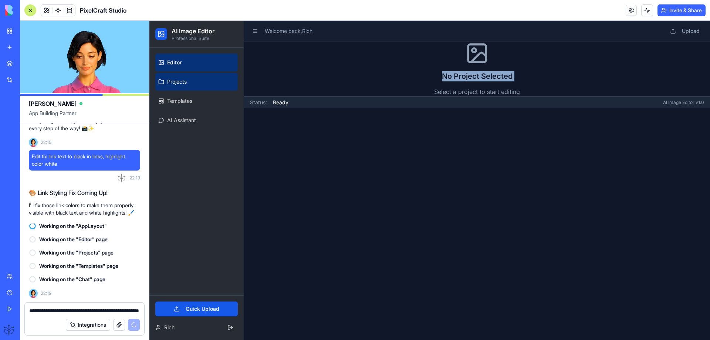
click at [175, 81] on span "Projects" at bounding box center [177, 81] width 20 height 7
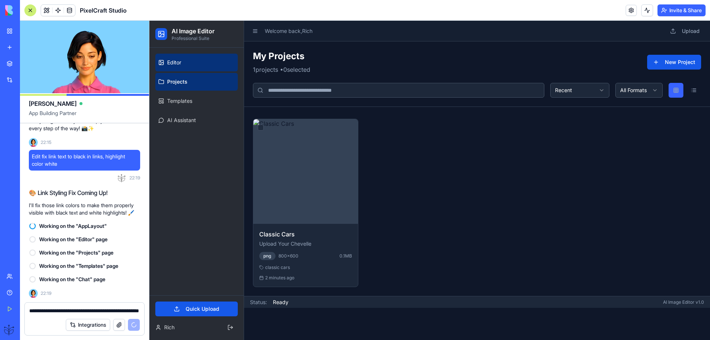
click at [171, 62] on span "Editor" at bounding box center [174, 62] width 14 height 7
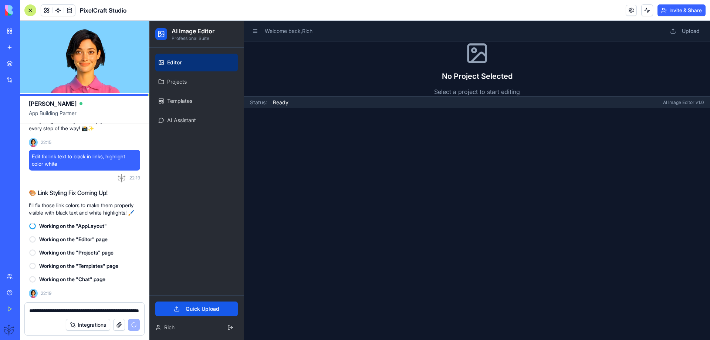
click at [471, 79] on h2 "No Project Selected" at bounding box center [477, 76] width 86 height 10
click at [470, 79] on h2 "No Project Selected" at bounding box center [477, 76] width 86 height 10
click at [461, 94] on p "Select a project to start editing" at bounding box center [477, 91] width 86 height 9
click at [461, 95] on p "Select a project to start editing" at bounding box center [477, 91] width 86 height 9
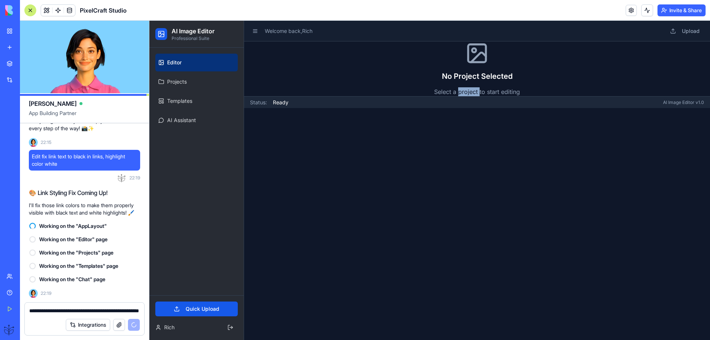
click at [461, 94] on p "Select a project to start editing" at bounding box center [477, 91] width 86 height 9
click at [51, 314] on textarea "**********" at bounding box center [84, 310] width 111 height 7
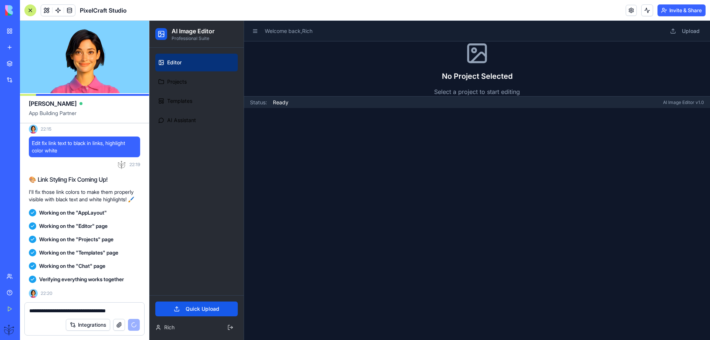
scroll to position [2547, 0]
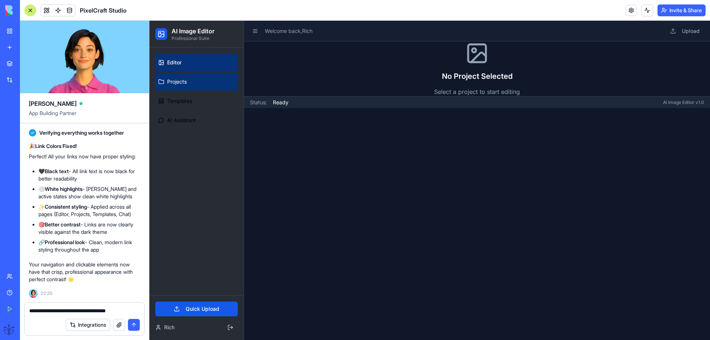
type textarea "**********"
click at [178, 79] on span "Projects" at bounding box center [177, 81] width 20 height 7
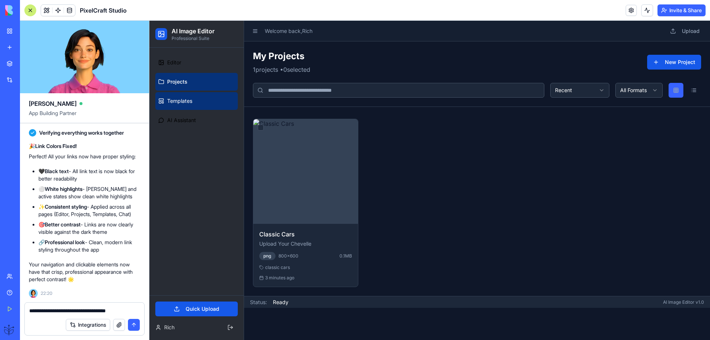
click at [177, 101] on span "Templates" at bounding box center [179, 100] width 25 height 7
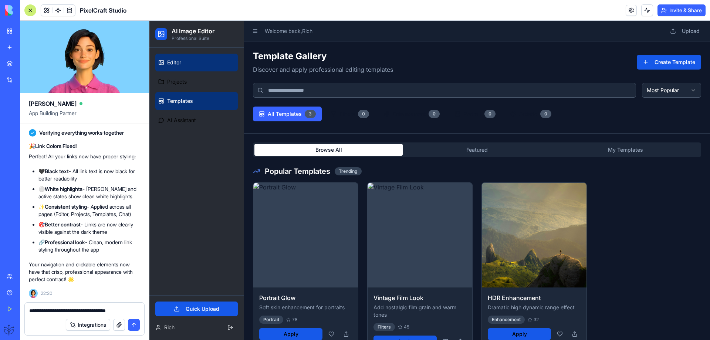
click at [179, 64] on span "Editor" at bounding box center [174, 62] width 14 height 7
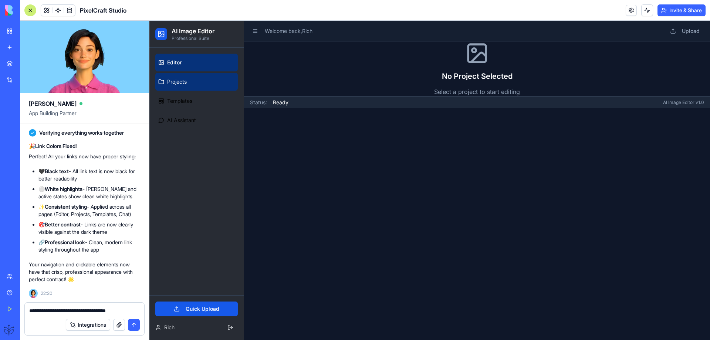
click at [175, 81] on span "Projects" at bounding box center [177, 81] width 20 height 7
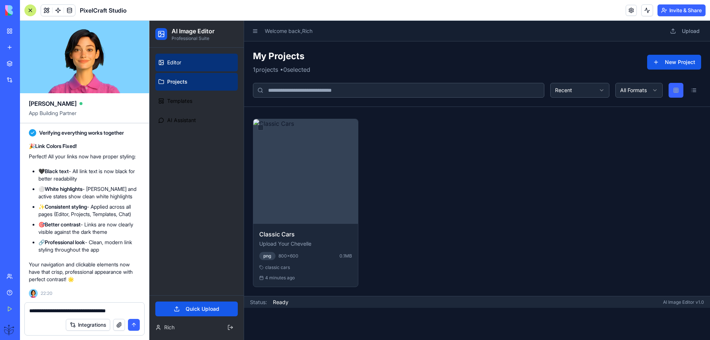
click at [175, 61] on span "Editor" at bounding box center [174, 62] width 14 height 7
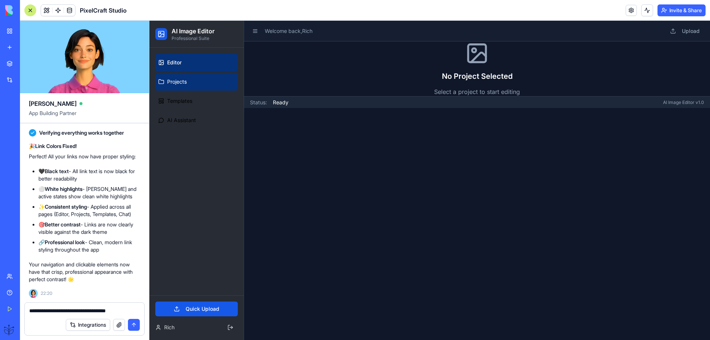
click at [170, 77] on link "Projects" at bounding box center [196, 82] width 82 height 18
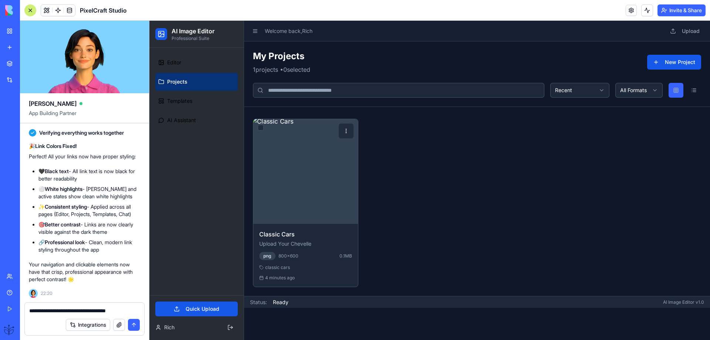
click at [295, 168] on img at bounding box center [306, 171] width 110 height 110
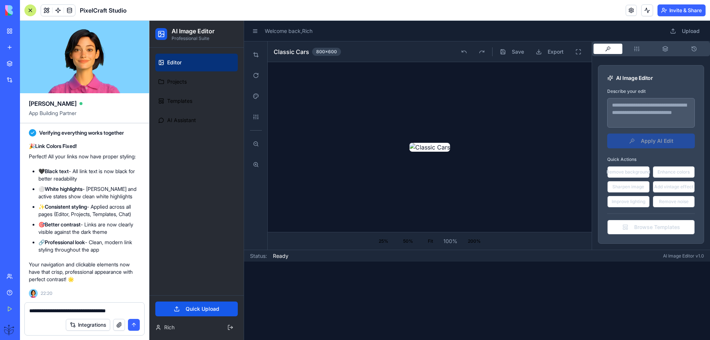
click at [409, 152] on img at bounding box center [429, 147] width 41 height 9
click at [254, 118] on button at bounding box center [255, 116] width 15 height 15
click at [256, 94] on button at bounding box center [255, 96] width 15 height 15
click at [256, 54] on button at bounding box center [255, 54] width 15 height 15
click at [254, 54] on button at bounding box center [255, 54] width 15 height 15
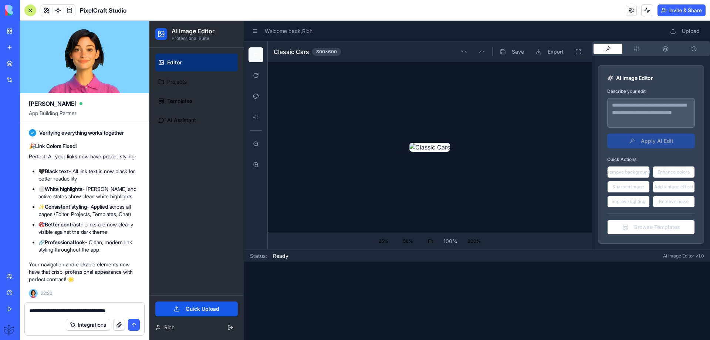
click at [253, 55] on button at bounding box center [255, 54] width 15 height 15
click at [255, 74] on button at bounding box center [255, 75] width 15 height 15
click at [127, 325] on div "Integrations" at bounding box center [103, 325] width 74 height 12
click at [132, 325] on button "submit" at bounding box center [134, 325] width 12 height 12
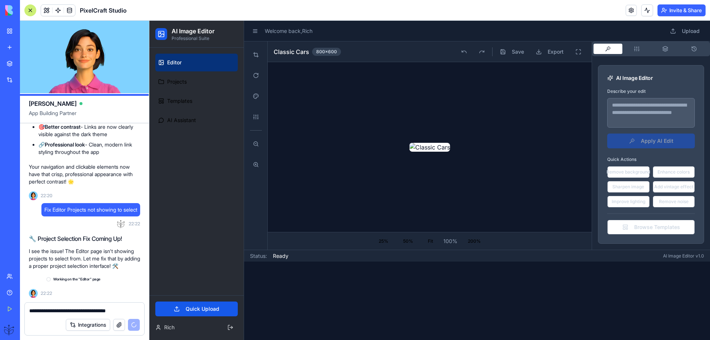
scroll to position [2652, 0]
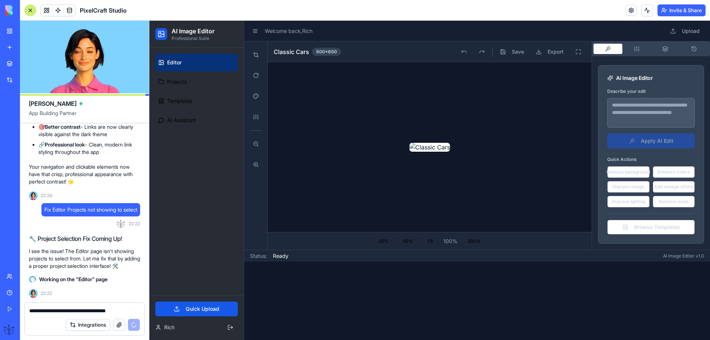
click at [55, 310] on textarea "**********" at bounding box center [84, 310] width 111 height 7
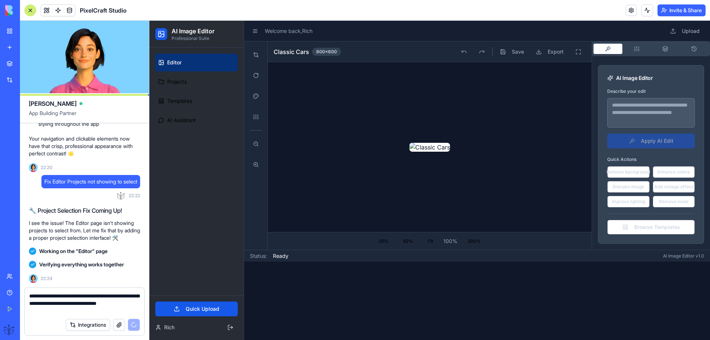
scroll to position [2888, 0]
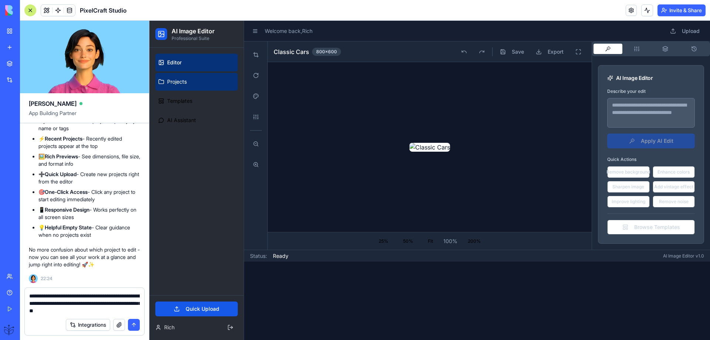
type textarea "**********"
click at [175, 85] on span "Projects" at bounding box center [177, 81] width 20 height 7
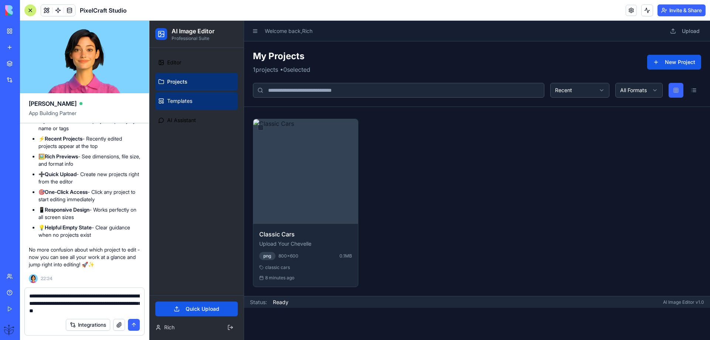
click at [174, 99] on span "Templates" at bounding box center [179, 100] width 25 height 7
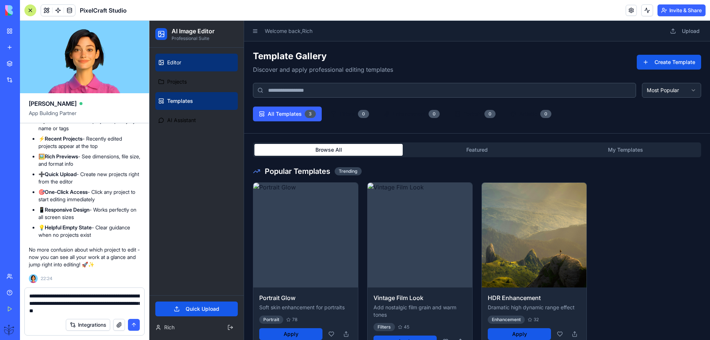
click at [173, 61] on span "Editor" at bounding box center [174, 62] width 14 height 7
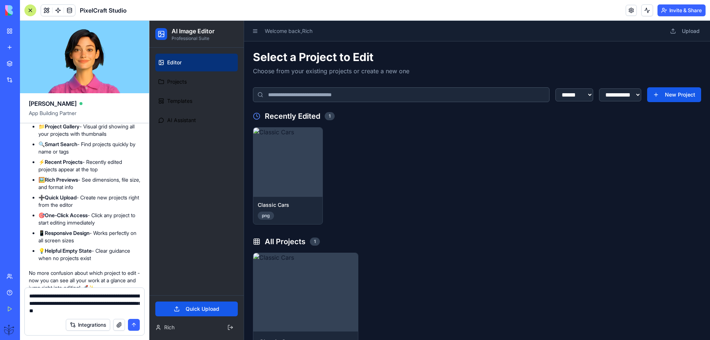
scroll to position [2740, 0]
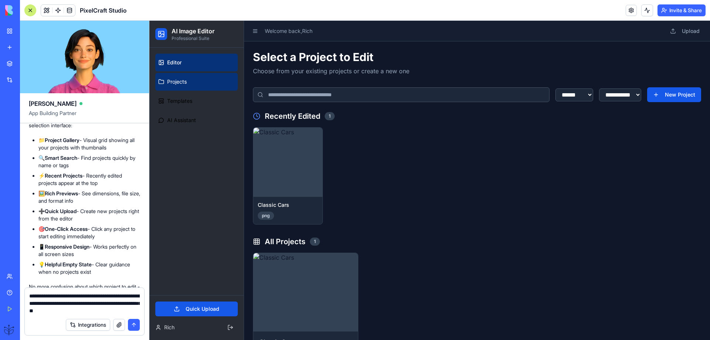
click at [172, 84] on span "Projects" at bounding box center [177, 81] width 20 height 7
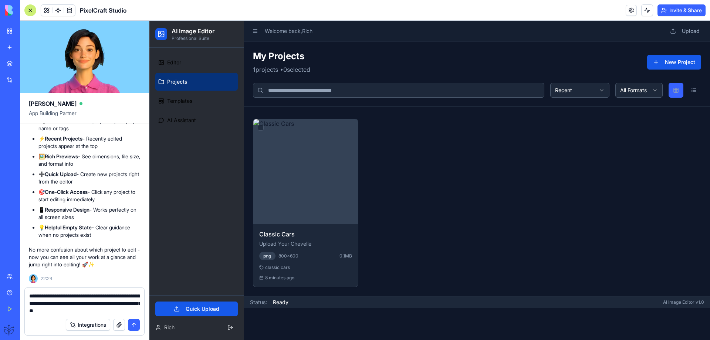
scroll to position [2888, 0]
click at [132, 325] on button "submit" at bounding box center [134, 325] width 12 height 12
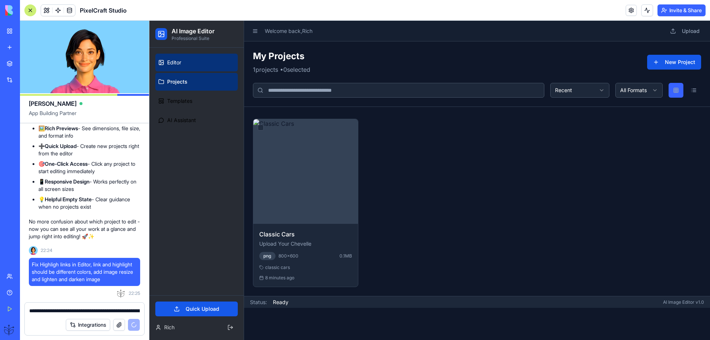
click at [178, 64] on span "Editor" at bounding box center [174, 62] width 14 height 7
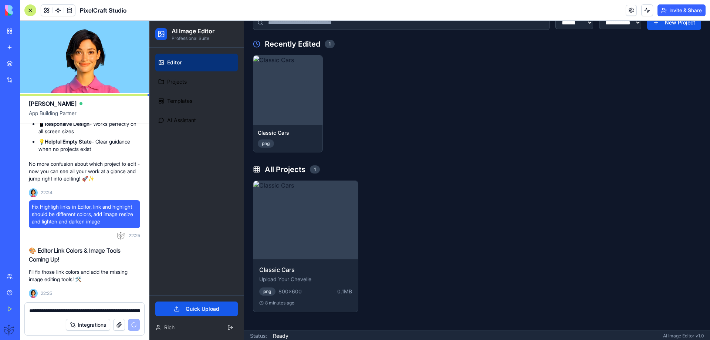
scroll to position [2987, 0]
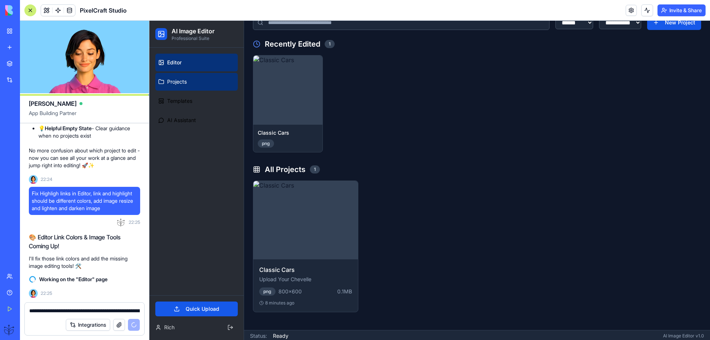
click at [171, 85] on link "Projects" at bounding box center [196, 82] width 82 height 18
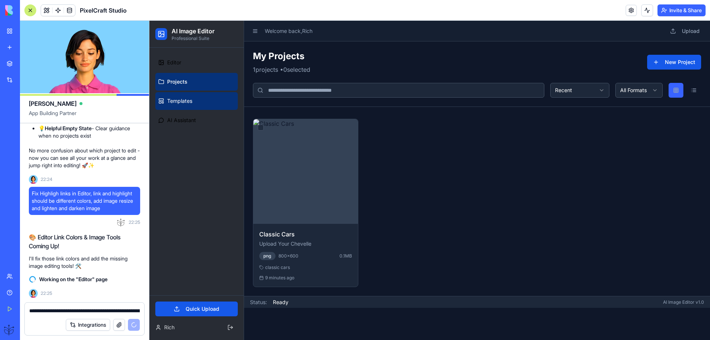
click at [177, 102] on span "Templates" at bounding box center [179, 100] width 25 height 7
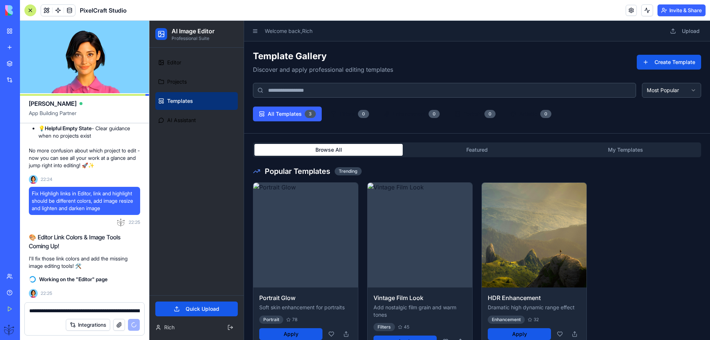
click at [42, 309] on textarea "**********" at bounding box center [84, 310] width 111 height 7
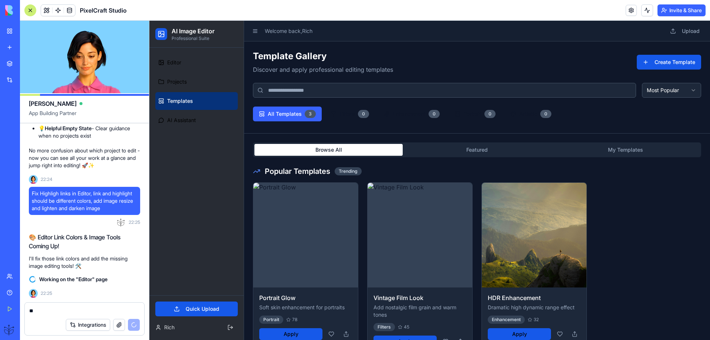
type textarea "*"
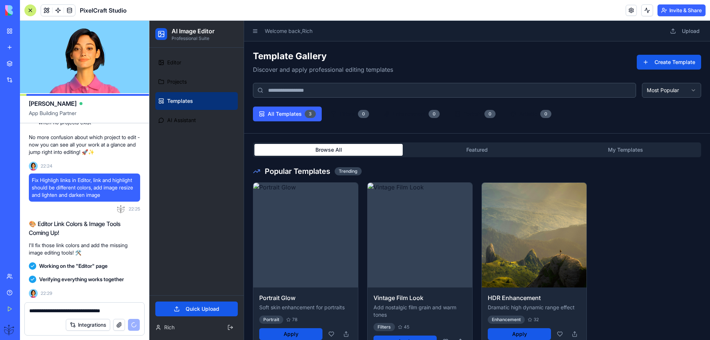
scroll to position [3272, 0]
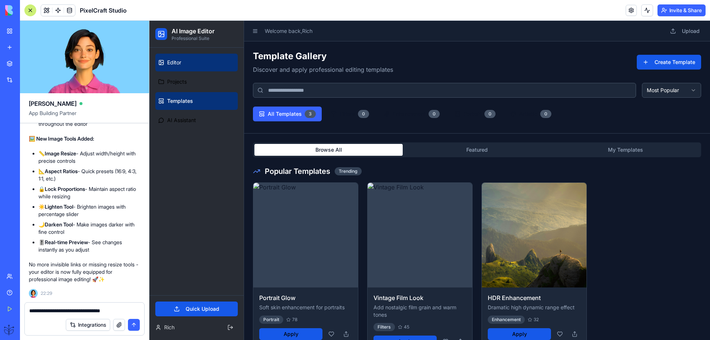
click at [175, 65] on span "Editor" at bounding box center [174, 62] width 14 height 7
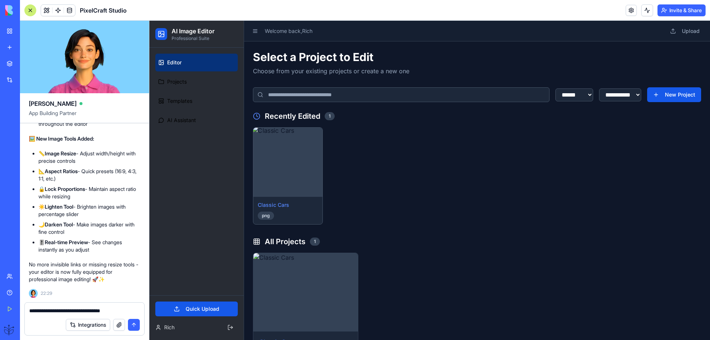
click at [296, 175] on img at bounding box center [287, 162] width 72 height 72
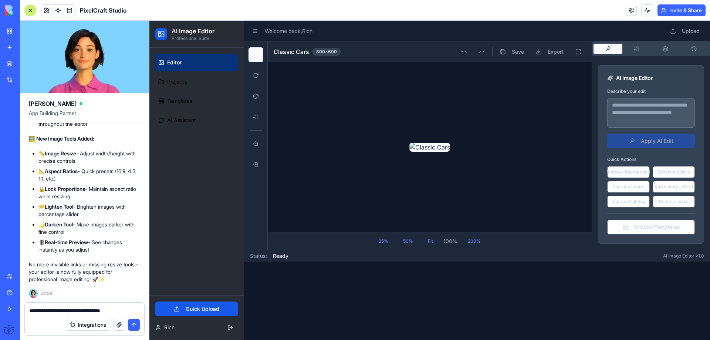
click at [255, 58] on button at bounding box center [255, 54] width 15 height 15
drag, startPoint x: 277, startPoint y: 159, endPoint x: 590, endPoint y: 101, distance: 318.3
click at [590, 101] on div at bounding box center [430, 147] width 324 height 170
click at [257, 57] on button at bounding box center [255, 54] width 15 height 15
click at [622, 122] on textarea at bounding box center [651, 113] width 88 height 30
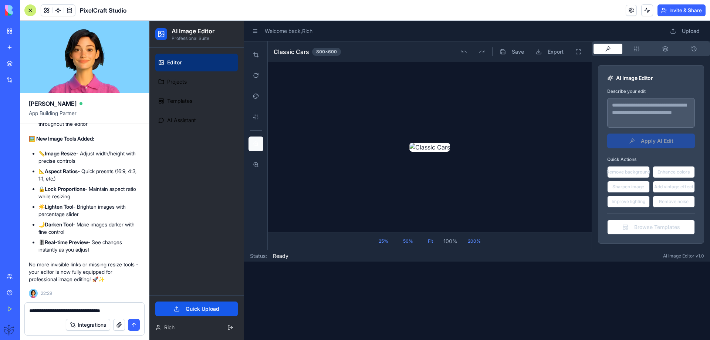
click at [258, 142] on button at bounding box center [255, 143] width 15 height 15
click at [321, 51] on div "800 × 600" at bounding box center [326, 52] width 29 height 8
click at [321, 52] on div "800 × 600" at bounding box center [326, 52] width 29 height 8
click at [30, 310] on textarea "**********" at bounding box center [84, 310] width 111 height 7
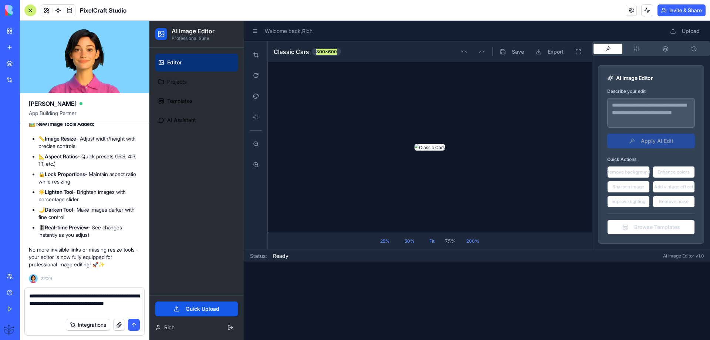
type textarea "**********"
click at [136, 327] on button "submit" at bounding box center [134, 325] width 12 height 12
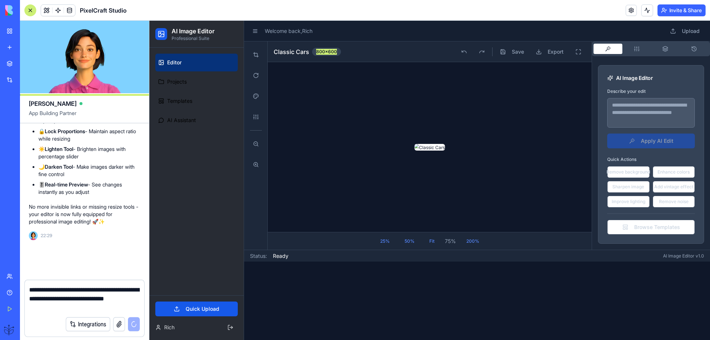
scroll to position [3315, 0]
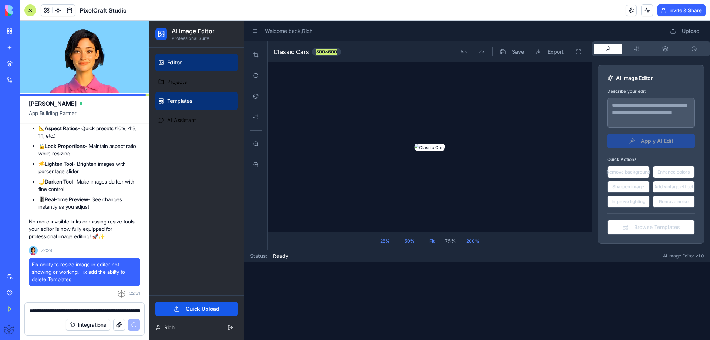
click at [182, 101] on span "Templates" at bounding box center [179, 100] width 25 height 7
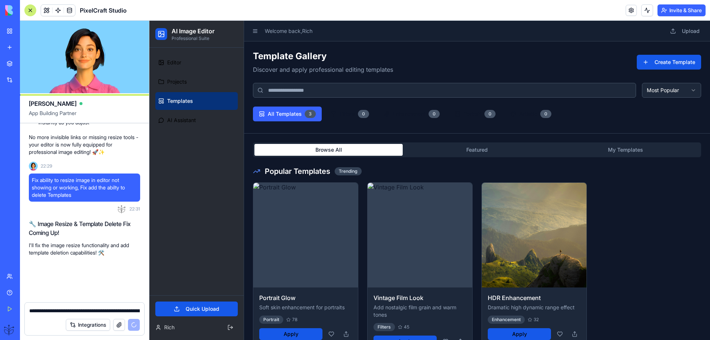
scroll to position [3399, 0]
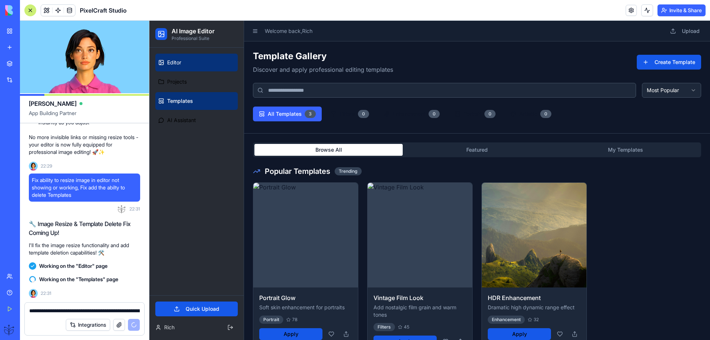
click at [183, 67] on link "Editor" at bounding box center [196, 63] width 82 height 18
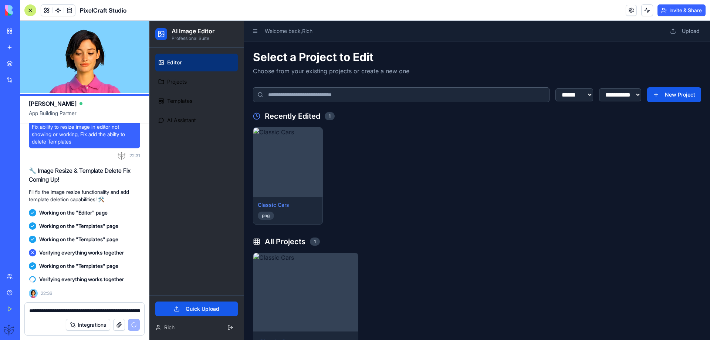
scroll to position [3466, 0]
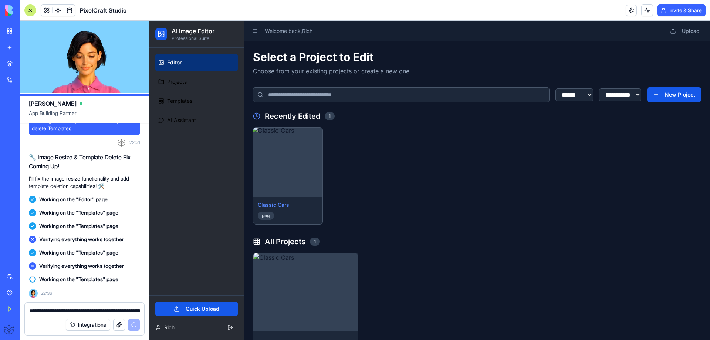
click at [281, 152] on img at bounding box center [287, 162] width 72 height 72
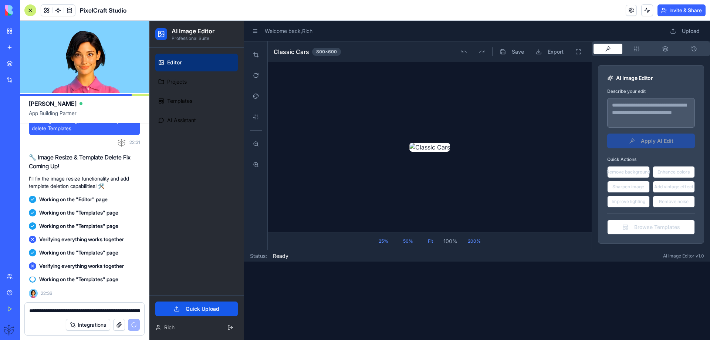
click at [327, 47] on div "Classic Cars 800 × 600 Save Export" at bounding box center [430, 51] width 324 height 21
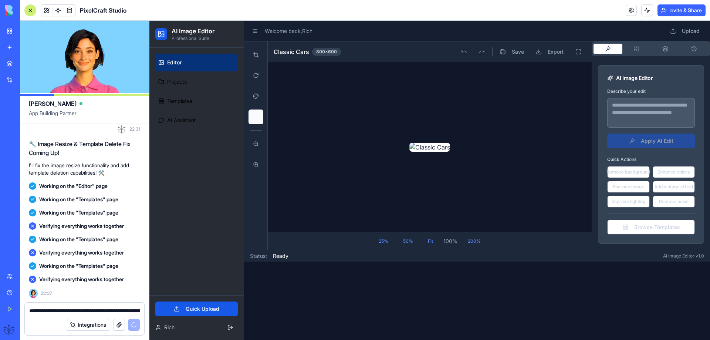
click at [256, 120] on button at bounding box center [255, 116] width 15 height 15
click at [620, 112] on textarea at bounding box center [651, 113] width 88 height 30
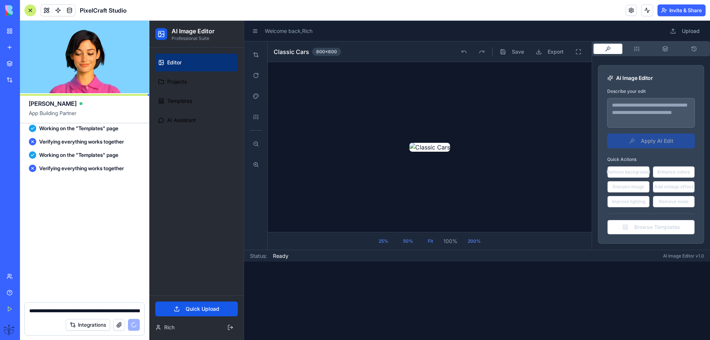
scroll to position [3812, 0]
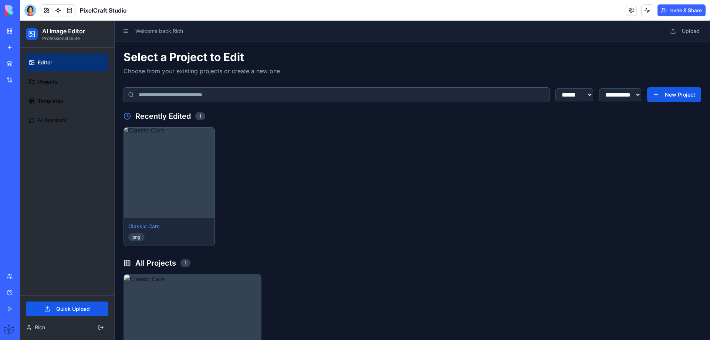
click at [192, 172] on img at bounding box center [169, 172] width 95 height 95
click at [192, 172] on main "**********" at bounding box center [412, 240] width 595 height 439
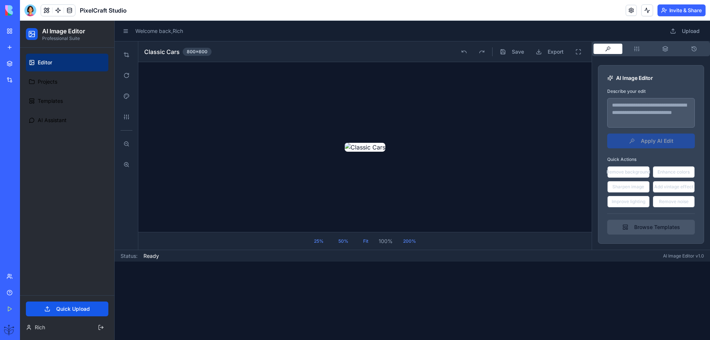
click at [642, 230] on button "Browse Templates" at bounding box center [651, 227] width 88 height 15
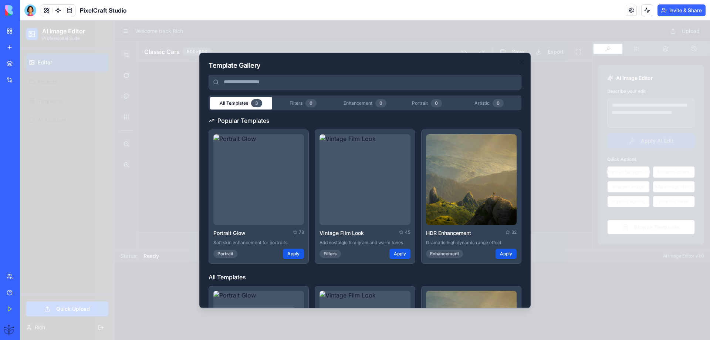
click at [579, 112] on div at bounding box center [365, 180] width 690 height 319
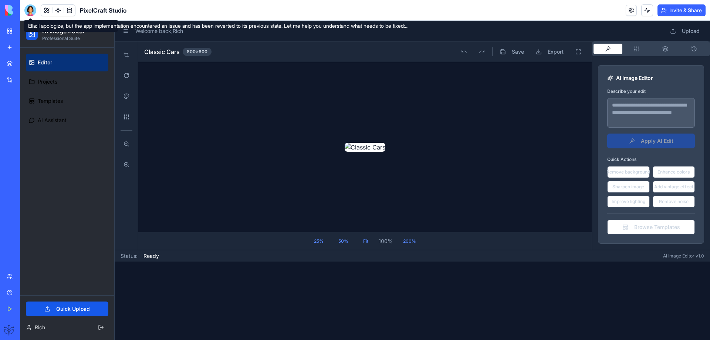
click at [33, 12] on div at bounding box center [30, 10] width 12 height 12
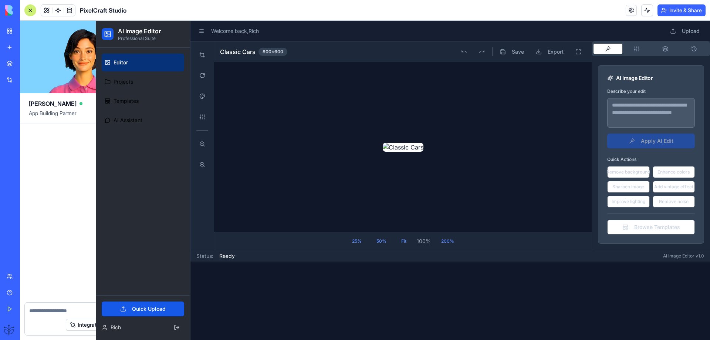
click at [31, 13] on div at bounding box center [30, 10] width 12 height 12
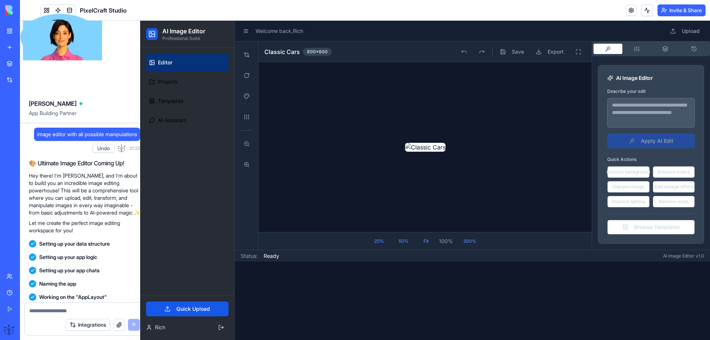
scroll to position [3812, 0]
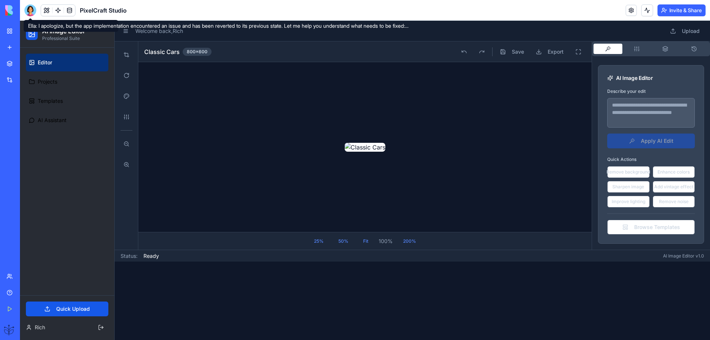
drag, startPoint x: 33, startPoint y: 9, endPoint x: 28, endPoint y: 12, distance: 5.0
click at [28, 12] on div at bounding box center [30, 10] width 12 height 12
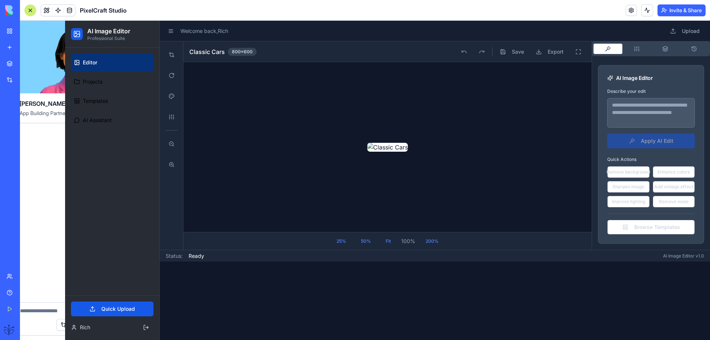
click at [30, 11] on div at bounding box center [30, 10] width 12 height 12
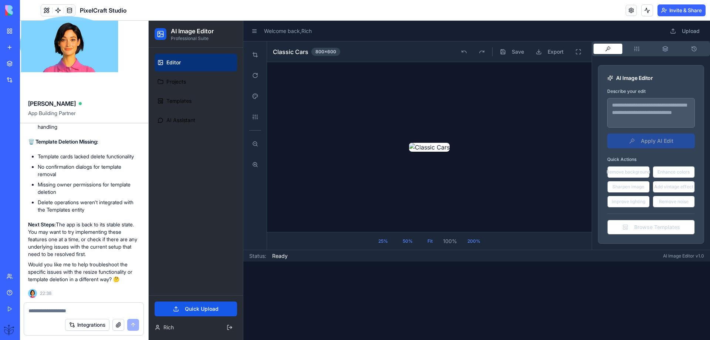
scroll to position [0, 0]
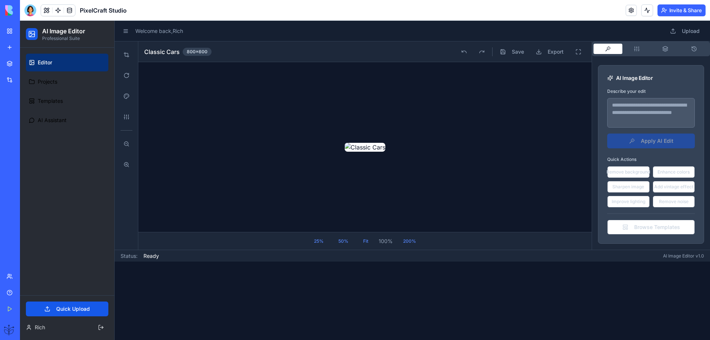
click at [31, 12] on div at bounding box center [30, 10] width 12 height 12
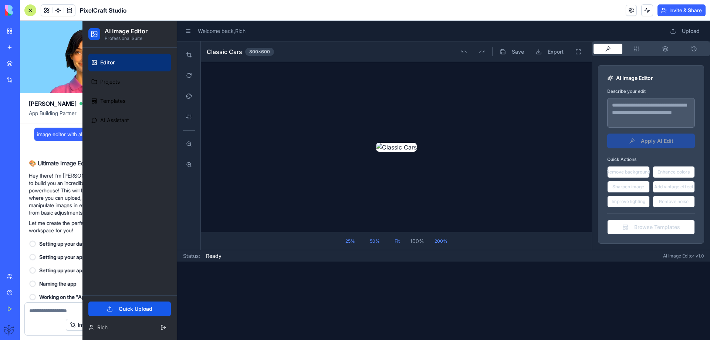
scroll to position [3812, 0]
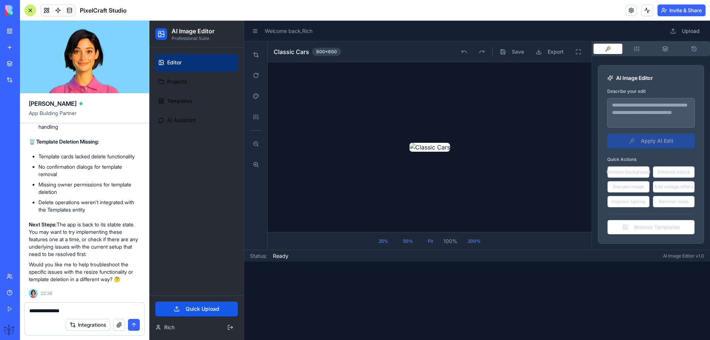
click at [36, 309] on textarea "**********" at bounding box center [84, 310] width 111 height 7
type textarea "**********"
click at [133, 322] on button "submit" at bounding box center [134, 325] width 12 height 12
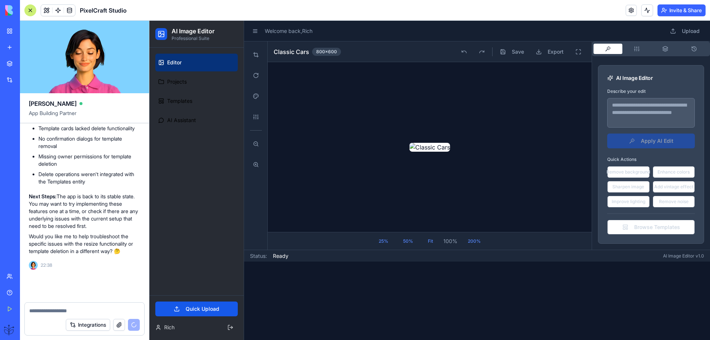
scroll to position [3840, 0]
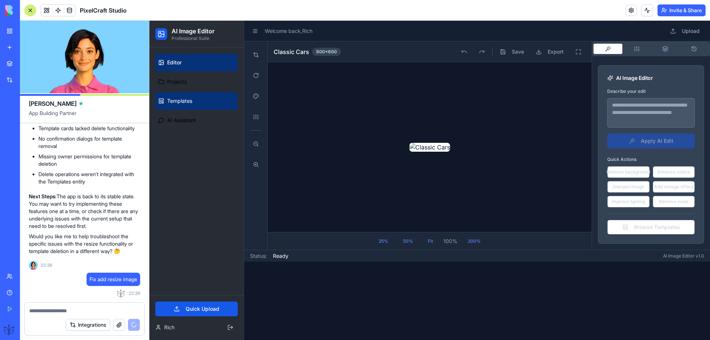
click at [170, 107] on link "Templates" at bounding box center [196, 101] width 82 height 18
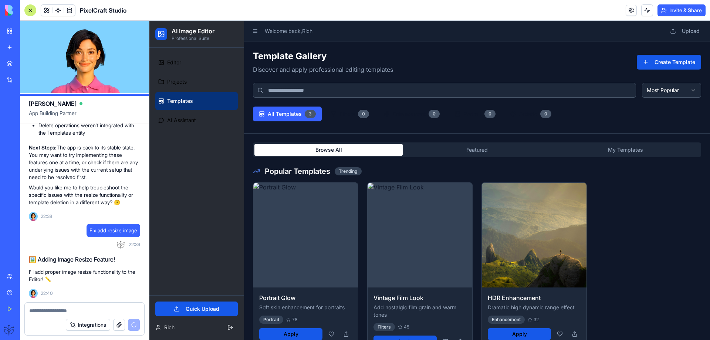
scroll to position [3902, 0]
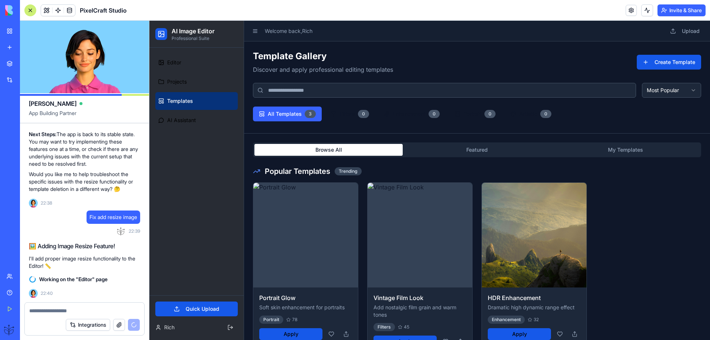
click at [477, 152] on button "Featured" at bounding box center [477, 150] width 148 height 12
click at [475, 146] on button "Featured" at bounding box center [477, 150] width 148 height 12
click at [622, 152] on button "My Templates" at bounding box center [625, 150] width 148 height 12
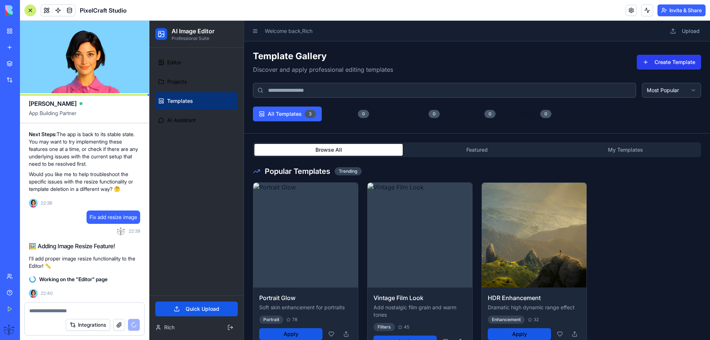
click at [660, 62] on button "Create Template" at bounding box center [669, 62] width 64 height 15
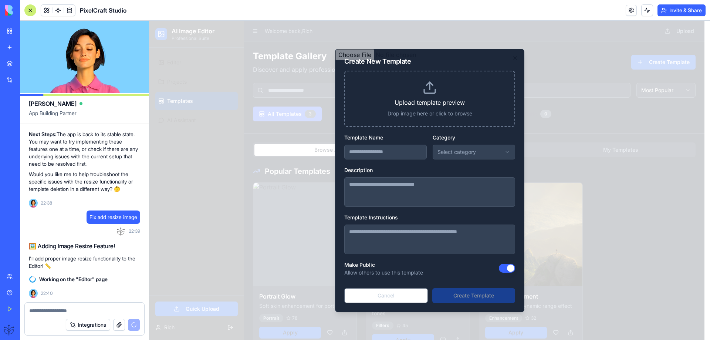
click at [484, 150] on input "file" at bounding box center [429, 180] width 189 height 263
click at [221, 270] on div at bounding box center [429, 180] width 561 height 319
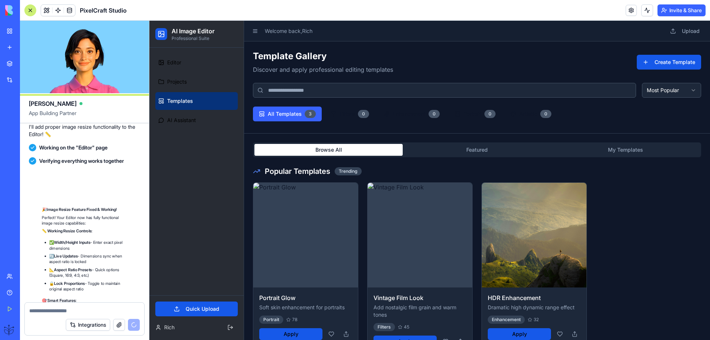
scroll to position [4232, 0]
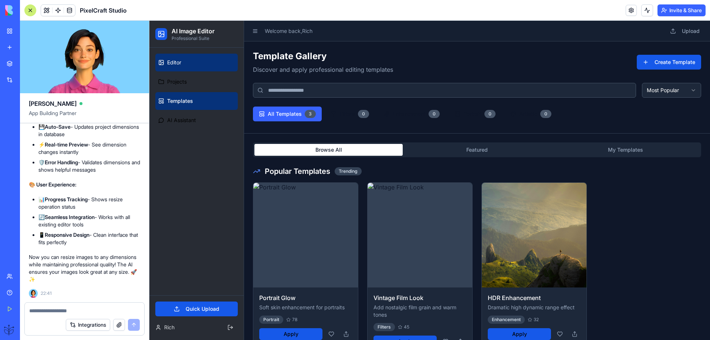
click at [173, 66] on span "Editor" at bounding box center [174, 62] width 14 height 7
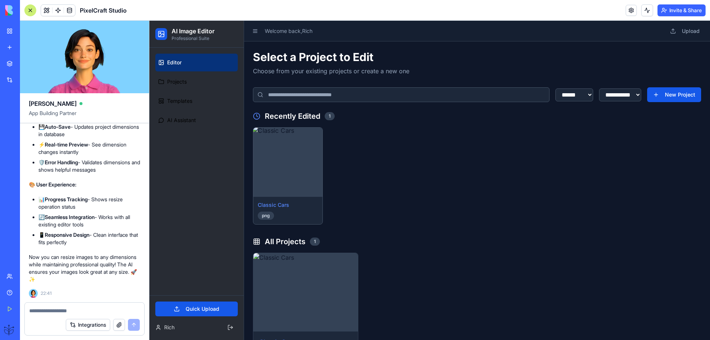
click at [271, 151] on img at bounding box center [287, 162] width 72 height 72
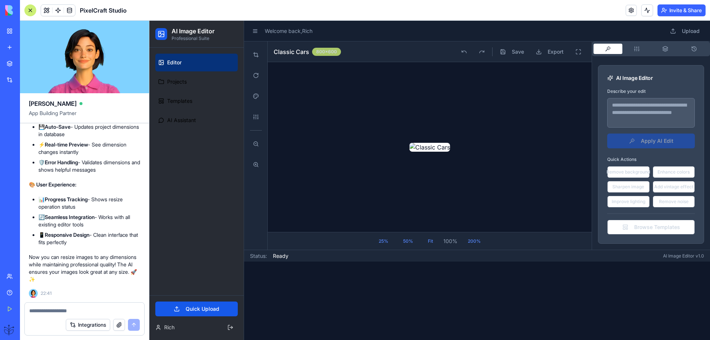
click at [329, 54] on div "800 × 600" at bounding box center [326, 52] width 29 height 8
click at [255, 58] on button at bounding box center [255, 54] width 15 height 15
click at [257, 75] on button at bounding box center [255, 75] width 15 height 15
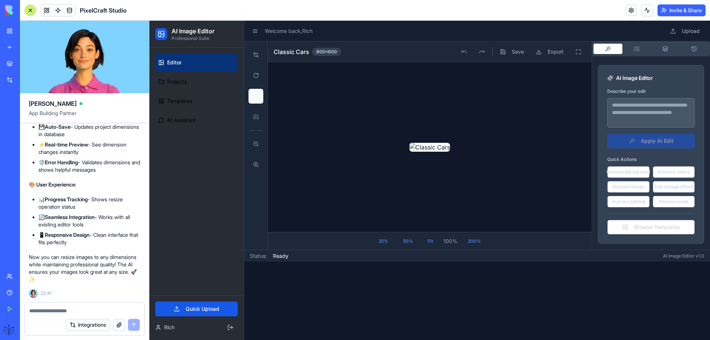
click at [256, 99] on button at bounding box center [255, 96] width 15 height 15
click at [254, 102] on button at bounding box center [255, 96] width 15 height 15
click at [256, 118] on button at bounding box center [255, 116] width 15 height 15
drag, startPoint x: 255, startPoint y: 145, endPoint x: 255, endPoint y: 149, distance: 4.5
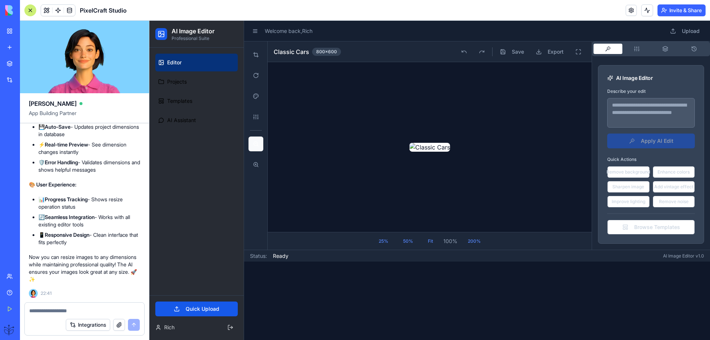
click at [254, 151] on button at bounding box center [255, 143] width 15 height 15
click at [253, 165] on button at bounding box center [255, 164] width 15 height 15
click at [254, 145] on button at bounding box center [255, 143] width 15 height 15
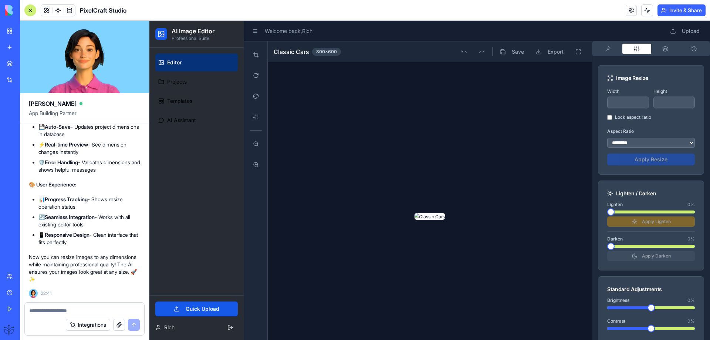
click at [637, 48] on button "button" at bounding box center [636, 49] width 29 height 10
drag, startPoint x: 620, startPoint y: 103, endPoint x: 596, endPoint y: 117, distance: 28.5
click at [598, 111] on div "**********" at bounding box center [650, 130] width 105 height 88
type input "*"
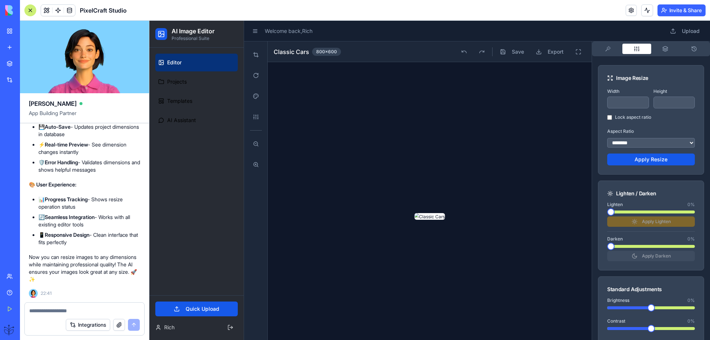
type input "**"
type input "***"
click at [637, 163] on button "Apply Resize" at bounding box center [651, 159] width 88 height 12
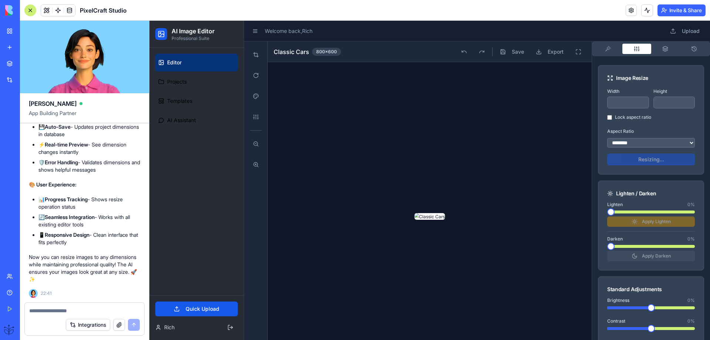
type input "***"
click at [633, 142] on select "**********" at bounding box center [651, 143] width 88 height 10
click at [632, 143] on select "**********" at bounding box center [651, 143] width 88 height 10
click at [254, 164] on button at bounding box center [255, 164] width 15 height 15
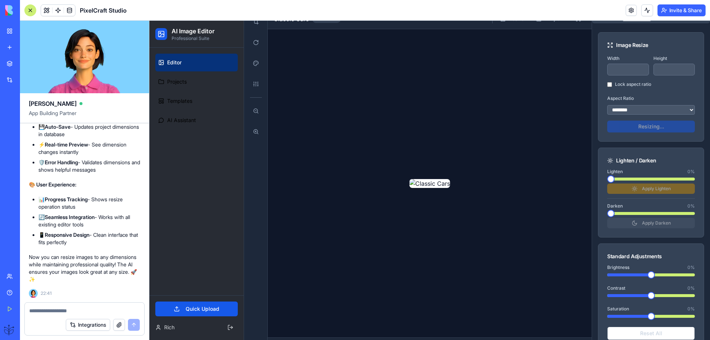
scroll to position [49, 0]
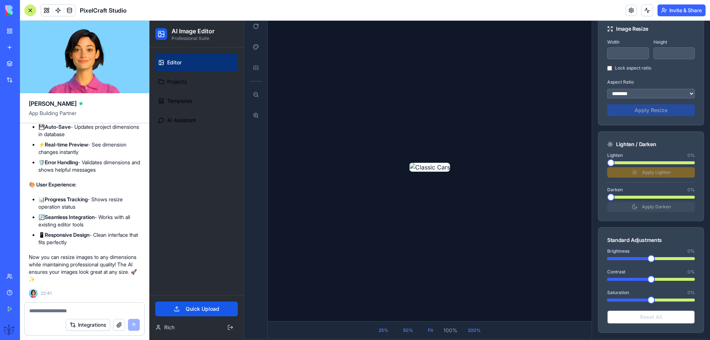
type input "***"
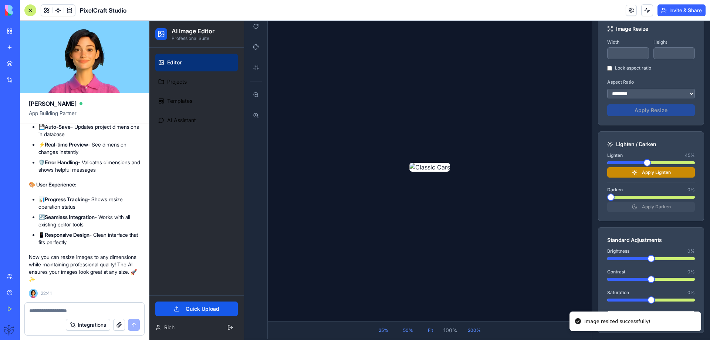
click at [643, 165] on span at bounding box center [646, 162] width 7 height 7
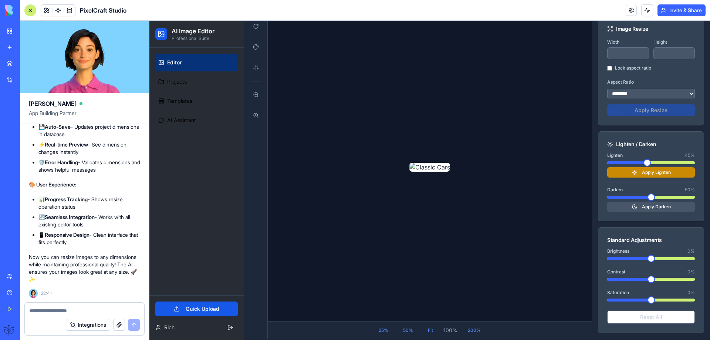
click at [647, 197] on span at bounding box center [650, 196] width 7 height 7
click at [630, 208] on button "Apply Darken" at bounding box center [651, 207] width 88 height 10
click at [607, 164] on span at bounding box center [609, 162] width 4 height 3
click at [633, 207] on div "Darken 50 % Apply Darken" at bounding box center [651, 199] width 88 height 25
click at [624, 172] on div "Lighten 5 % Apply Lighten" at bounding box center [651, 164] width 88 height 25
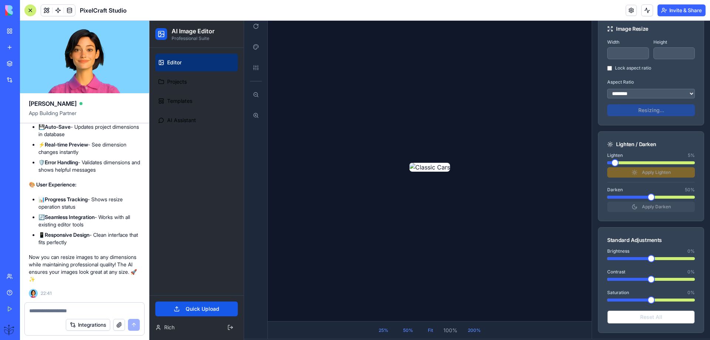
click at [639, 175] on div "Lighten 5 % Apply Lighten" at bounding box center [651, 164] width 88 height 25
click at [607, 166] on span at bounding box center [610, 162] width 7 height 7
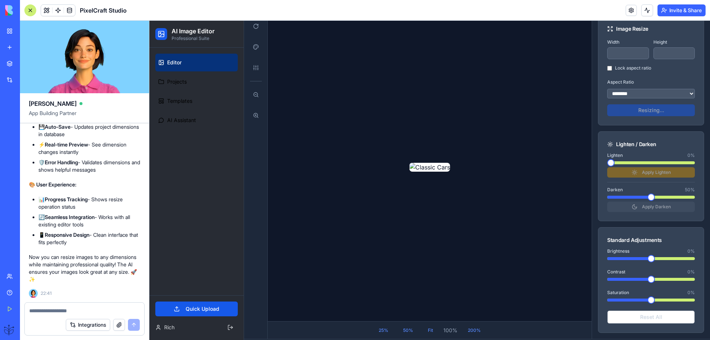
click at [637, 174] on div "Lighten 0 % Apply Lighten" at bounding box center [651, 164] width 88 height 25
click at [607, 201] on span at bounding box center [610, 196] width 7 height 7
click at [629, 204] on div "Darken 0 % Apply Darken" at bounding box center [651, 199] width 88 height 25
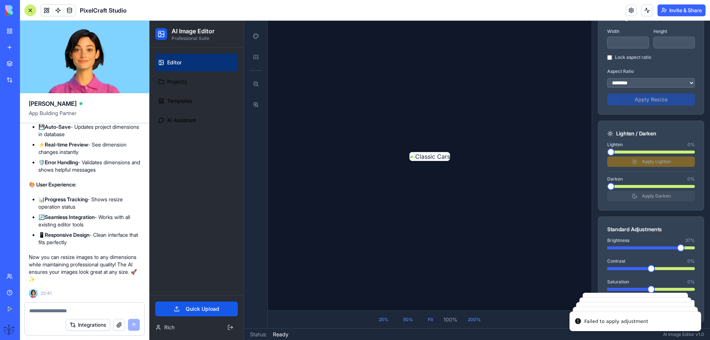
click at [678, 250] on span at bounding box center [680, 247] width 7 height 7
click at [511, 282] on div at bounding box center [430, 156] width 324 height 308
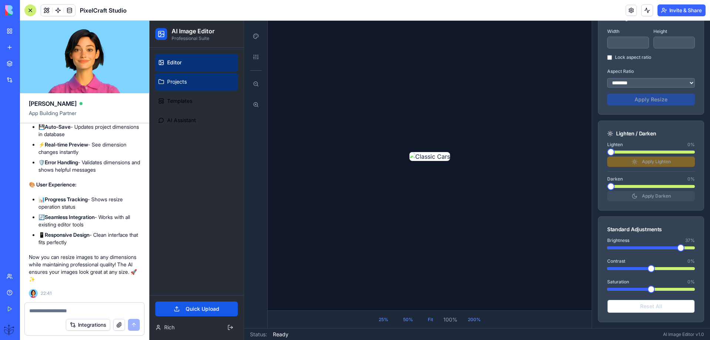
click at [177, 80] on span "Projects" at bounding box center [177, 81] width 20 height 7
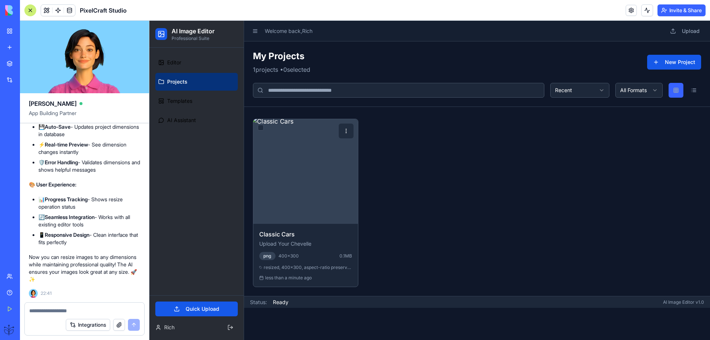
click at [306, 164] on img at bounding box center [306, 171] width 110 height 110
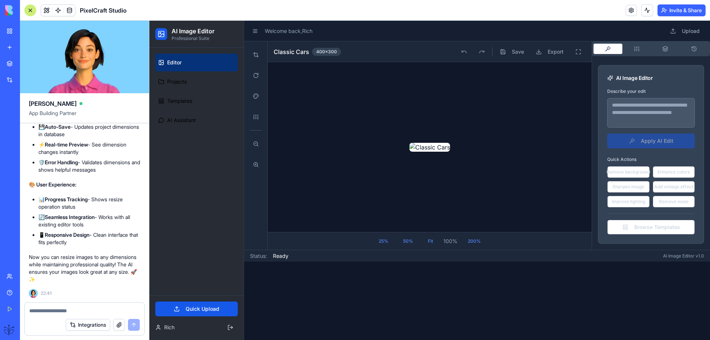
click at [409, 152] on img at bounding box center [429, 147] width 41 height 9
click at [636, 51] on button "button" at bounding box center [636, 49] width 29 height 10
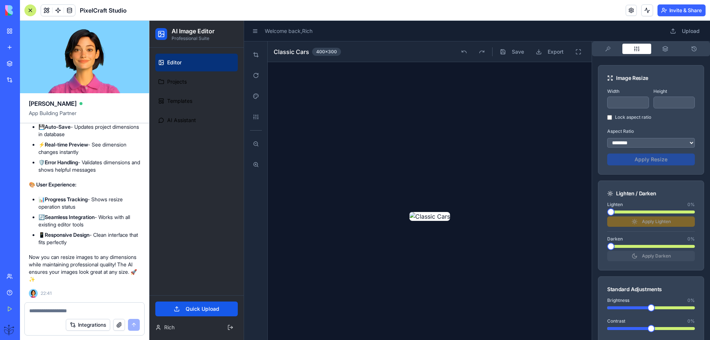
click at [635, 224] on div "Lighten 0 % Apply Lighten" at bounding box center [651, 214] width 88 height 25
click at [635, 223] on div "Lighten 0 % Apply Lighten" at bounding box center [651, 214] width 88 height 25
click at [633, 224] on div "Lighten 0 % Apply Lighten" at bounding box center [651, 214] width 88 height 25
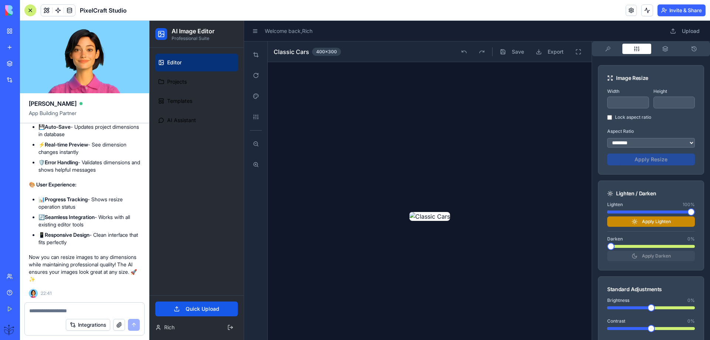
click at [694, 214] on span at bounding box center [690, 211] width 7 height 7
click at [648, 224] on button "Apply Lighten" at bounding box center [651, 221] width 88 height 10
click at [607, 214] on span at bounding box center [610, 211] width 7 height 7
click at [637, 221] on div "Lighten 0 % Apply Lighten" at bounding box center [651, 214] width 88 height 25
click at [674, 214] on span at bounding box center [674, 211] width 7 height 7
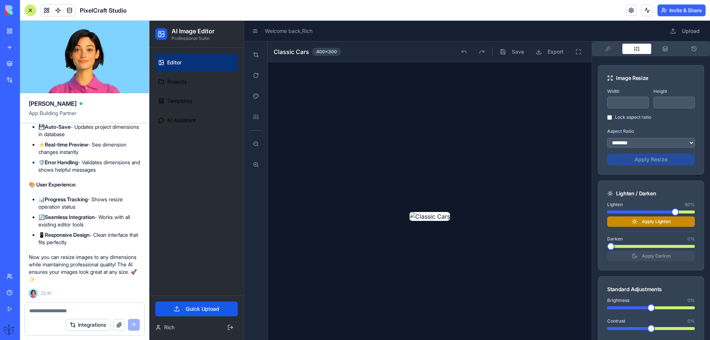
click at [649, 222] on button "Apply Lighten" at bounding box center [651, 221] width 88 height 10
click at [651, 247] on span at bounding box center [654, 246] width 7 height 7
click at [643, 259] on button "Apply Darken" at bounding box center [651, 256] width 88 height 10
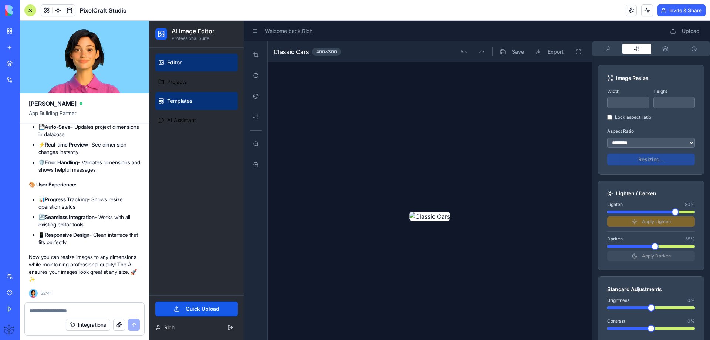
click at [182, 105] on link "Templates" at bounding box center [196, 101] width 82 height 18
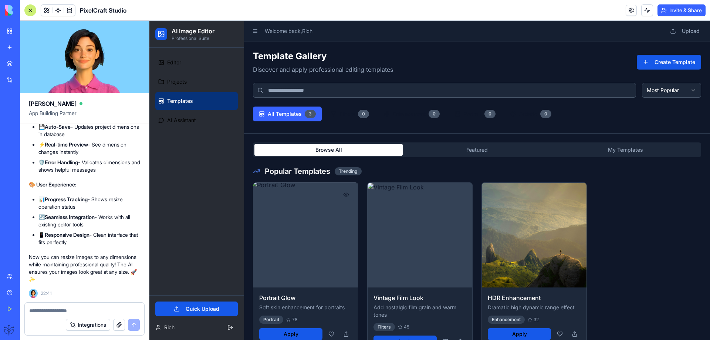
click at [345, 194] on button at bounding box center [346, 194] width 15 height 15
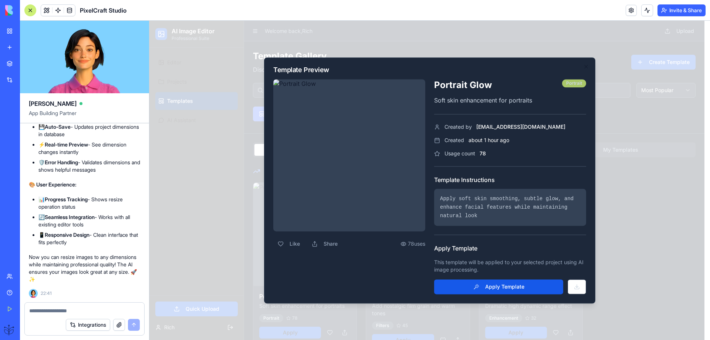
click at [576, 86] on div "Portrait" at bounding box center [574, 83] width 24 height 8
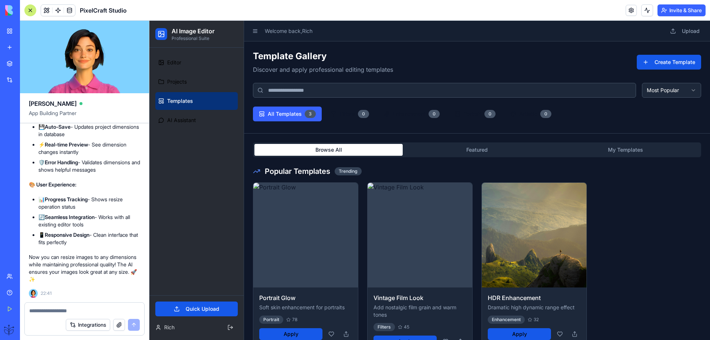
click at [36, 311] on textarea at bounding box center [84, 310] width 111 height 7
type textarea "**********"
click at [131, 323] on button "submit" at bounding box center [134, 325] width 12 height 12
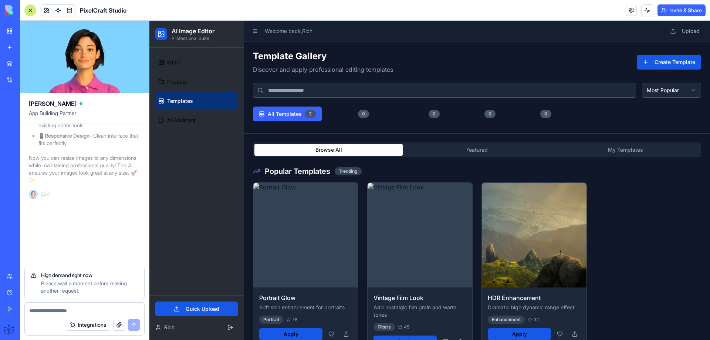
scroll to position [4331, 0]
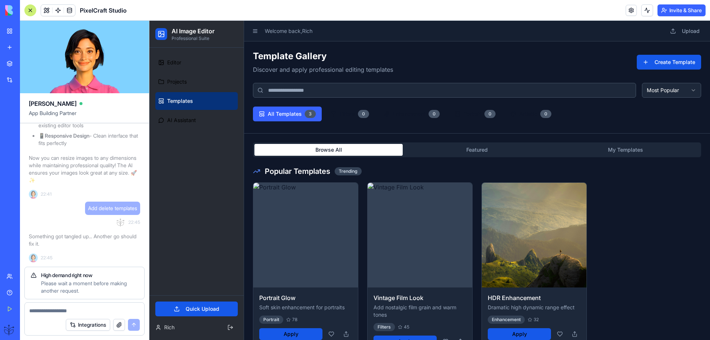
click at [66, 285] on div "Please wait a moment before making another request." at bounding box center [89, 287] width 97 height 15
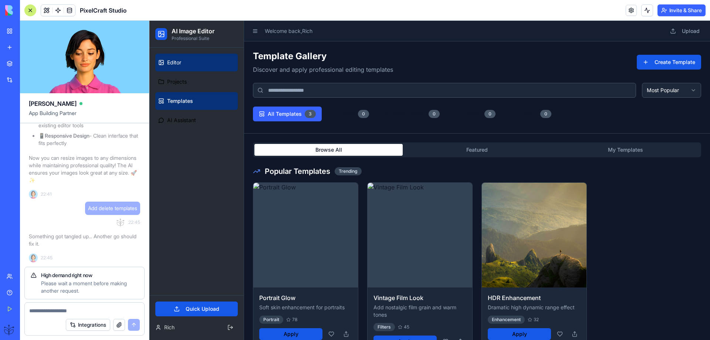
click at [169, 62] on span "Editor" at bounding box center [174, 62] width 14 height 7
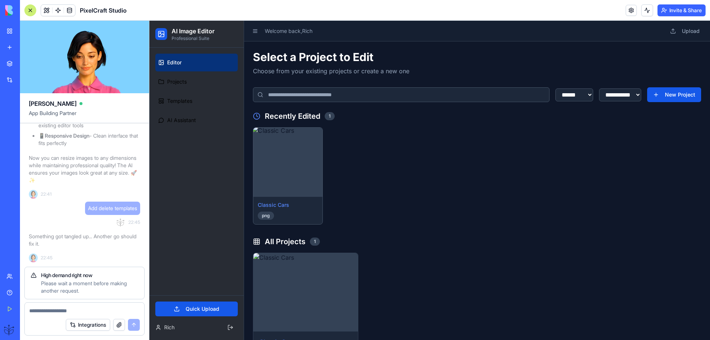
click at [271, 183] on img at bounding box center [287, 162] width 72 height 72
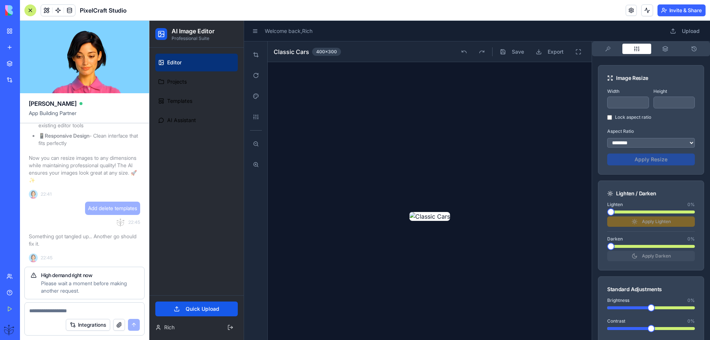
click at [639, 49] on button "button" at bounding box center [636, 49] width 29 height 10
click at [639, 50] on button "button" at bounding box center [636, 49] width 29 height 10
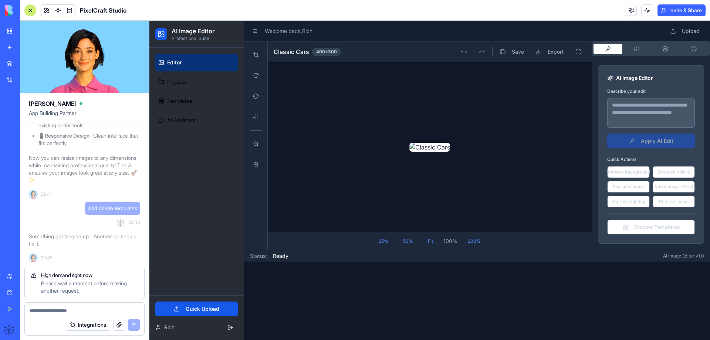
click at [601, 51] on button "button" at bounding box center [607, 49] width 29 height 10
click at [619, 187] on button "Sharpen image" at bounding box center [628, 187] width 43 height 12
type textarea "**********"
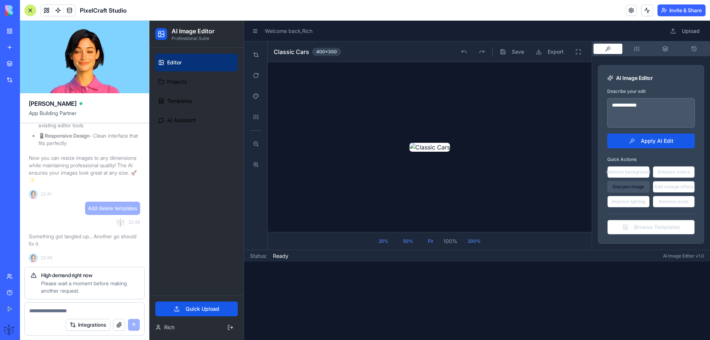
click at [619, 187] on button "Sharpen image" at bounding box center [628, 187] width 43 height 12
click at [631, 140] on button "Apply AI Edit" at bounding box center [651, 140] width 88 height 15
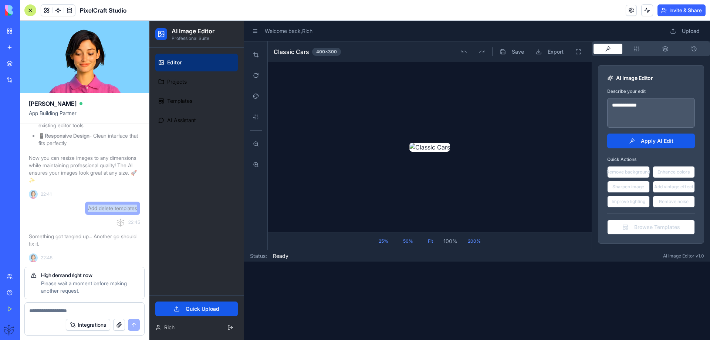
drag, startPoint x: 138, startPoint y: 208, endPoint x: 86, endPoint y: 210, distance: 51.8
click at [86, 210] on div "Add delete templates" at bounding box center [112, 208] width 55 height 13
copy span "Add delete templates"
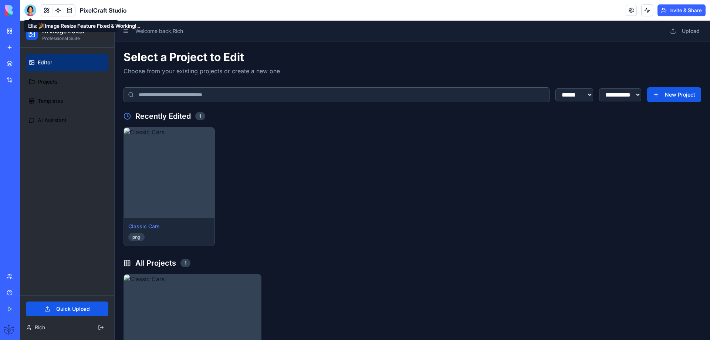
click at [31, 8] on div at bounding box center [30, 10] width 12 height 12
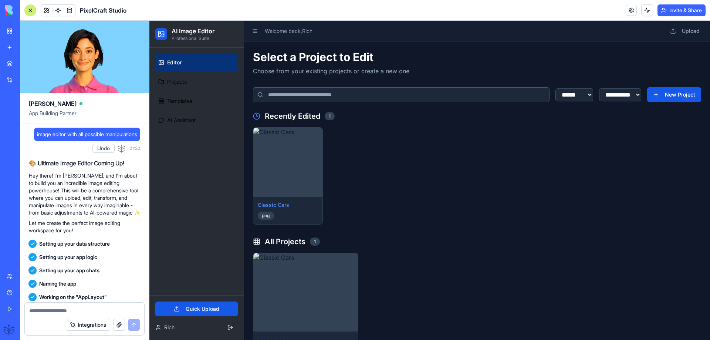
scroll to position [4232, 0]
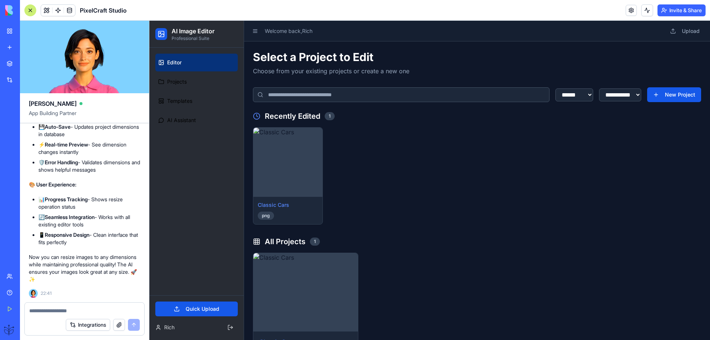
click at [38, 308] on div at bounding box center [84, 308] width 119 height 12
click at [31, 311] on textarea at bounding box center [84, 310] width 111 height 7
click at [30, 311] on textarea at bounding box center [84, 310] width 111 height 7
paste textarea "**********"
type textarea "**********"
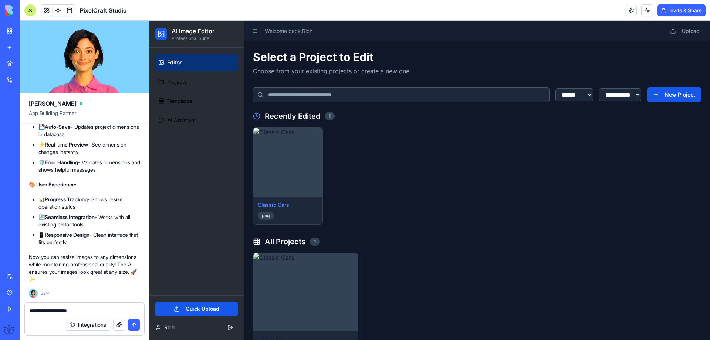
click at [132, 323] on button "submit" at bounding box center [134, 325] width 12 height 12
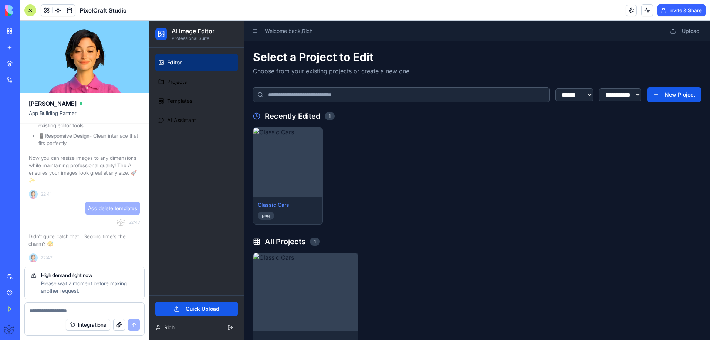
scroll to position [4331, 0]
